Goal: Transaction & Acquisition: Book appointment/travel/reservation

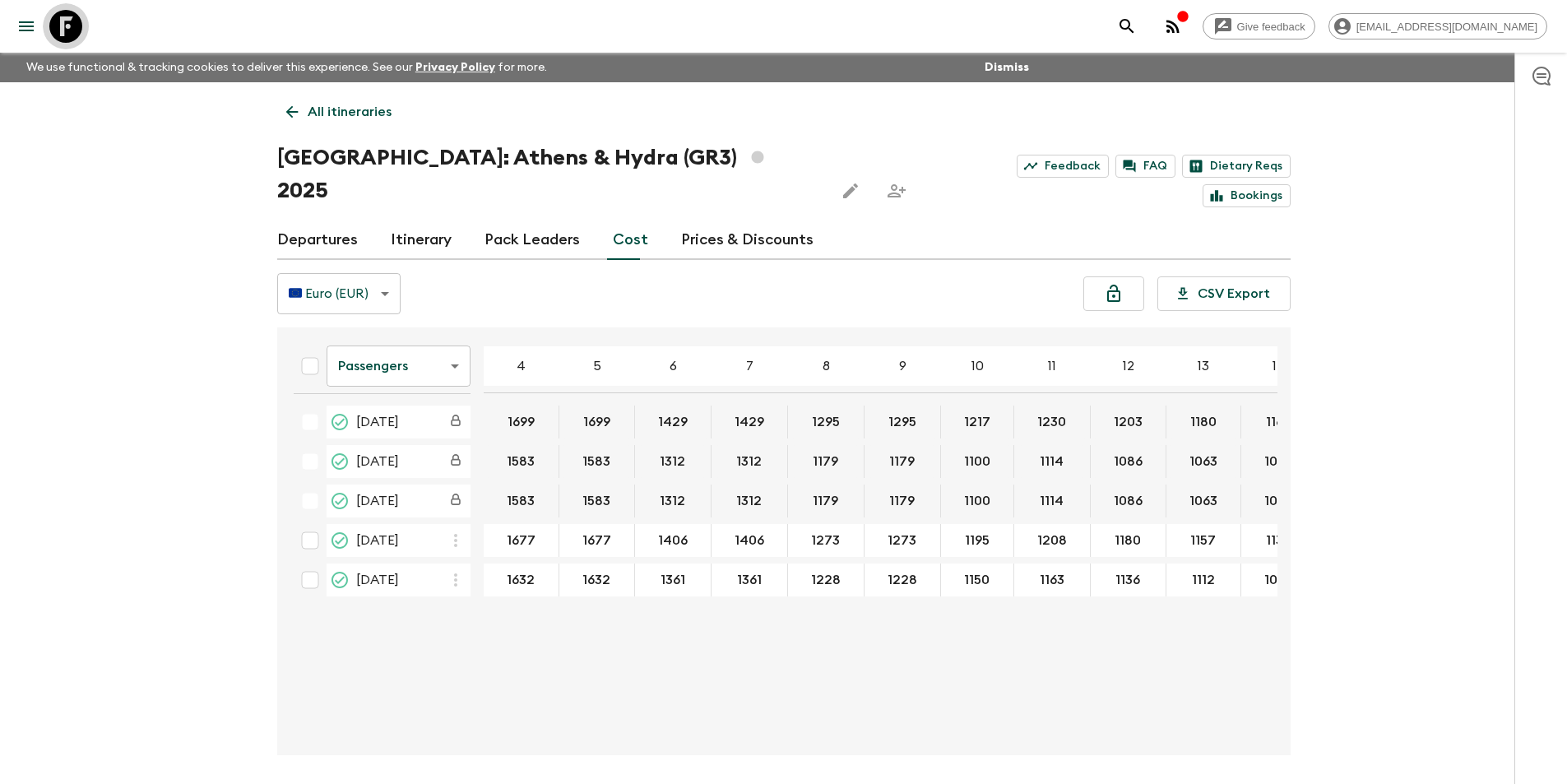
click at [55, 16] on icon at bounding box center [66, 26] width 33 height 33
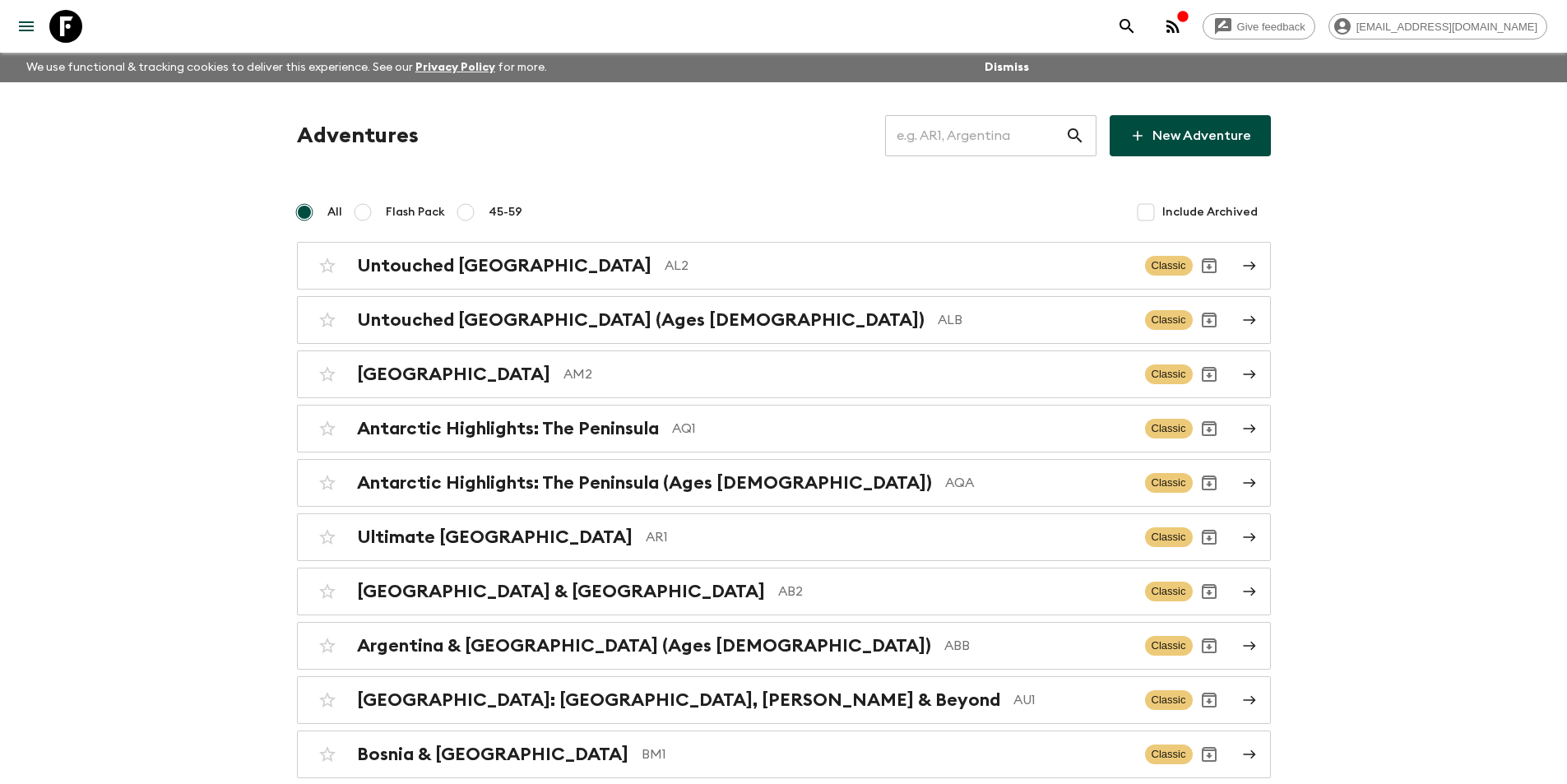
click at [970, 143] on input "text" at bounding box center [975, 136] width 180 height 47
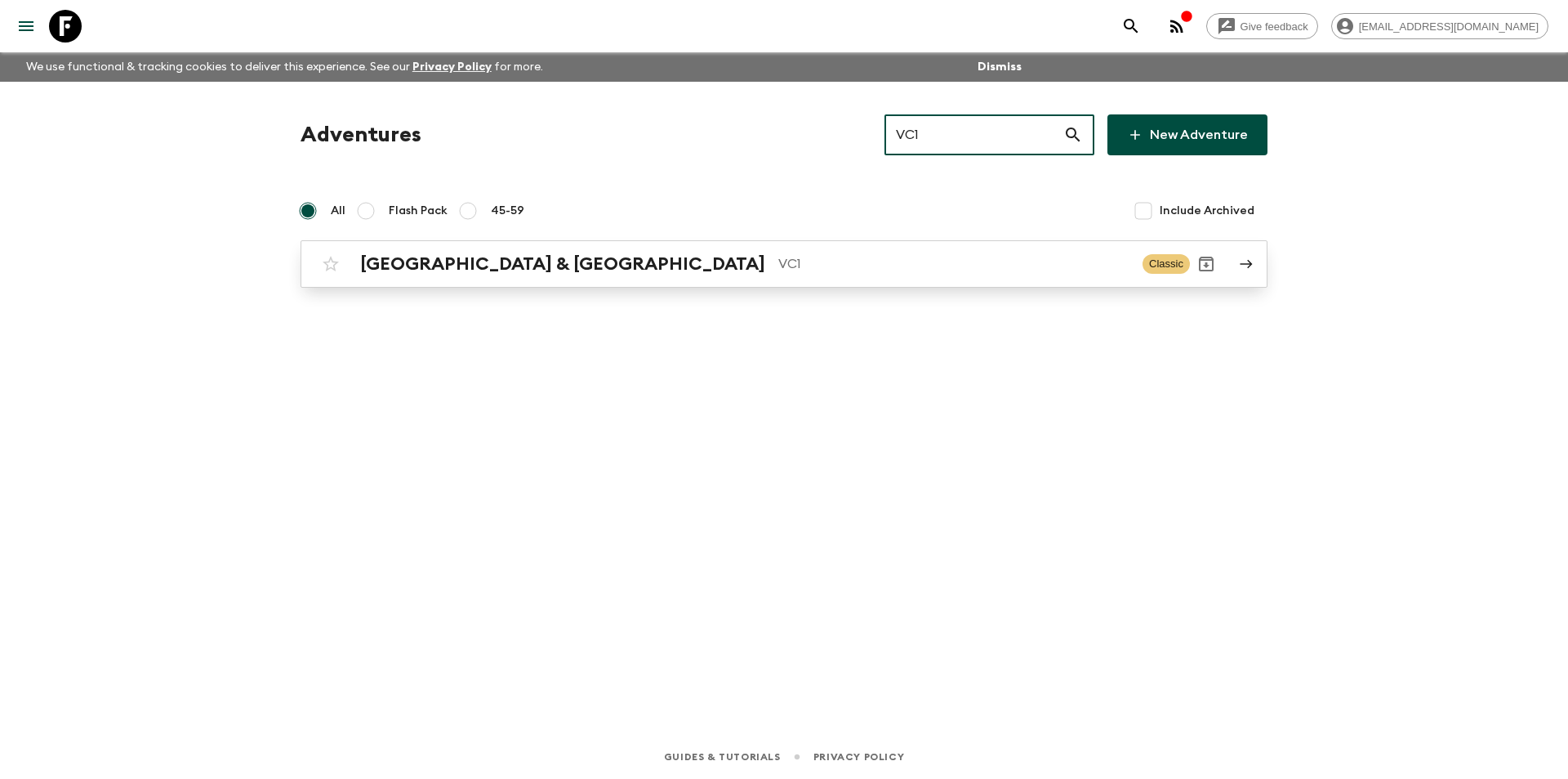
type input "VC1"
click at [779, 273] on p "VC1" at bounding box center [954, 264] width 351 height 19
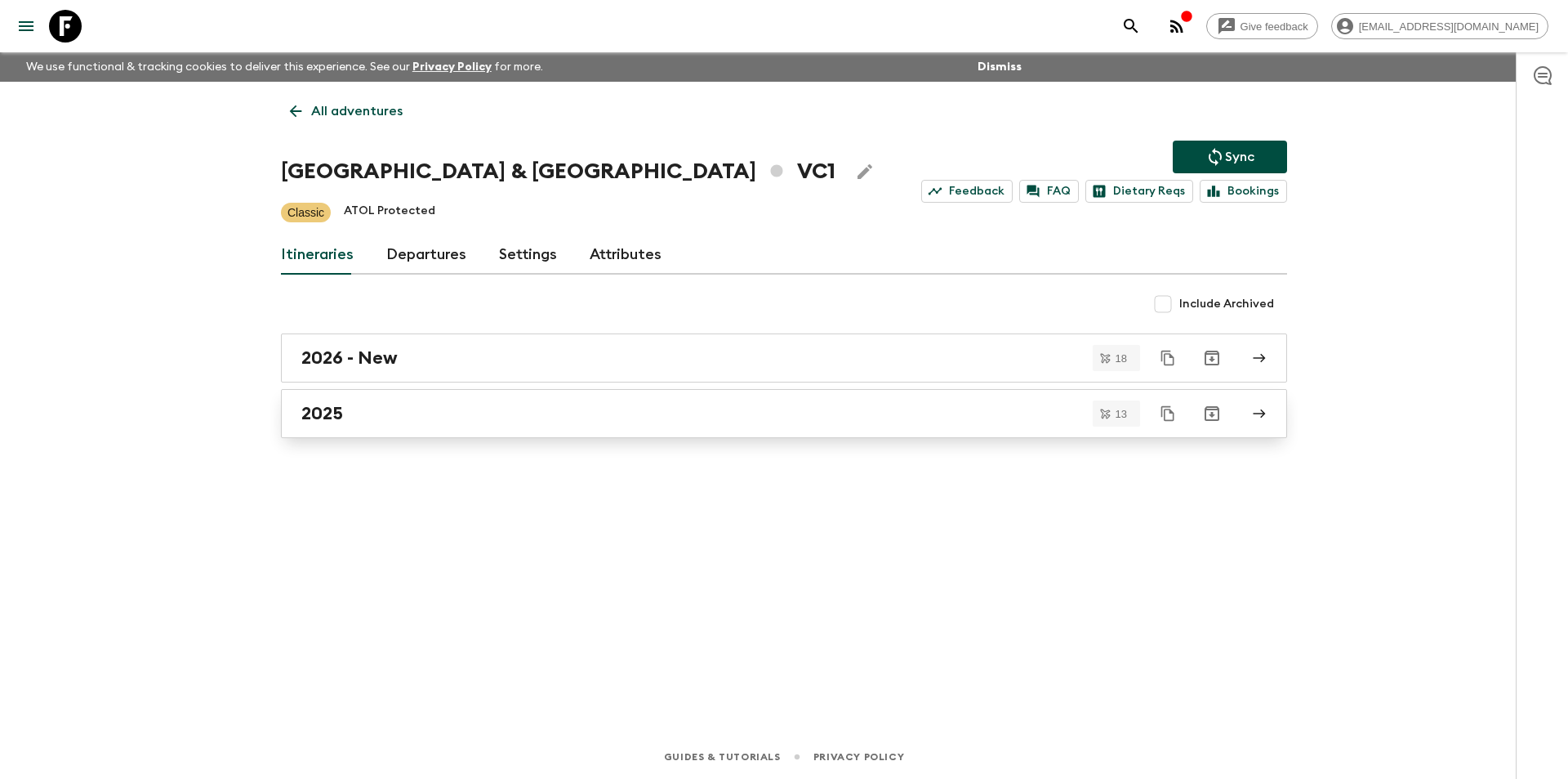
click at [496, 419] on div "2025" at bounding box center [768, 413] width 935 height 21
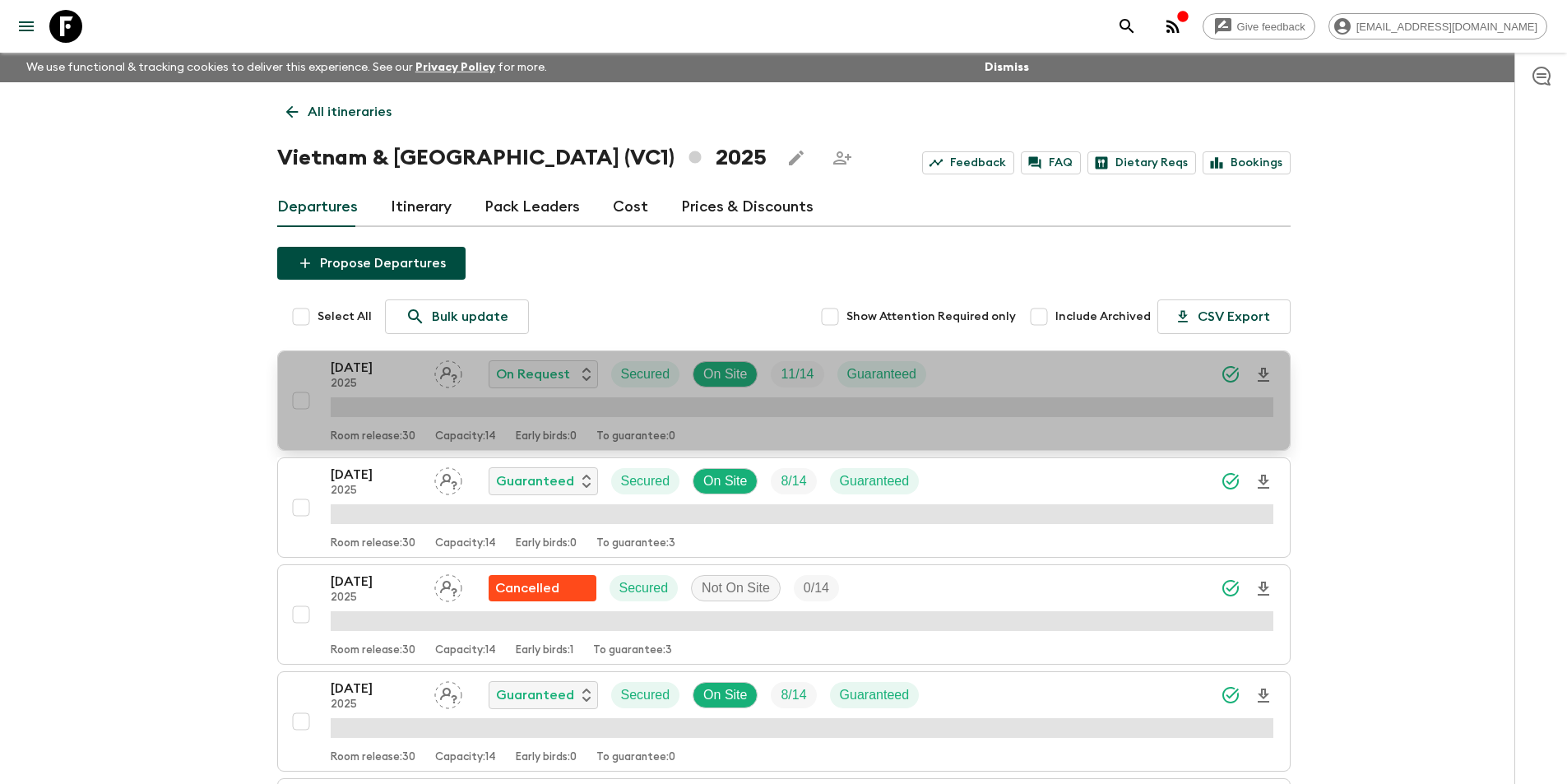
click at [374, 371] on p "[DATE]" at bounding box center [375, 367] width 90 height 19
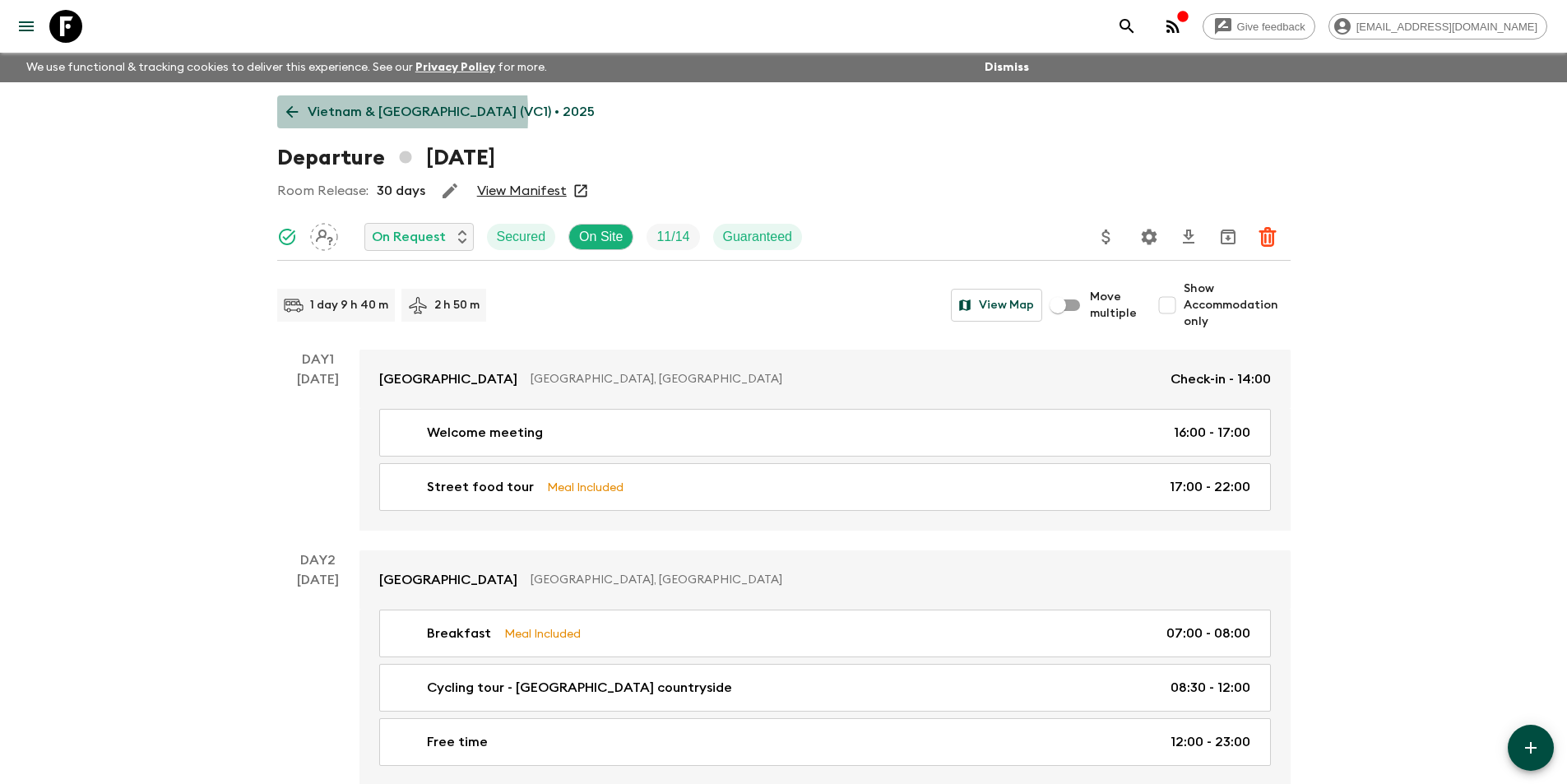
click at [277, 114] on link "Vietnam & [GEOGRAPHIC_DATA] (VC1) • 2025" at bounding box center [440, 111] width 327 height 33
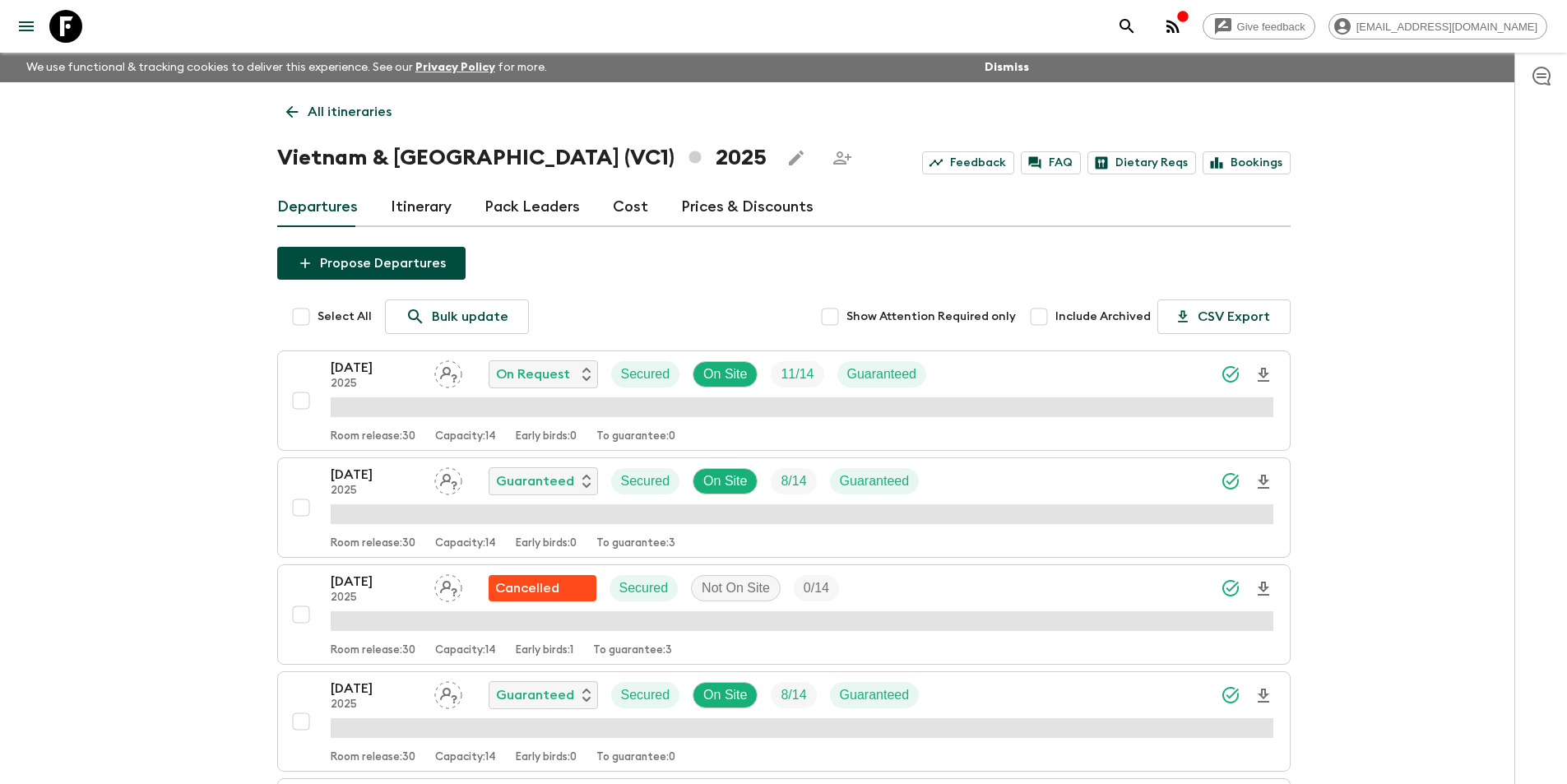
click at [290, 106] on icon at bounding box center [292, 111] width 18 height 18
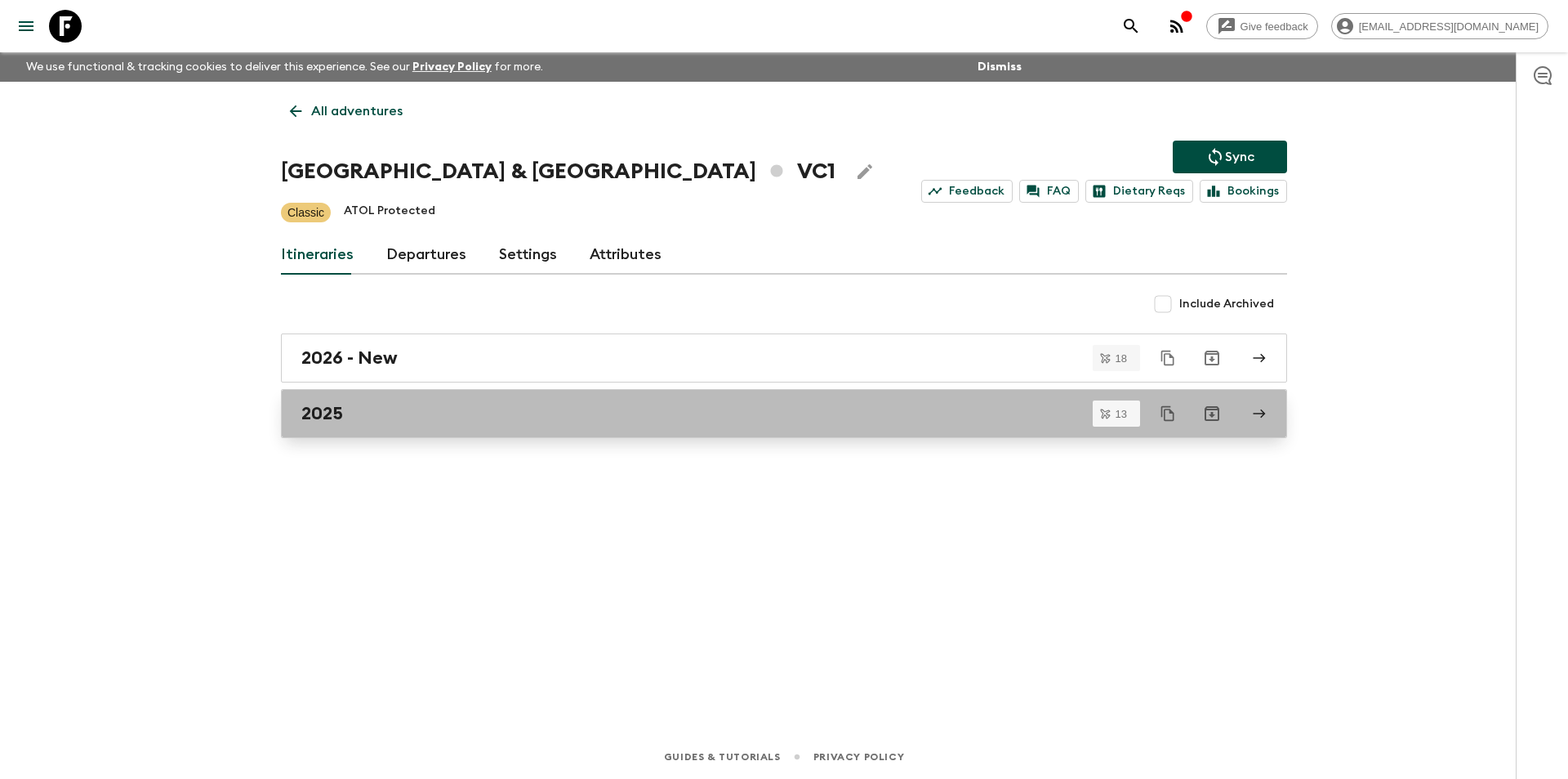
click at [386, 406] on div "2025" at bounding box center [768, 413] width 935 height 21
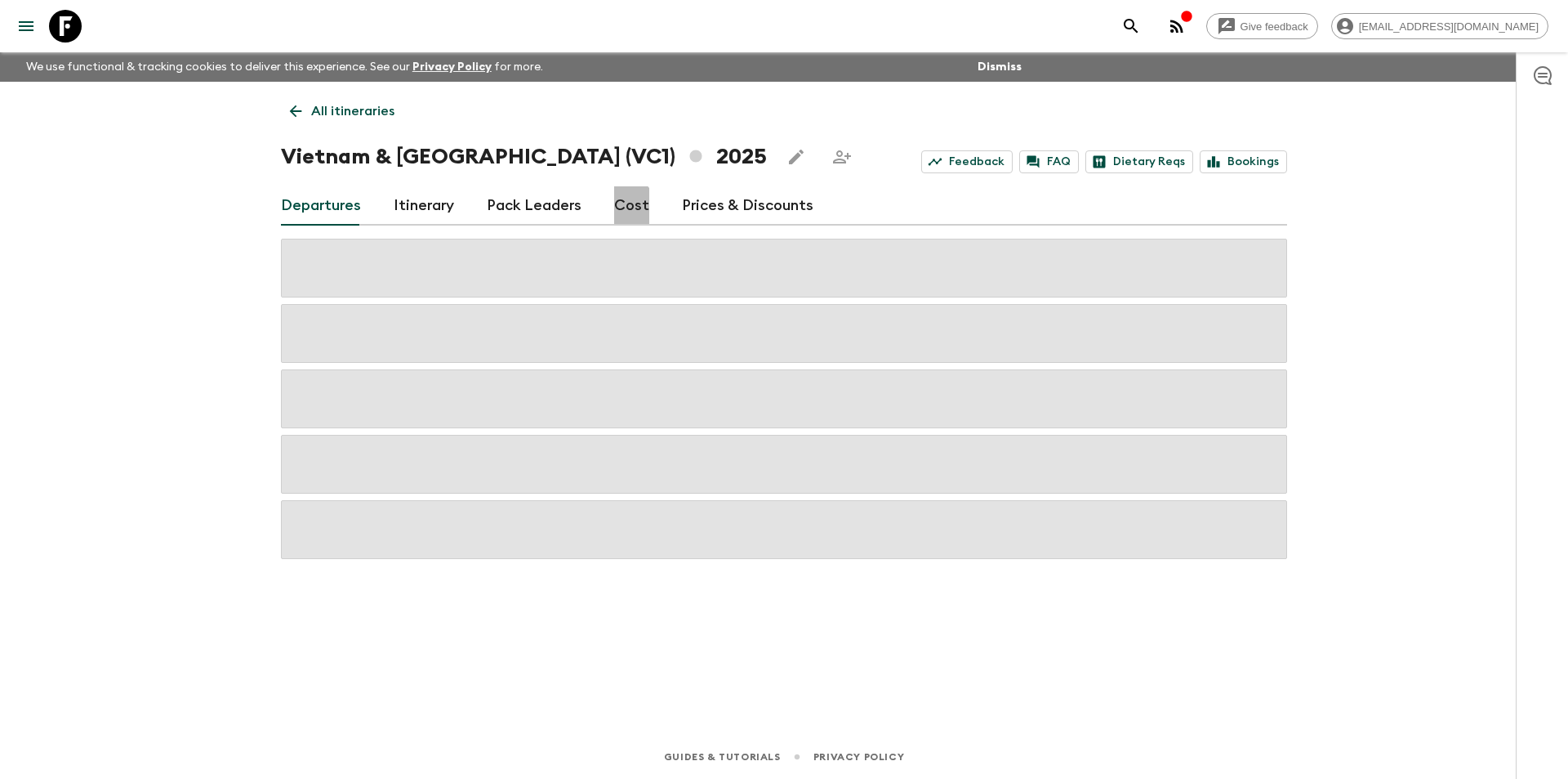
click at [614, 212] on link "Cost" at bounding box center [631, 205] width 35 height 39
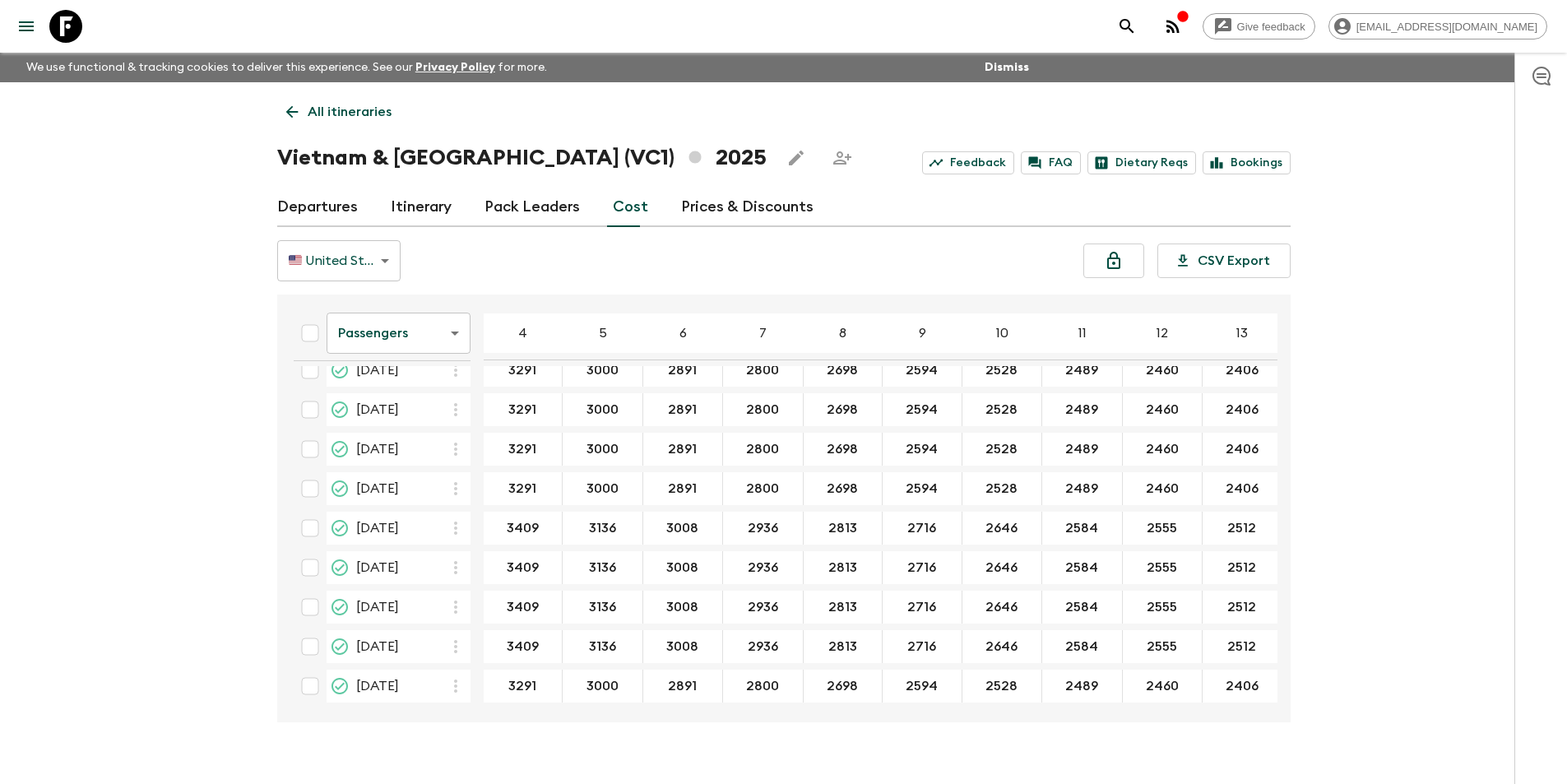
scroll to position [2140, 0]
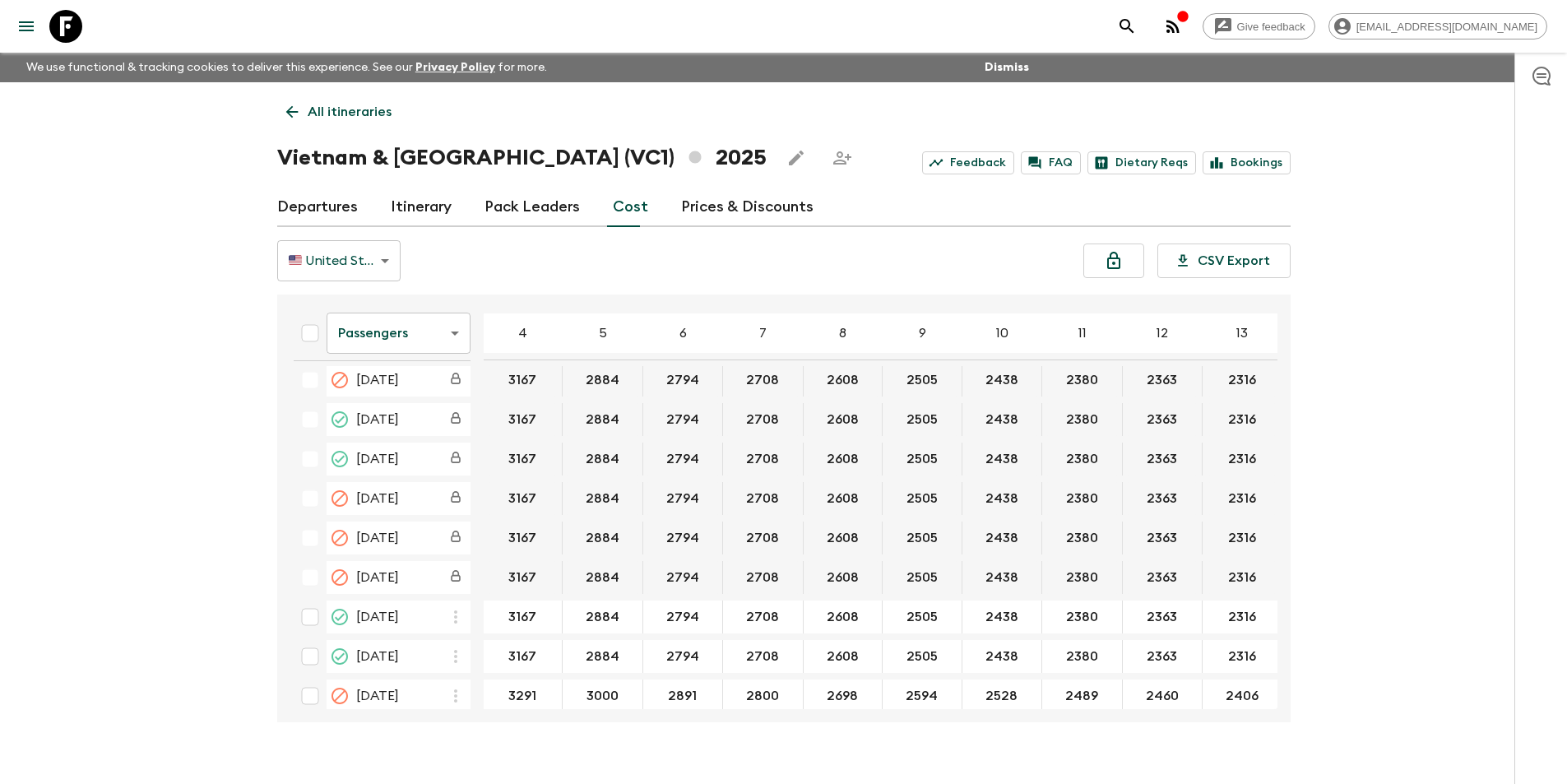
click at [425, 335] on body "Give feedback [EMAIL_ADDRESS][DOMAIN_NAME] We use functional & tracking cookies…" at bounding box center [784, 406] width 1567 height 812
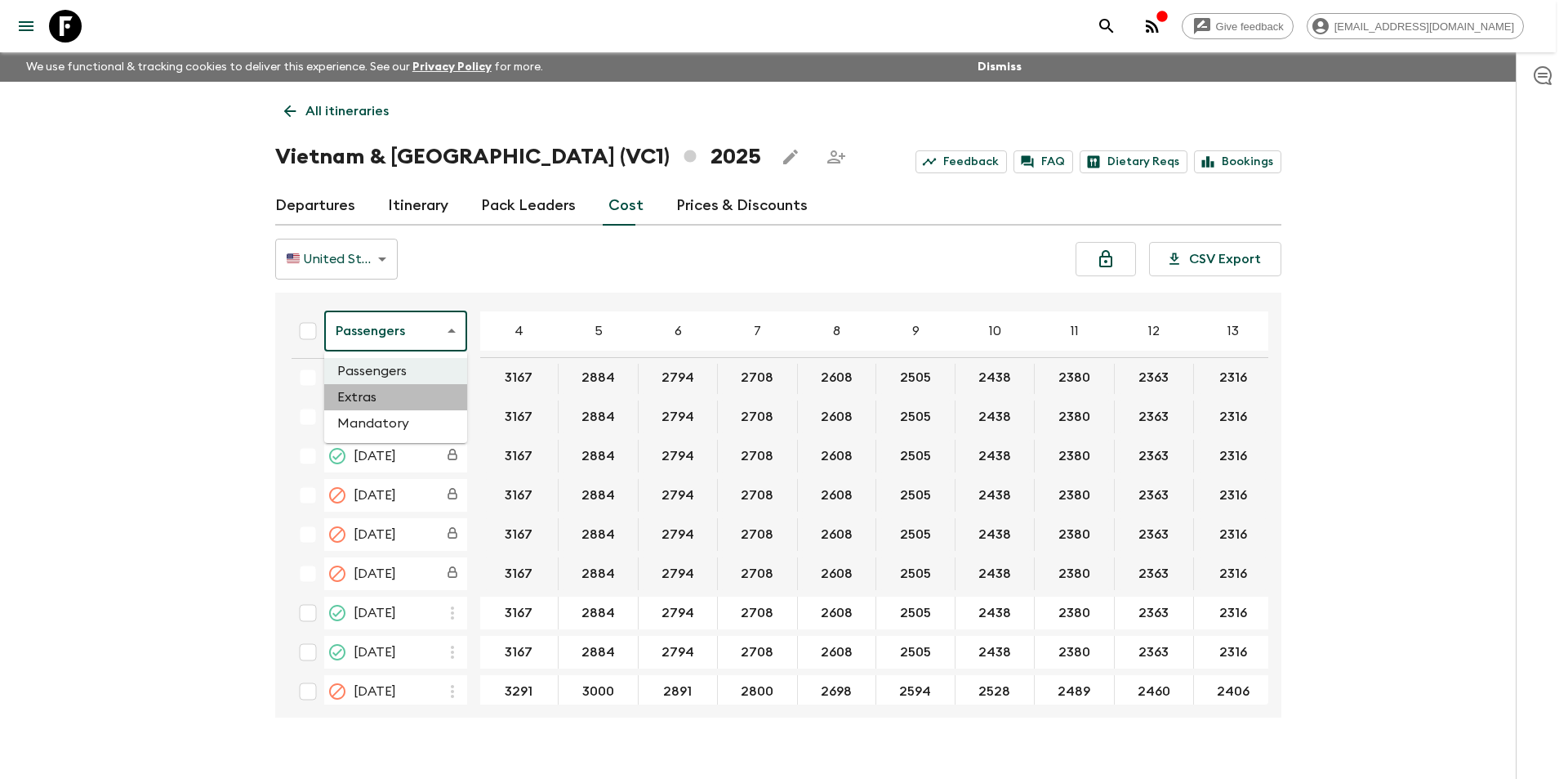
click at [412, 407] on li "Extras" at bounding box center [396, 397] width 142 height 26
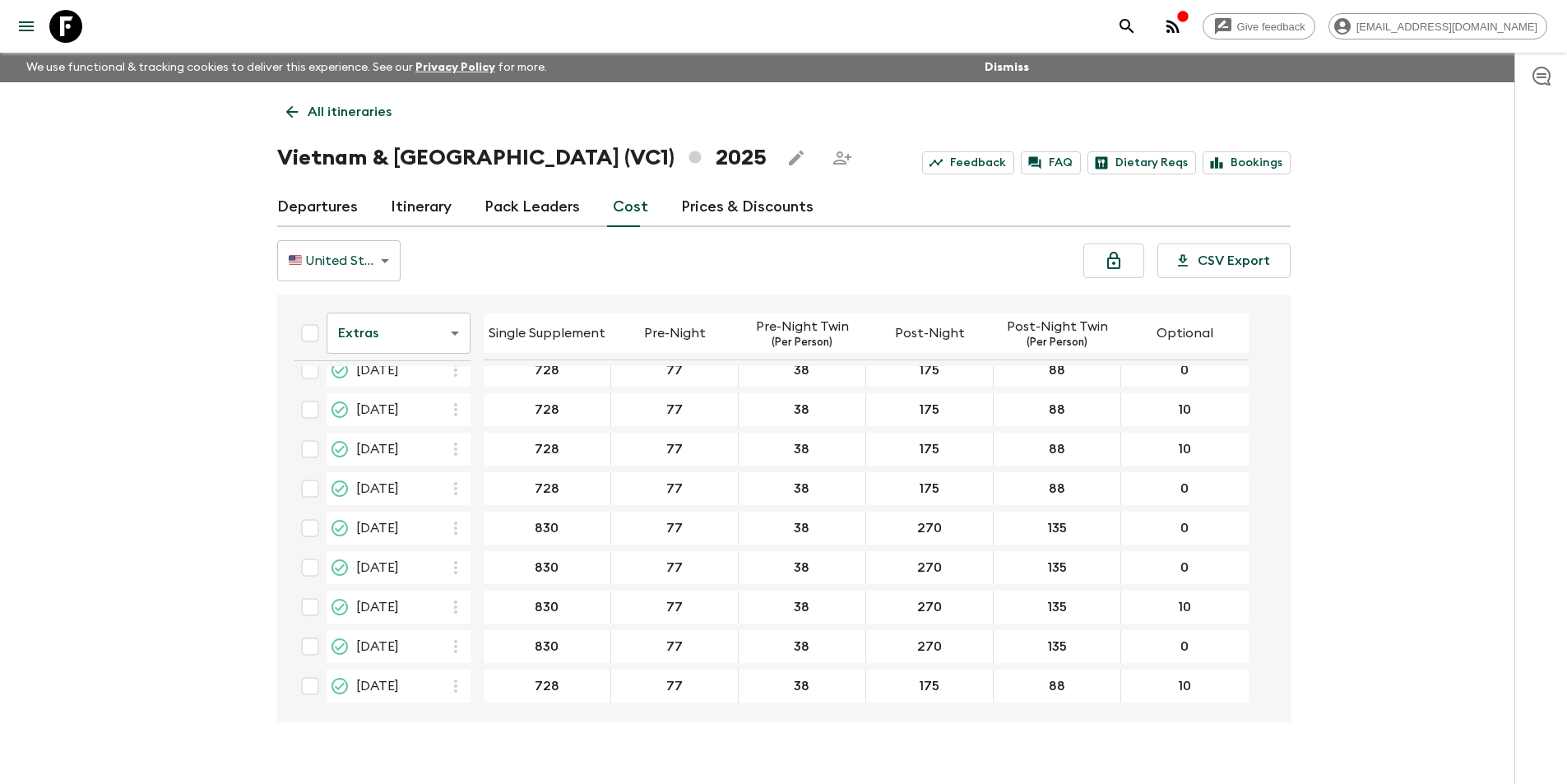
scroll to position [2134, 0]
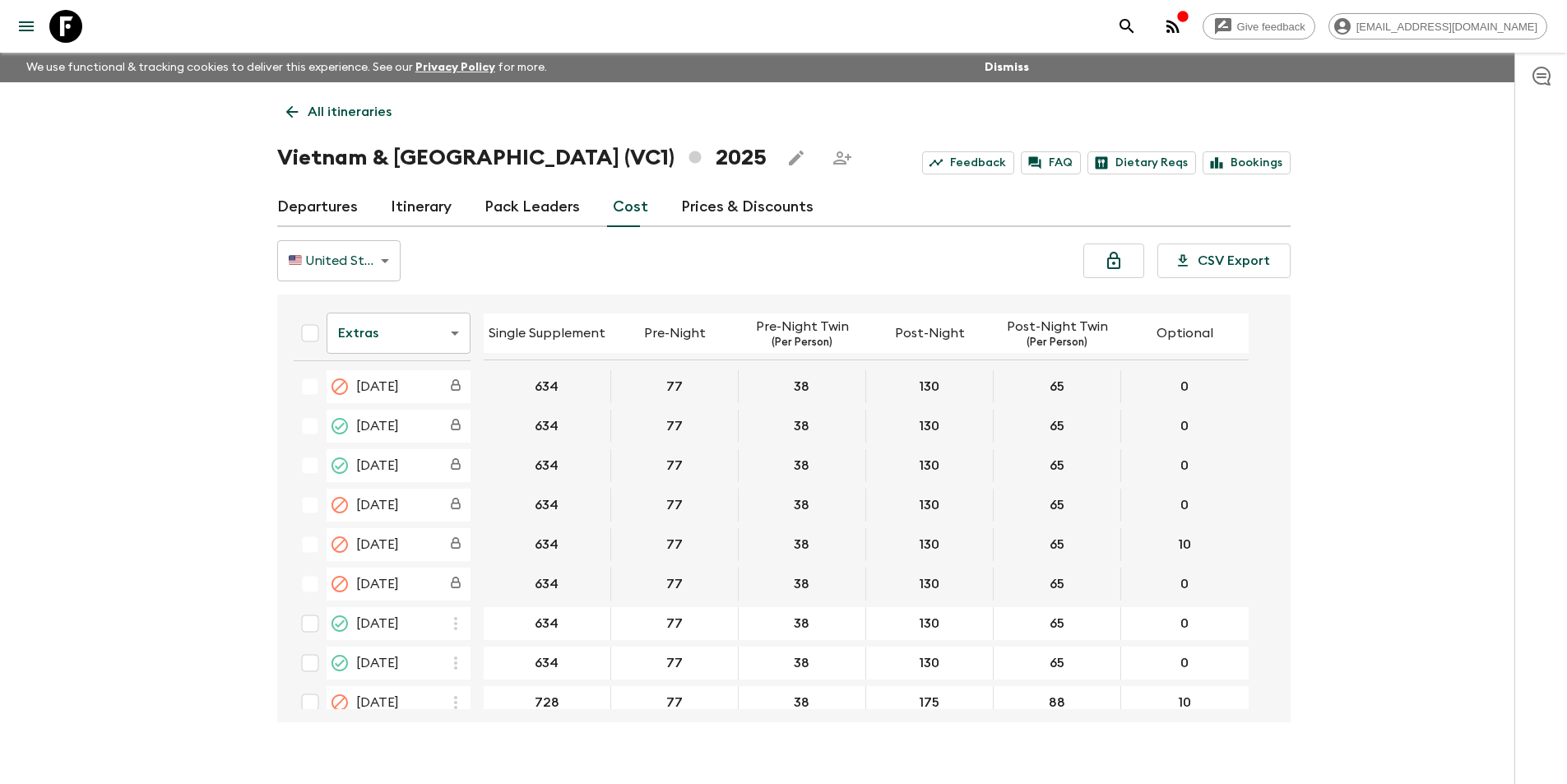
click at [57, 33] on icon at bounding box center [66, 26] width 33 height 33
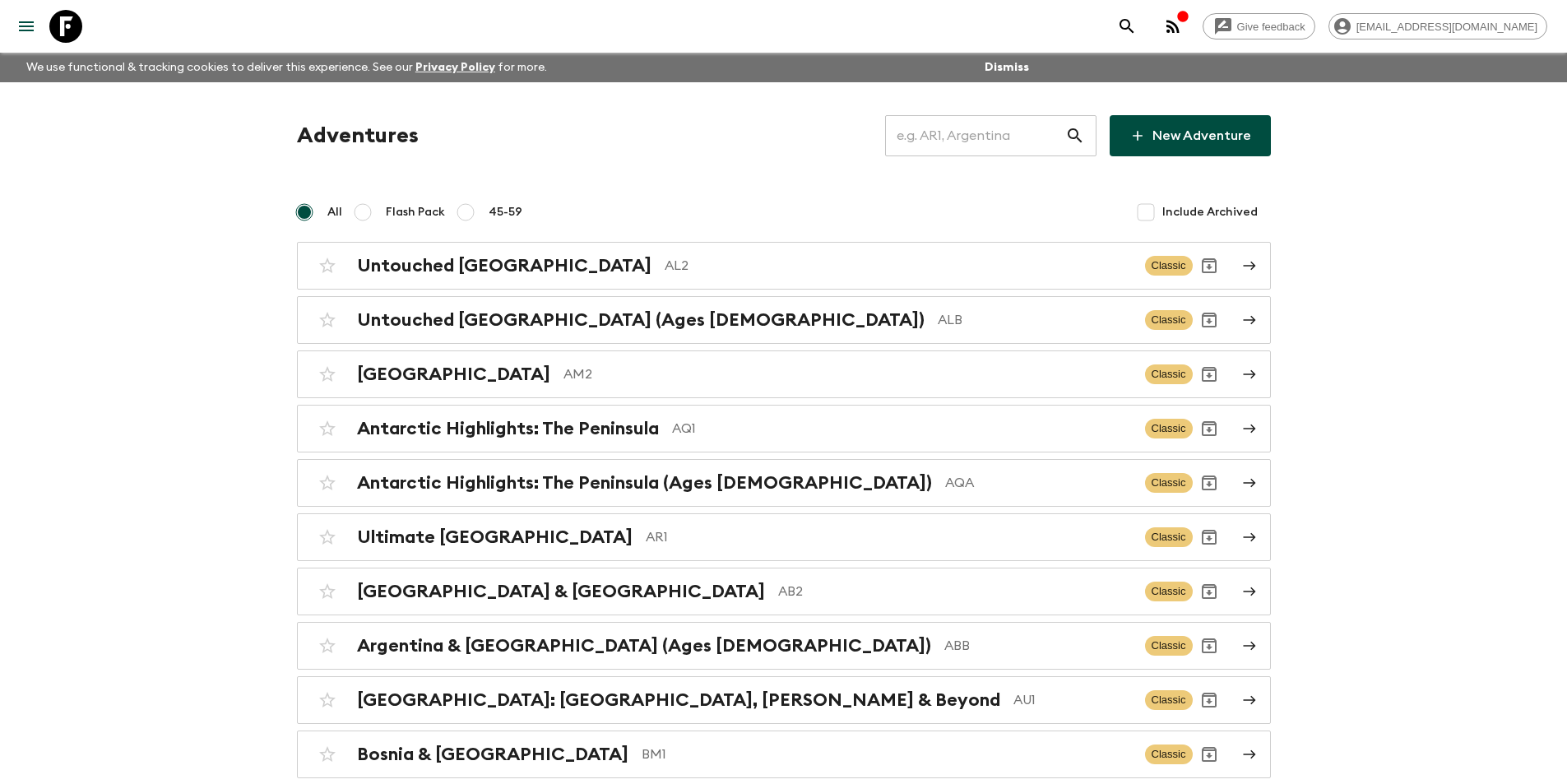
click at [914, 150] on input "text" at bounding box center [975, 136] width 180 height 47
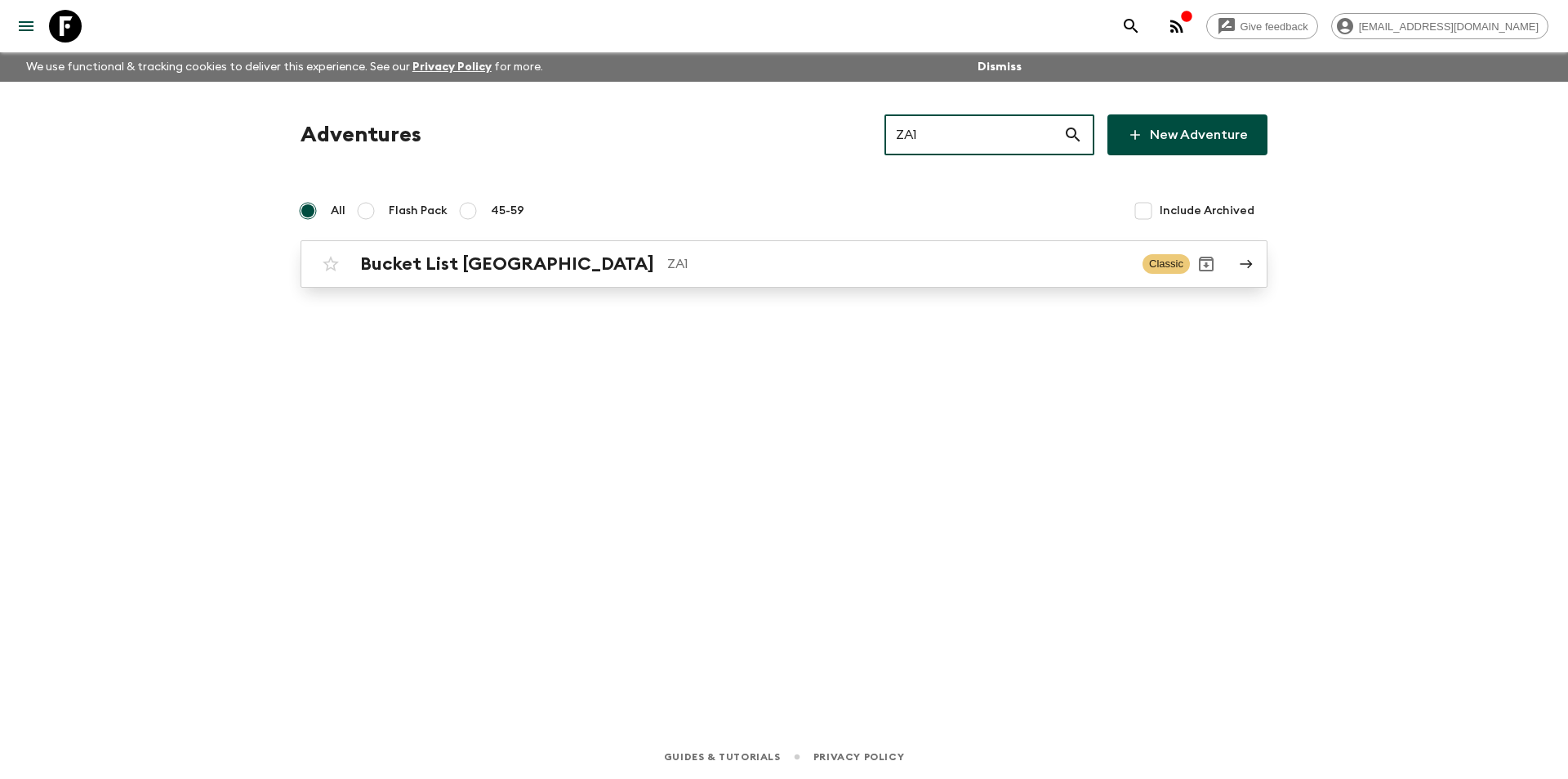
type input "ZA1"
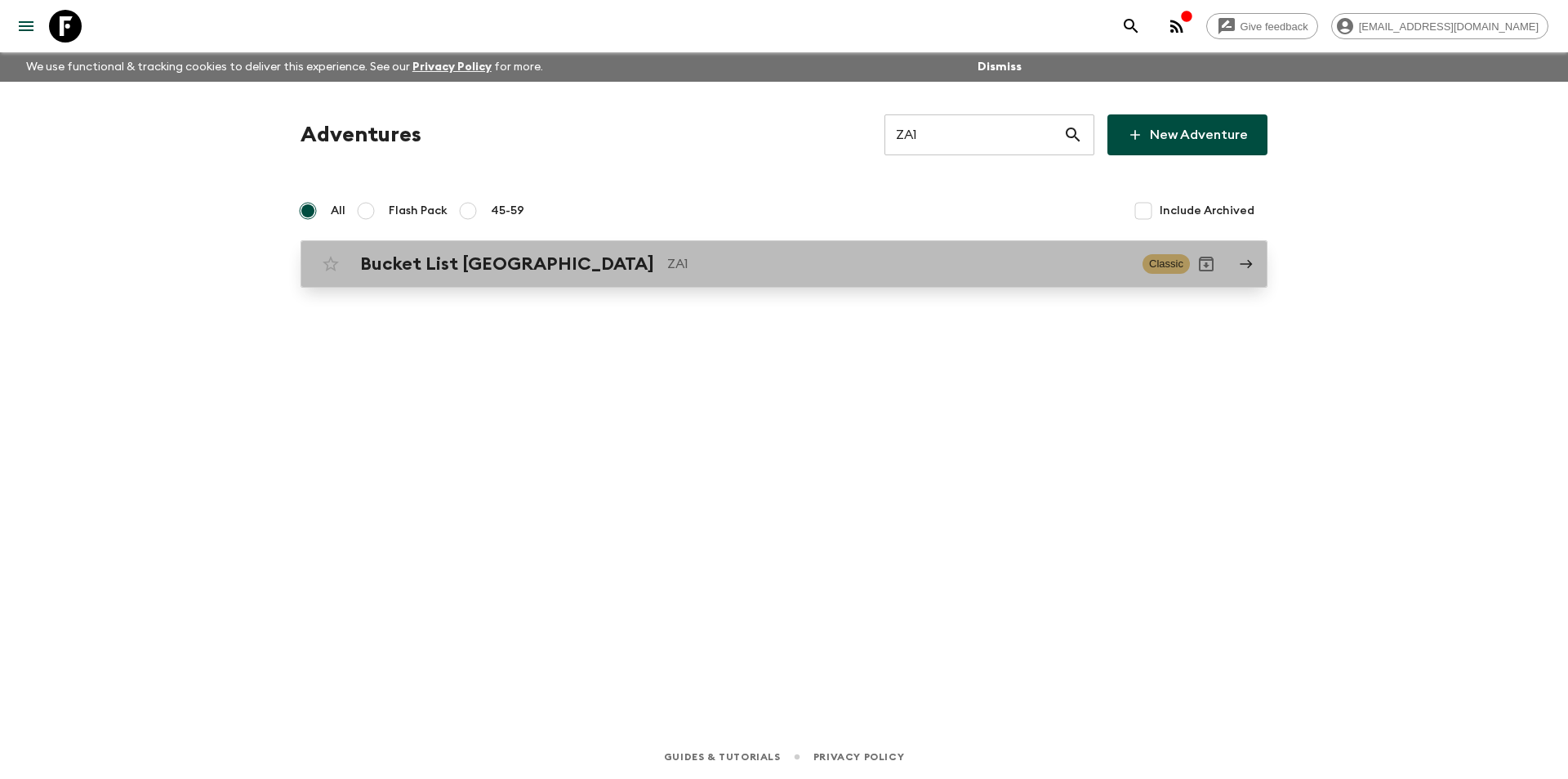
click at [667, 260] on p "ZA1" at bounding box center [898, 264] width 462 height 19
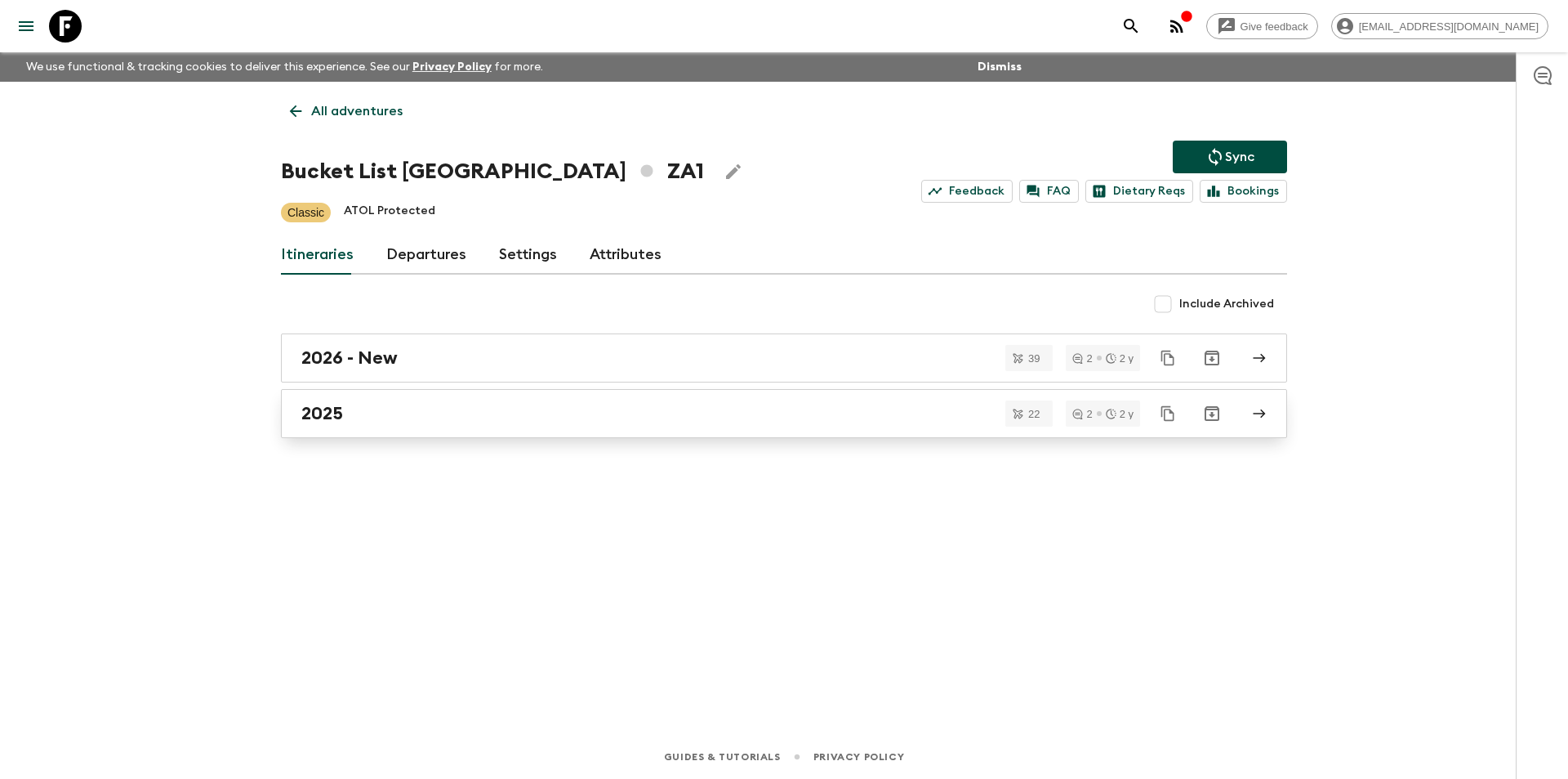
click at [679, 423] on div "2025" at bounding box center [768, 413] width 935 height 21
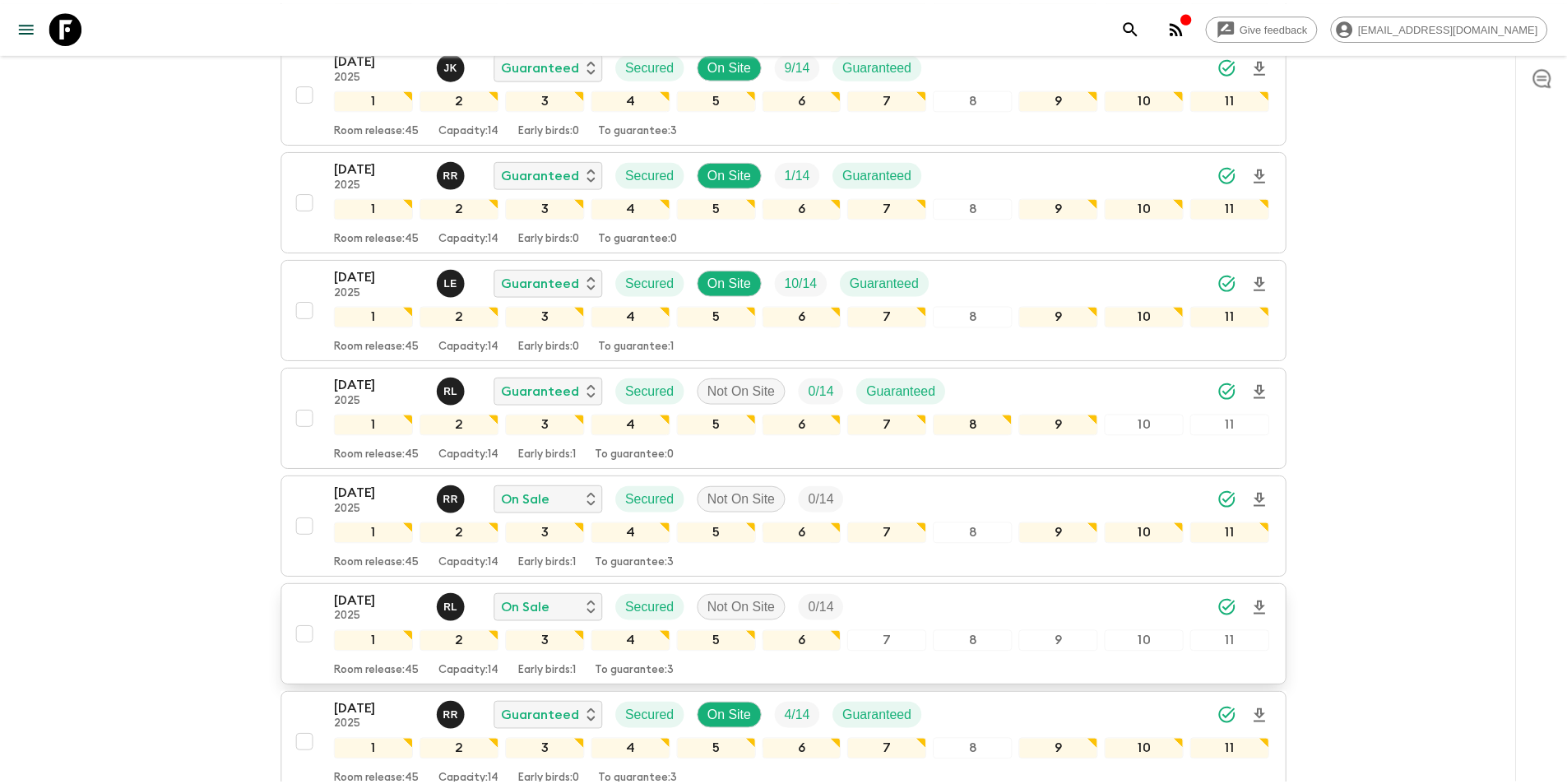
scroll to position [822, 0]
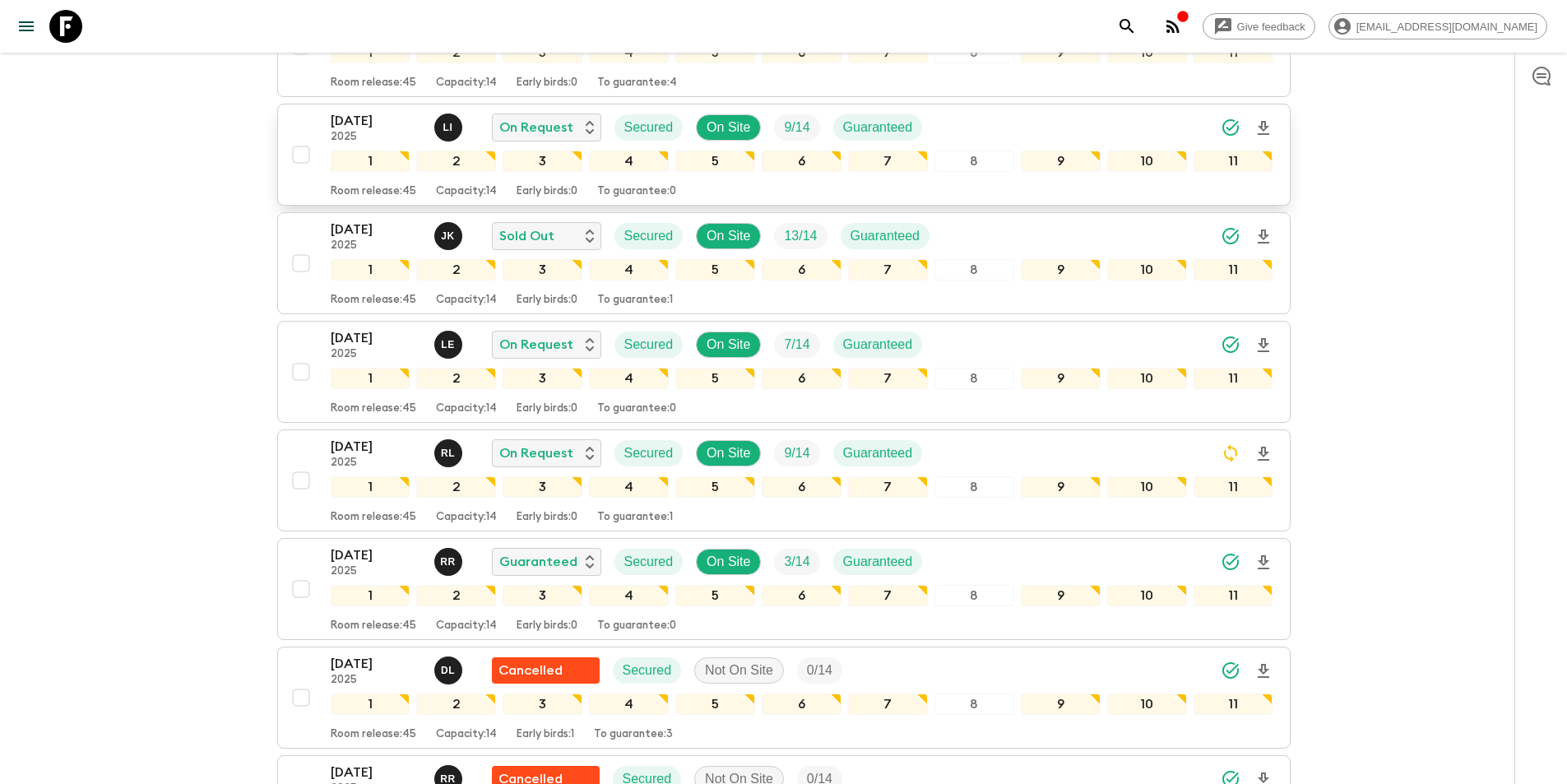
click at [385, 111] on p "[DATE]" at bounding box center [375, 121] width 90 height 19
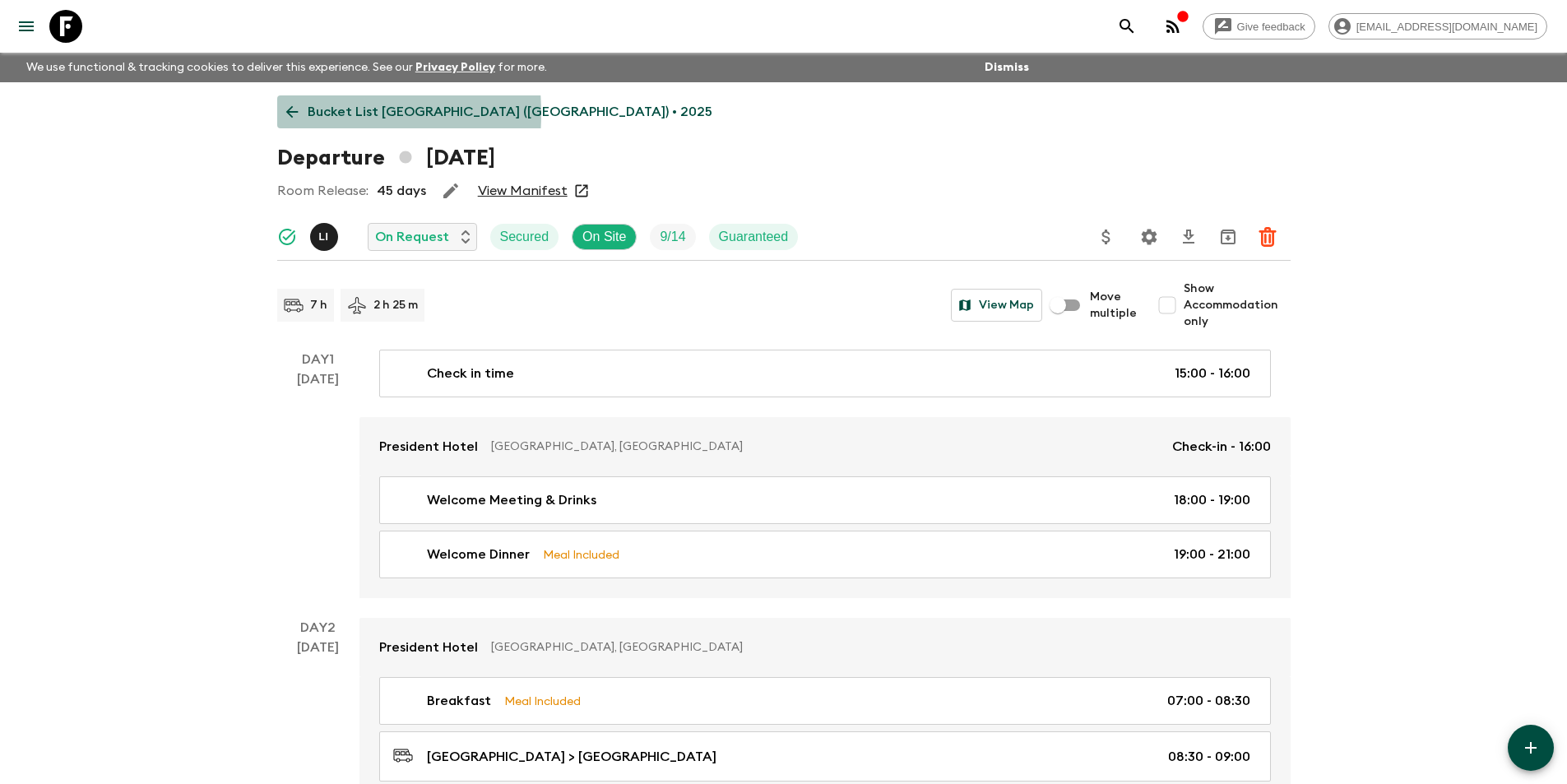
click at [285, 113] on icon at bounding box center [292, 111] width 18 height 18
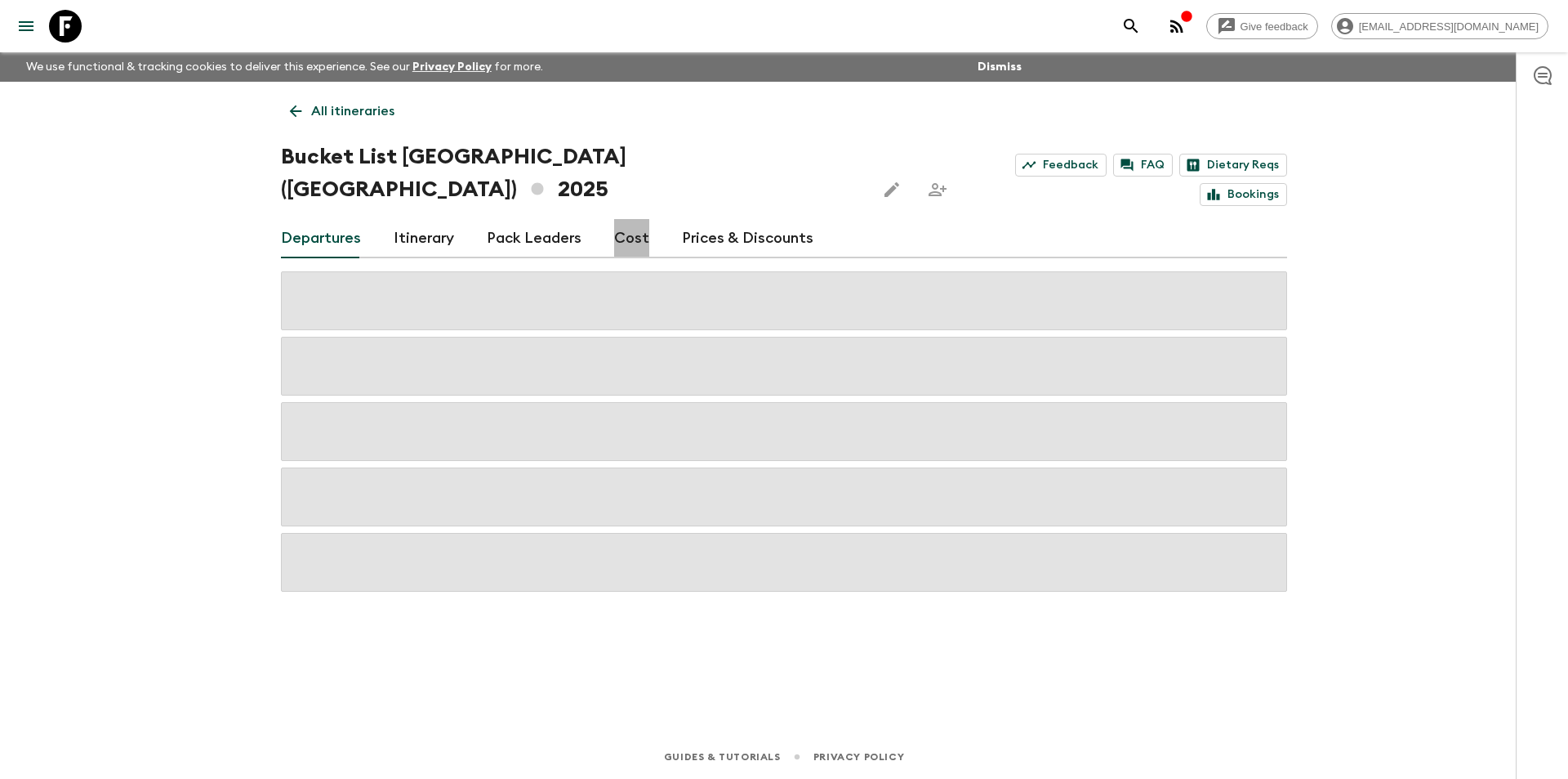
click at [628, 219] on link "Cost" at bounding box center [631, 238] width 35 height 39
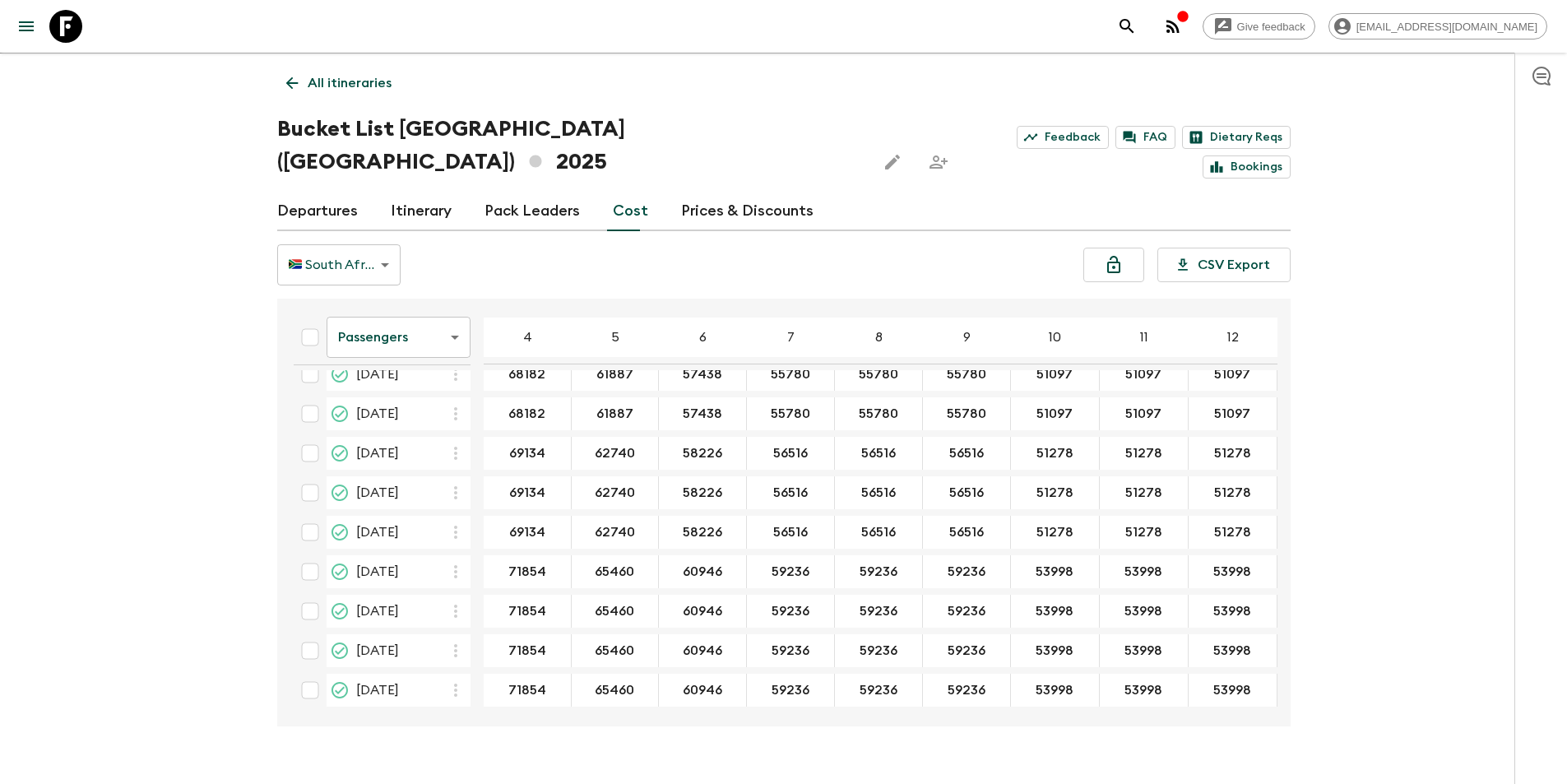
scroll to position [2772, 0]
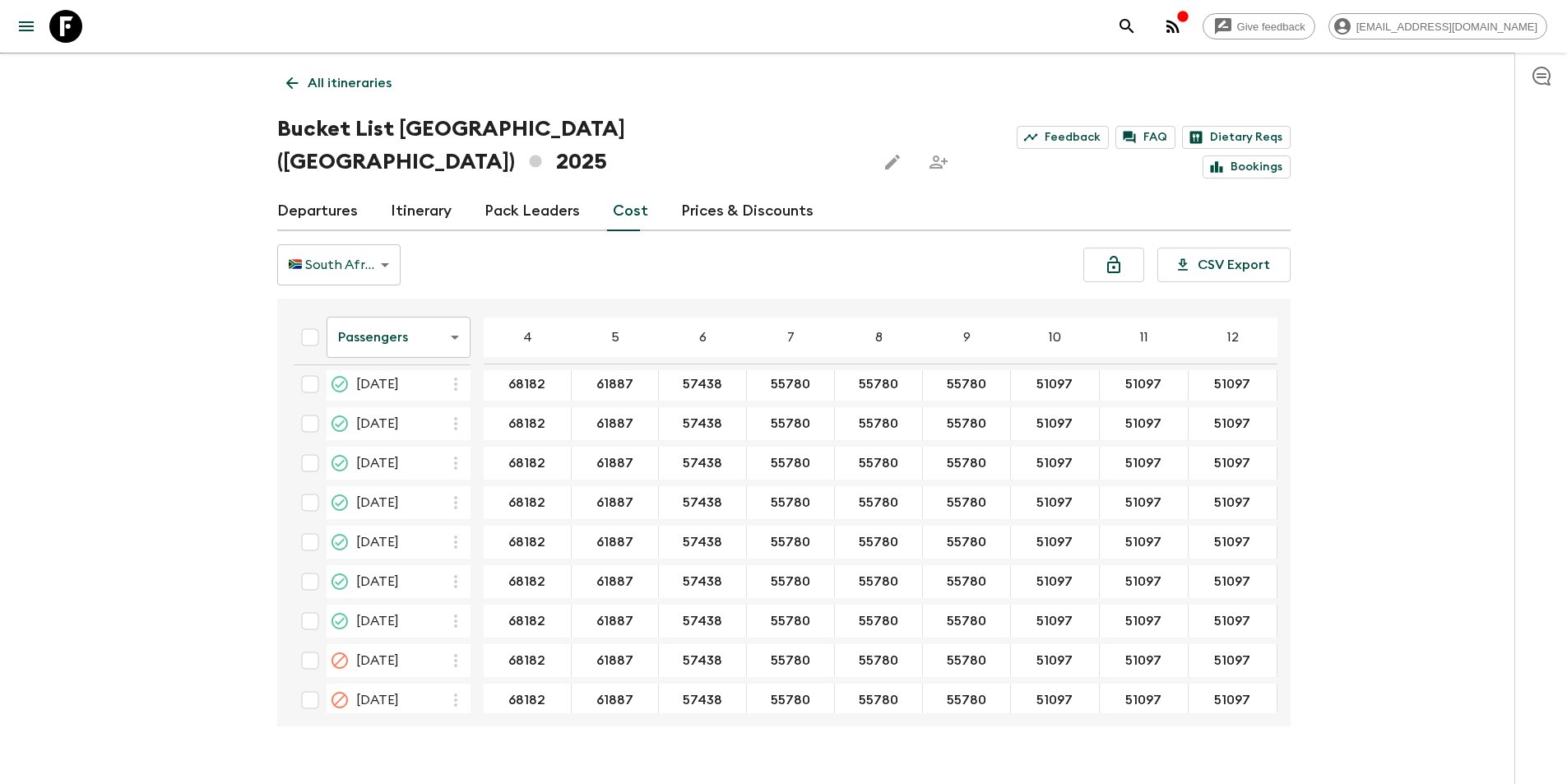
click at [340, 296] on body "Give feedback [EMAIL_ADDRESS][DOMAIN_NAME] We use functional & tracking cookies…" at bounding box center [784, 393] width 1567 height 845
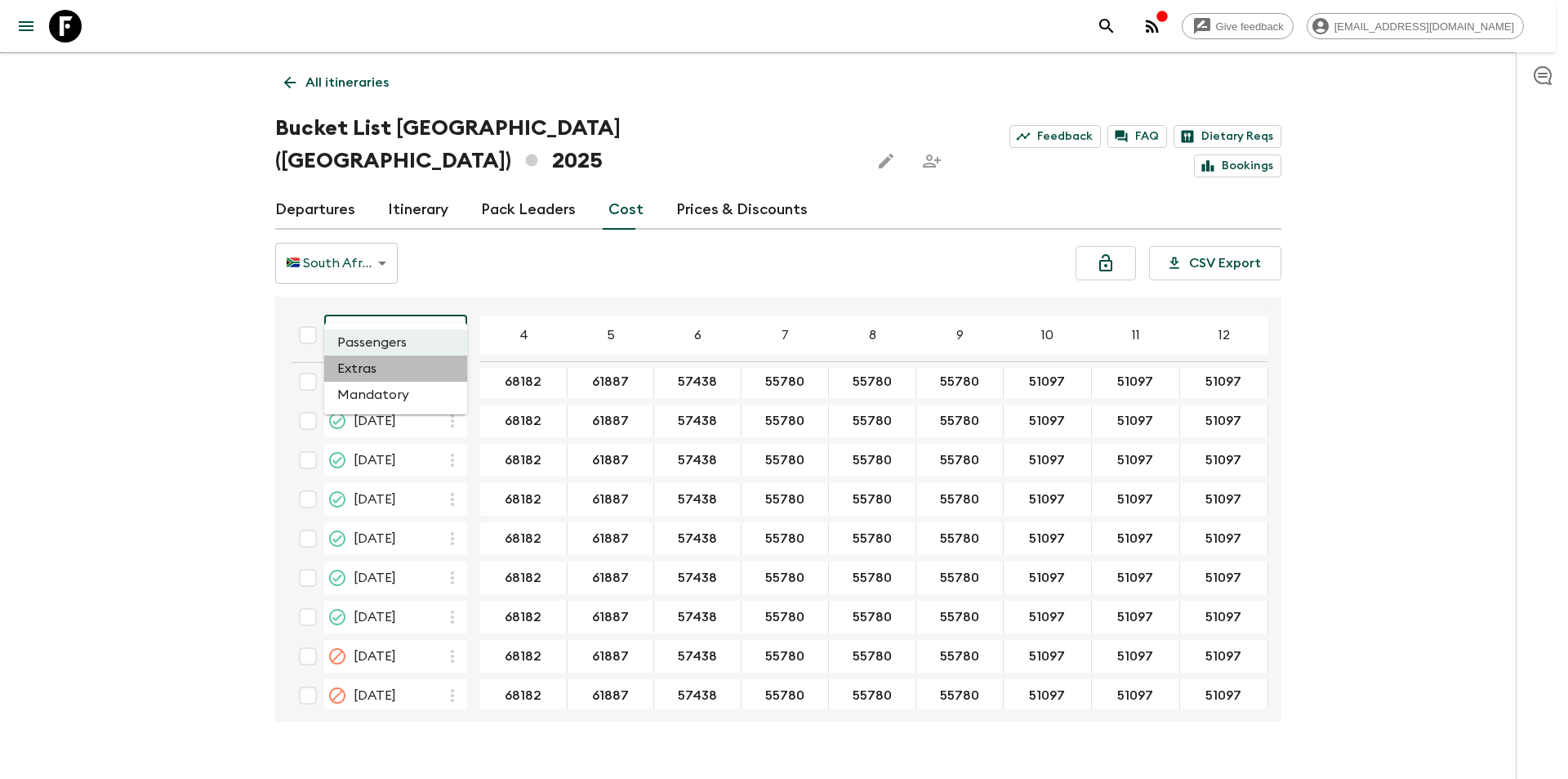
click at [352, 378] on li "Extras" at bounding box center [396, 368] width 142 height 26
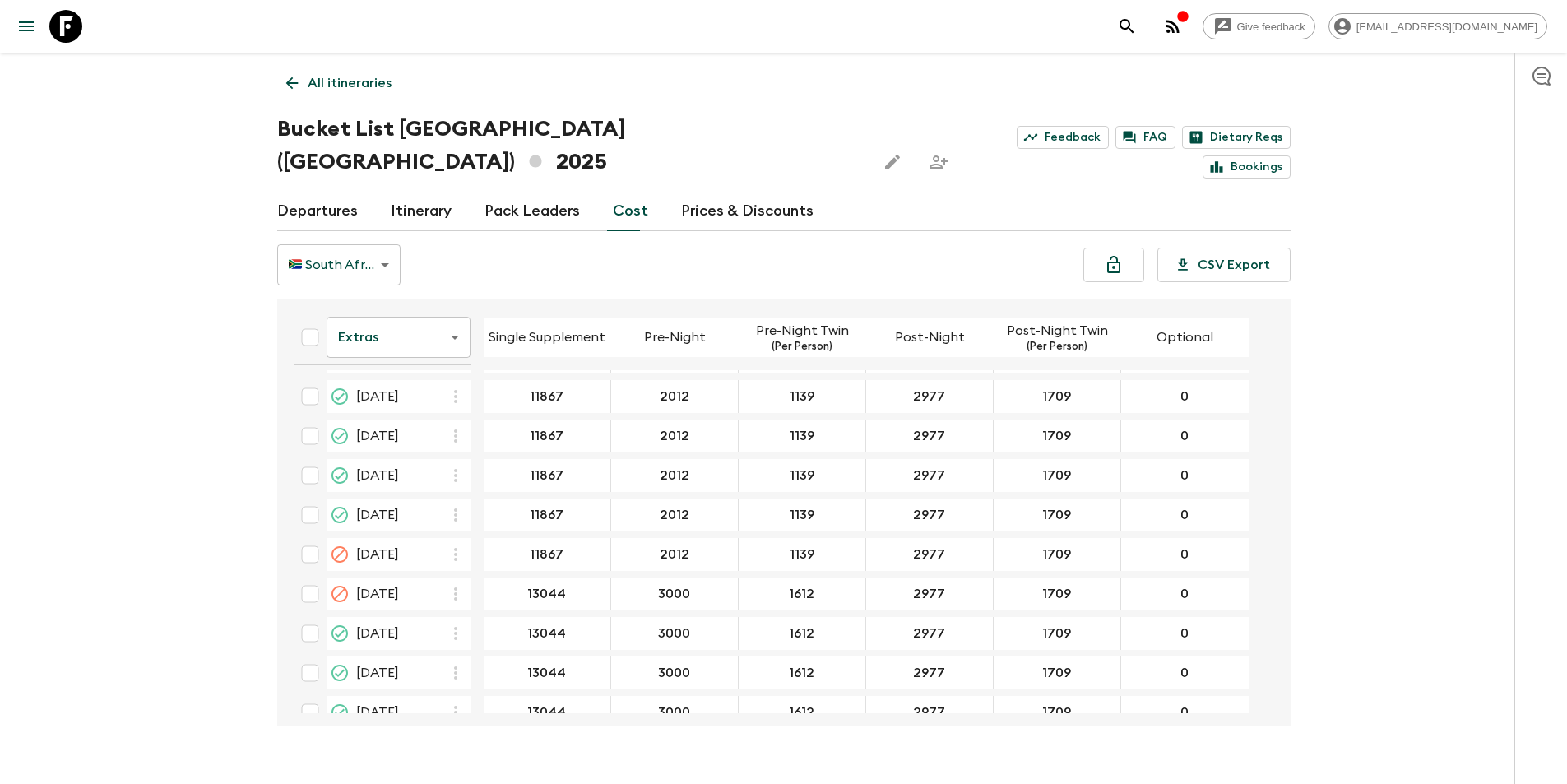
scroll to position [2626, 0]
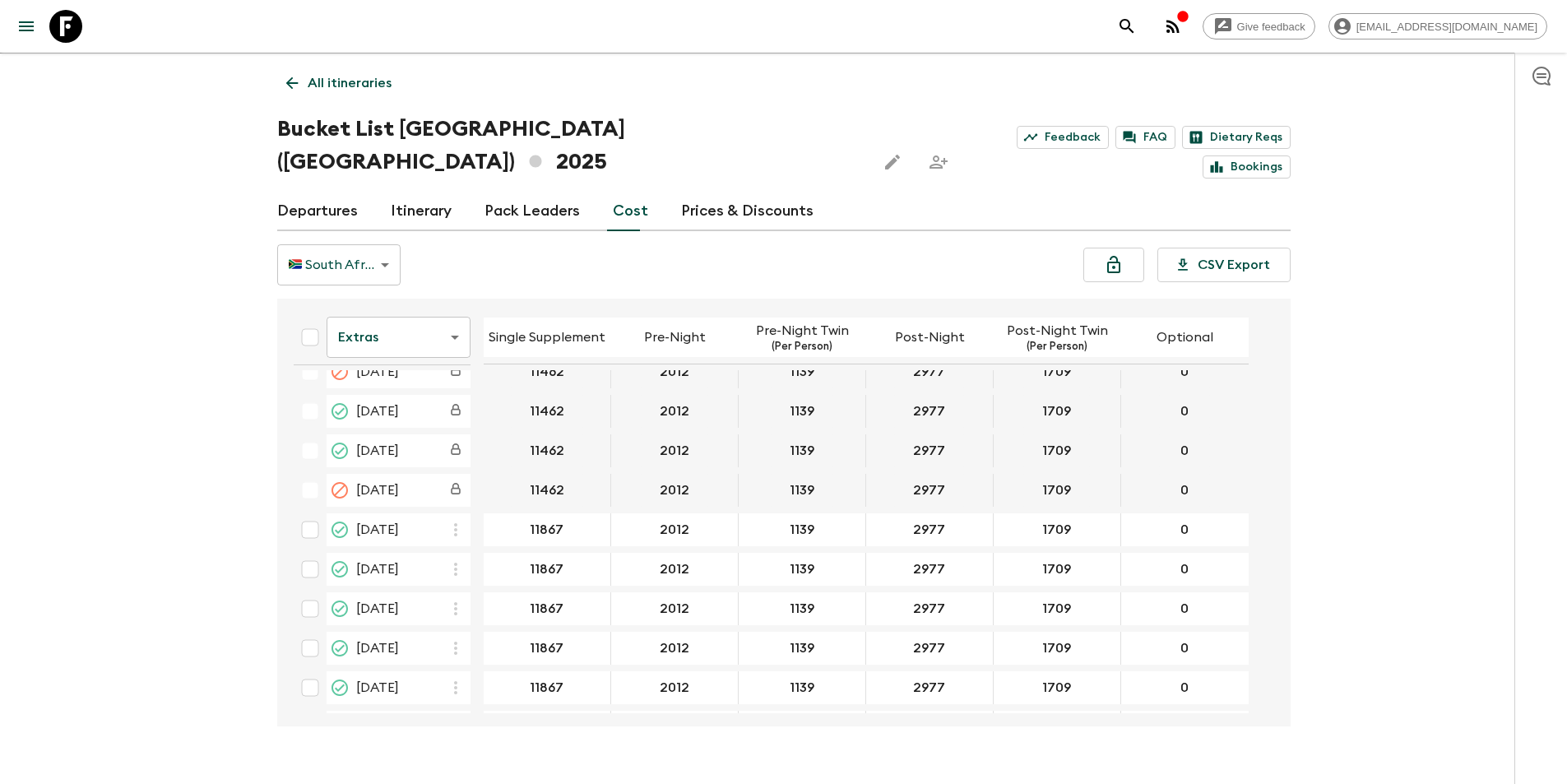
click at [74, 29] on icon at bounding box center [66, 26] width 33 height 33
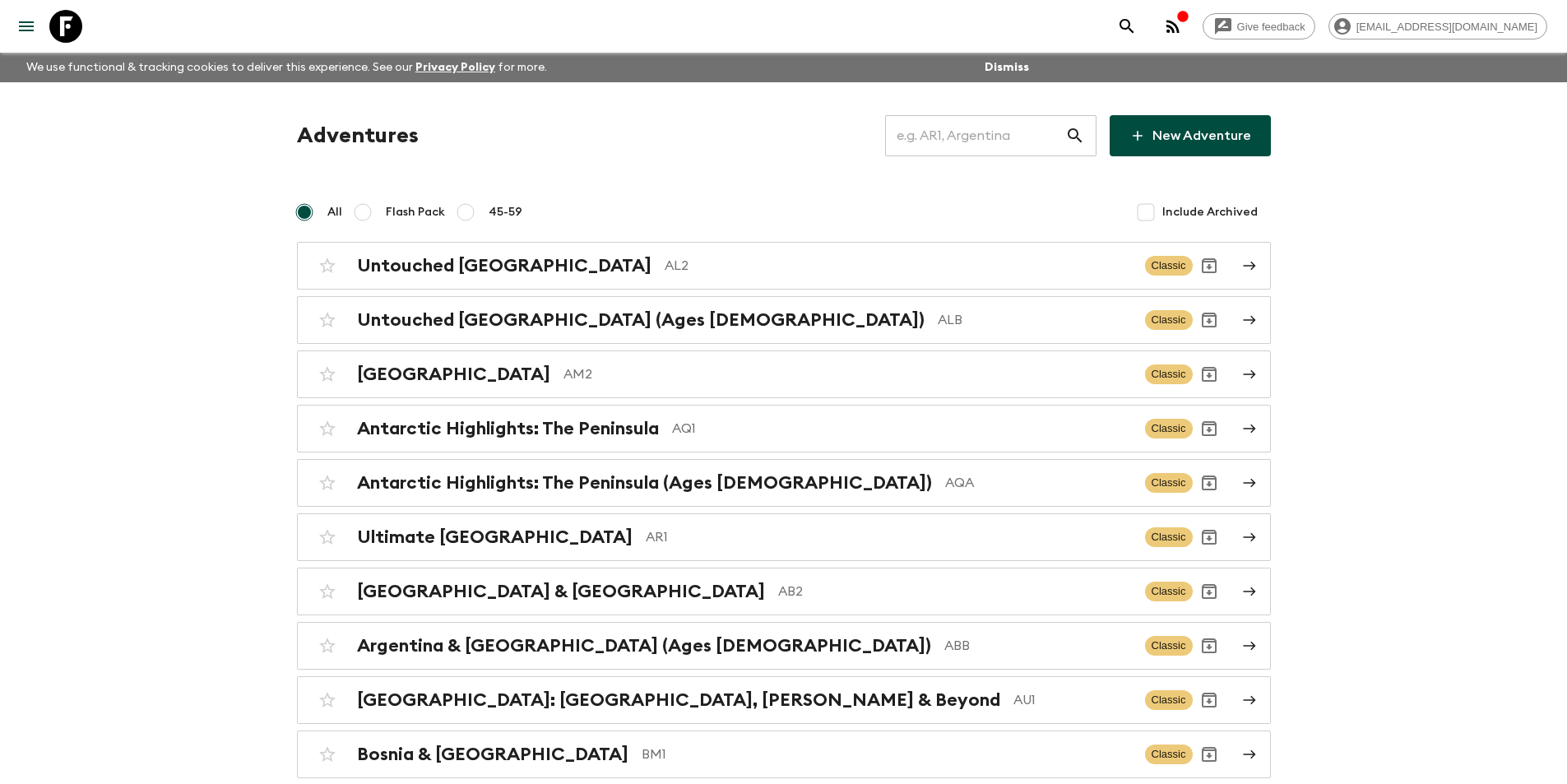
click at [980, 139] on input "text" at bounding box center [975, 136] width 180 height 47
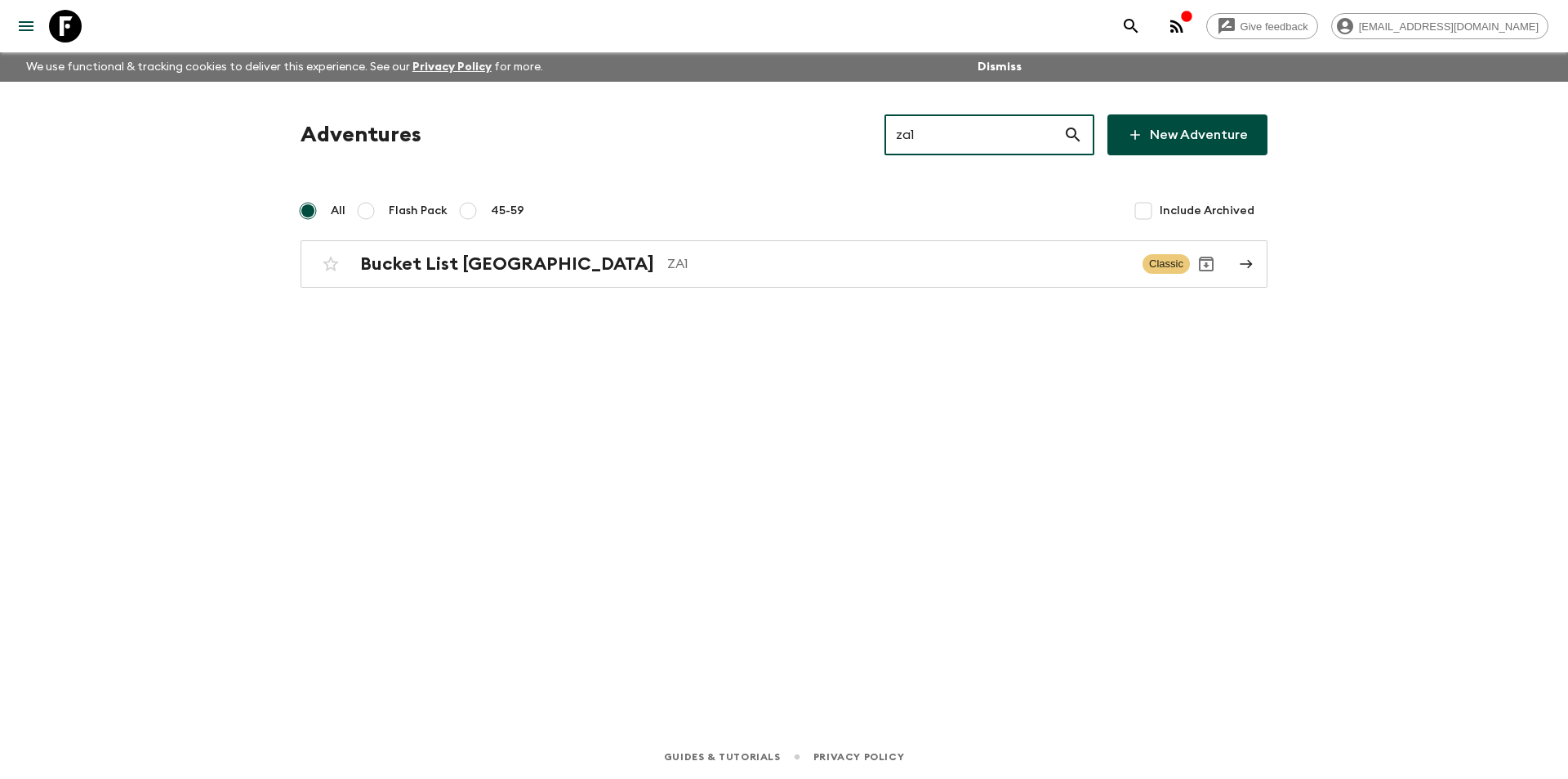
type input "za1"
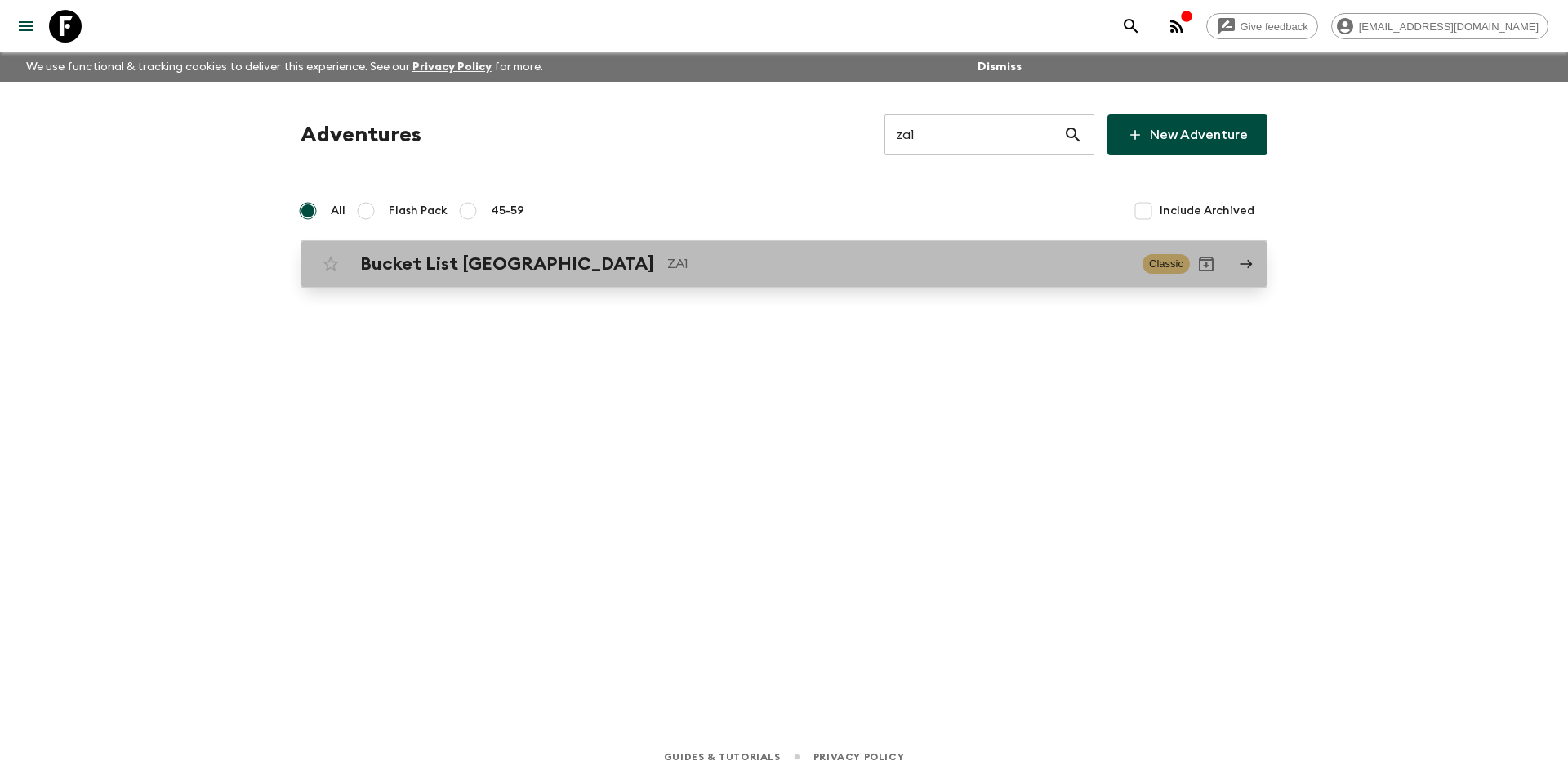
click at [631, 273] on div "Bucket List [GEOGRAPHIC_DATA] ZA1" at bounding box center [744, 264] width 769 height 21
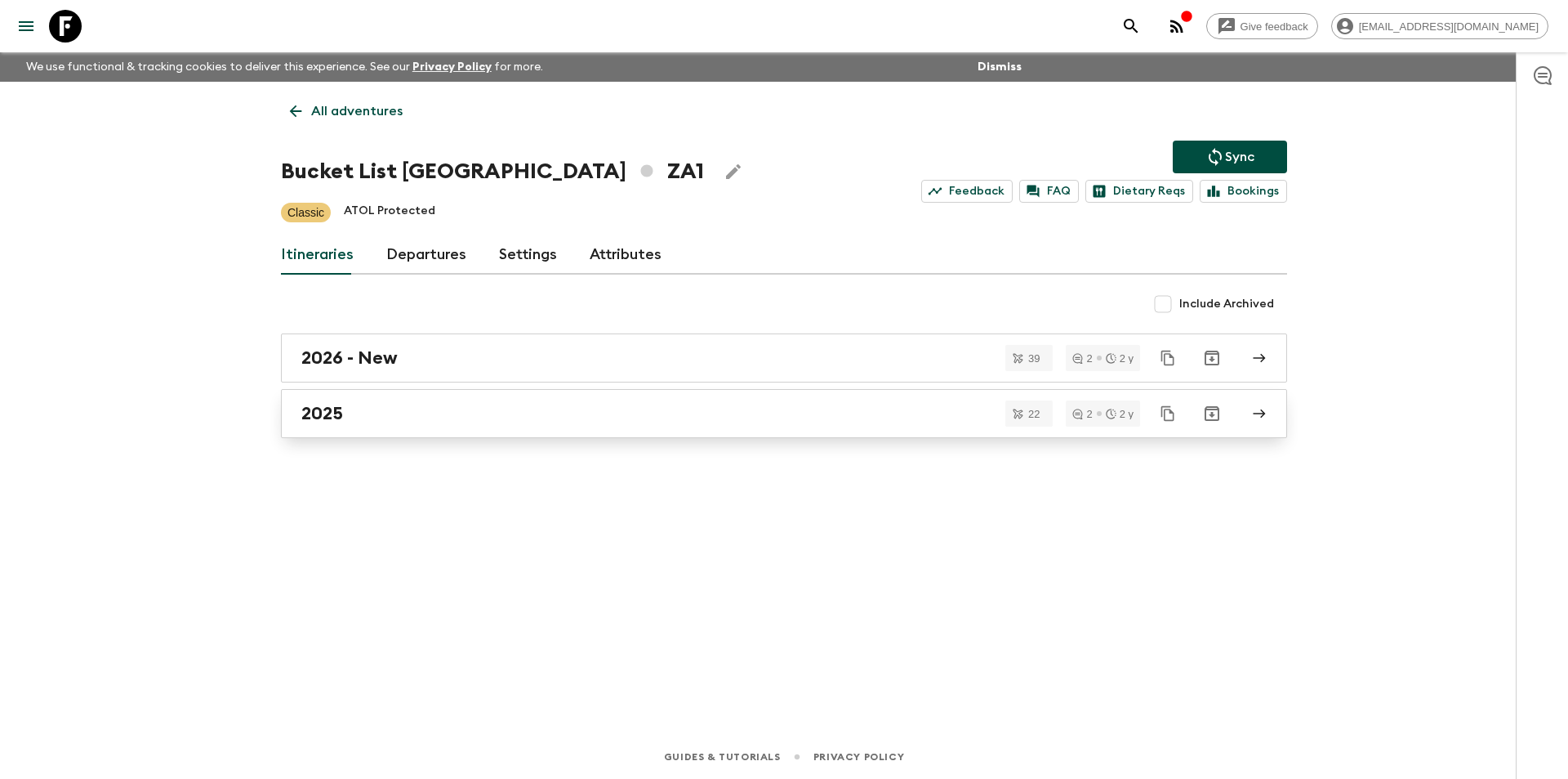
drag, startPoint x: 482, startPoint y: 448, endPoint x: 484, endPoint y: 434, distance: 14.1
click at [482, 448] on div "All adventures Bucket List [GEOGRAPHIC_DATA] ZA1 Sync Feedback FAQ Dietary Reqs…" at bounding box center [784, 385] width 1045 height 607
click at [484, 433] on link "2025" at bounding box center [784, 413] width 1006 height 49
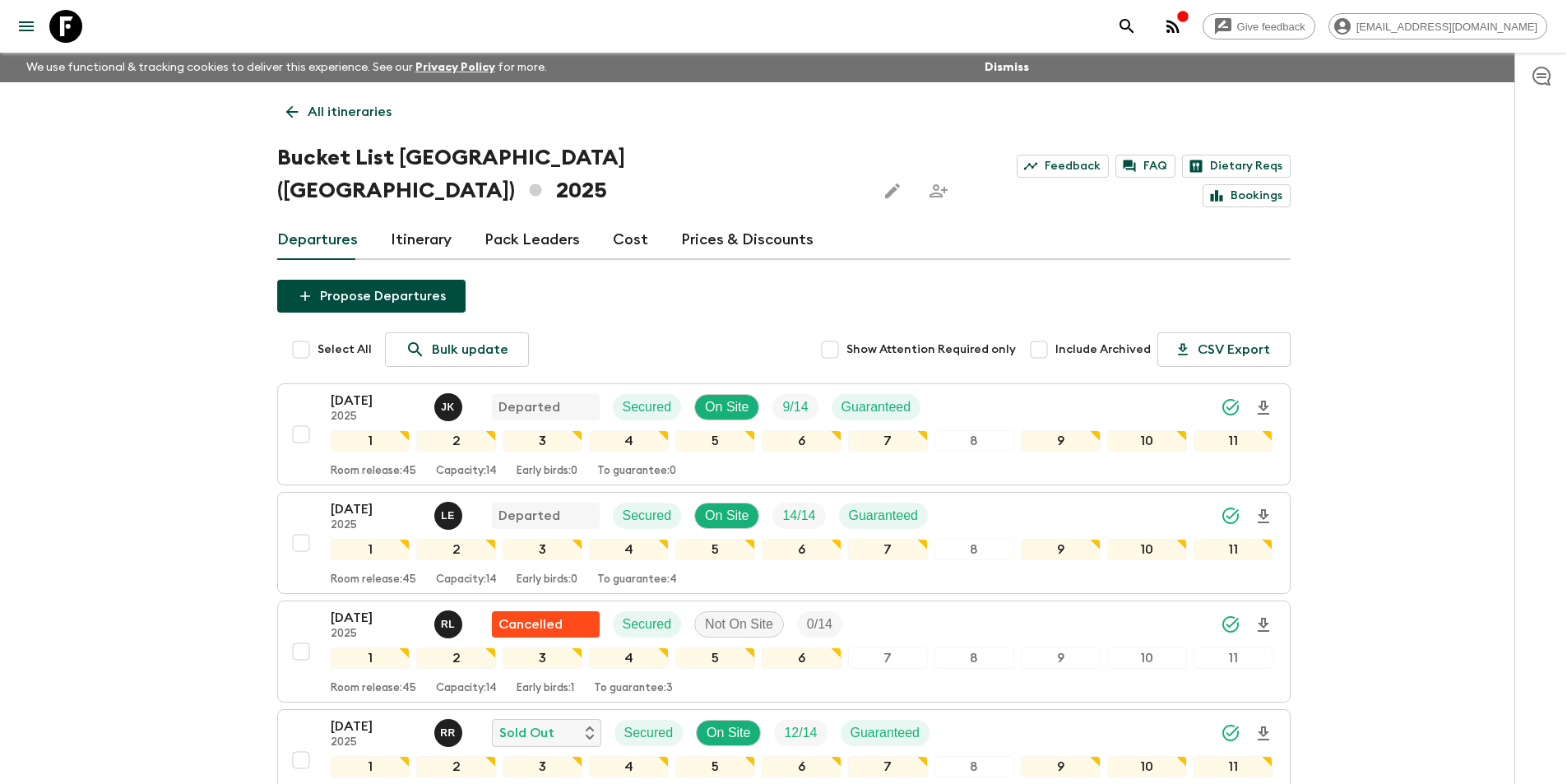
click at [1036, 333] on input "Include Archived" at bounding box center [1039, 350] width 33 height 33
checkbox input "true"
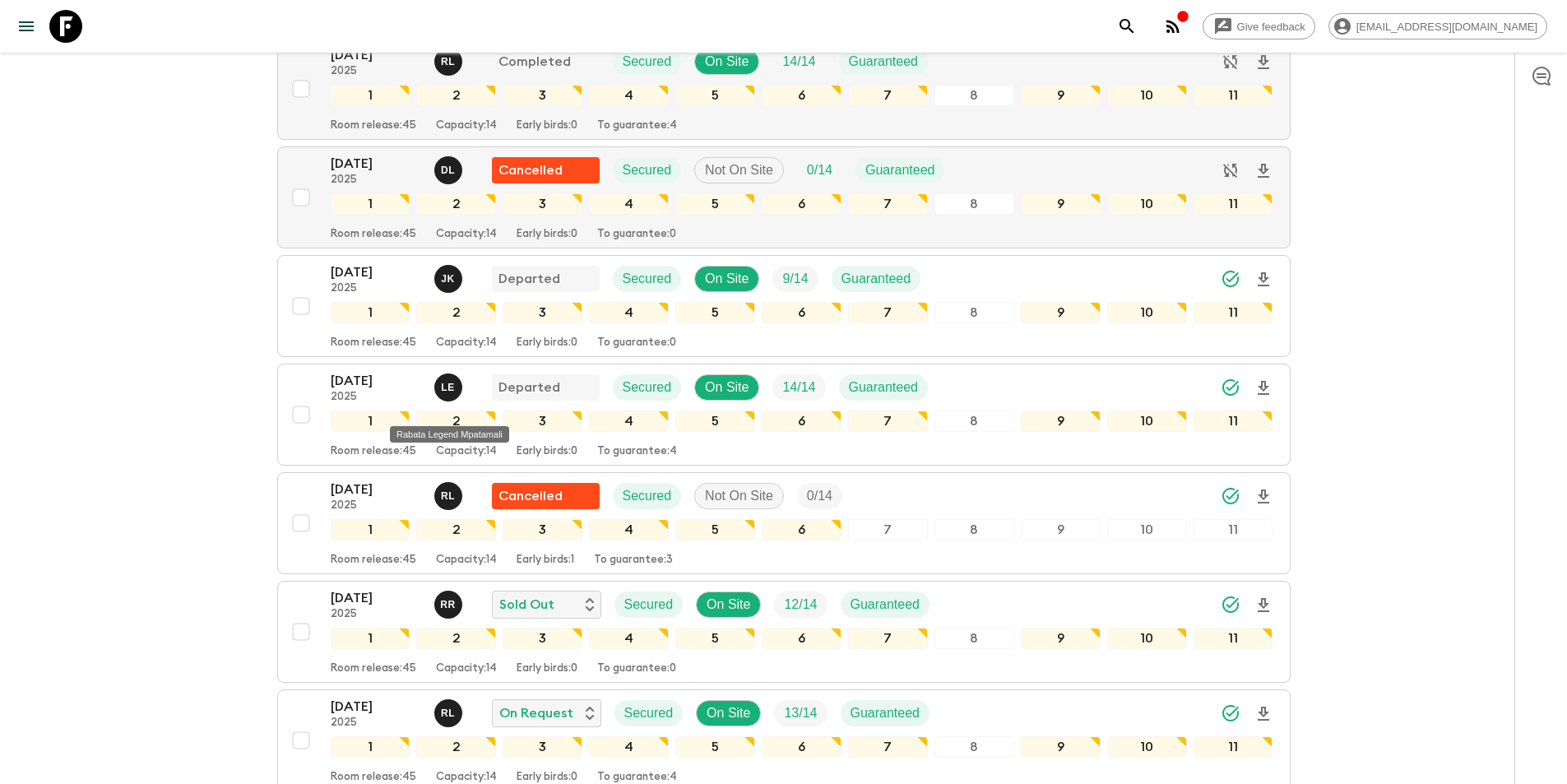
scroll to position [6988, 0]
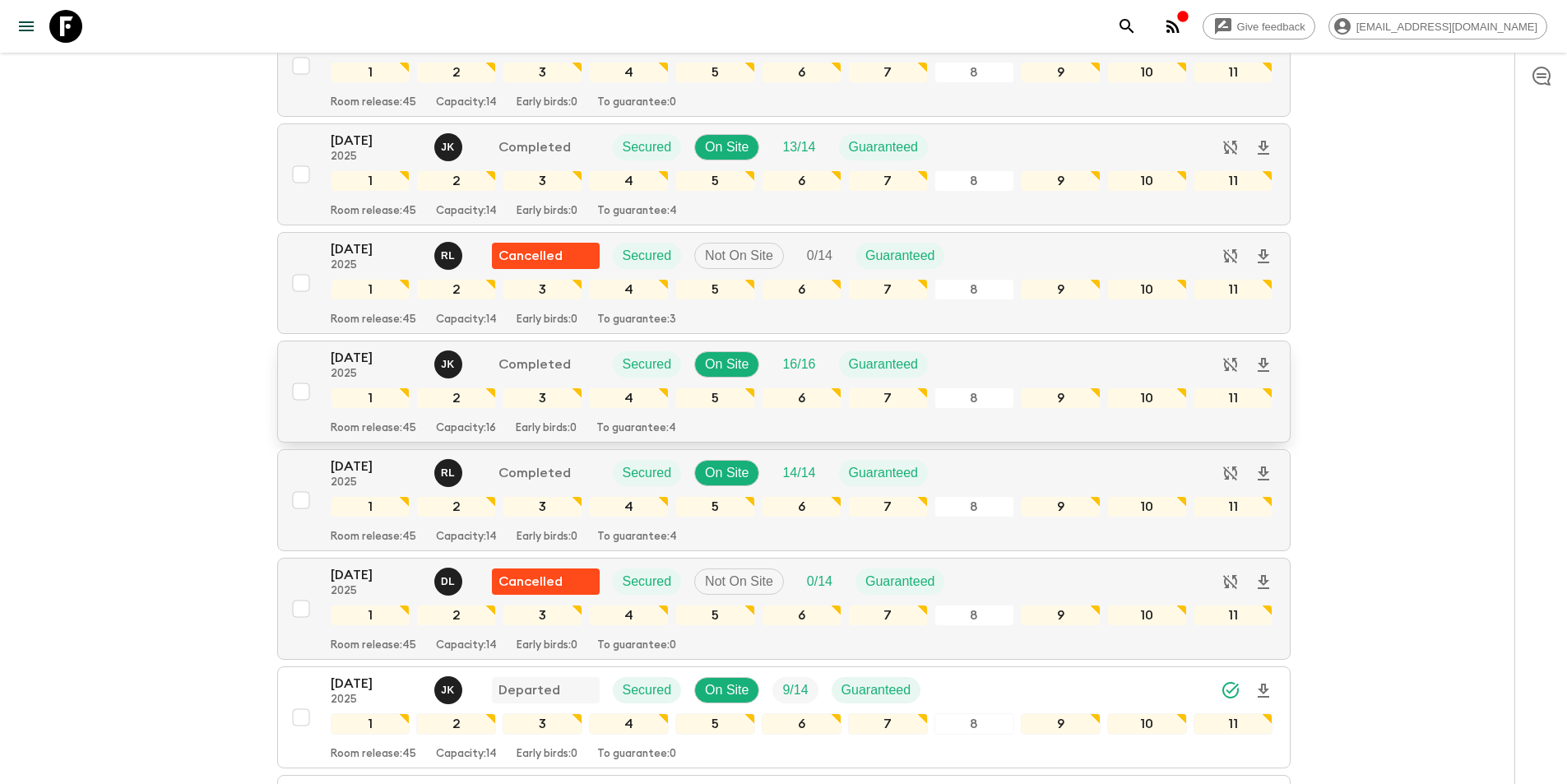
click at [383, 406] on button "[DATE] 2025 J K Completed Secured On Site 16 / 16 Guaranteed 1 2 3 4 5 6 7 8 9 …" at bounding box center [784, 391] width 1013 height 102
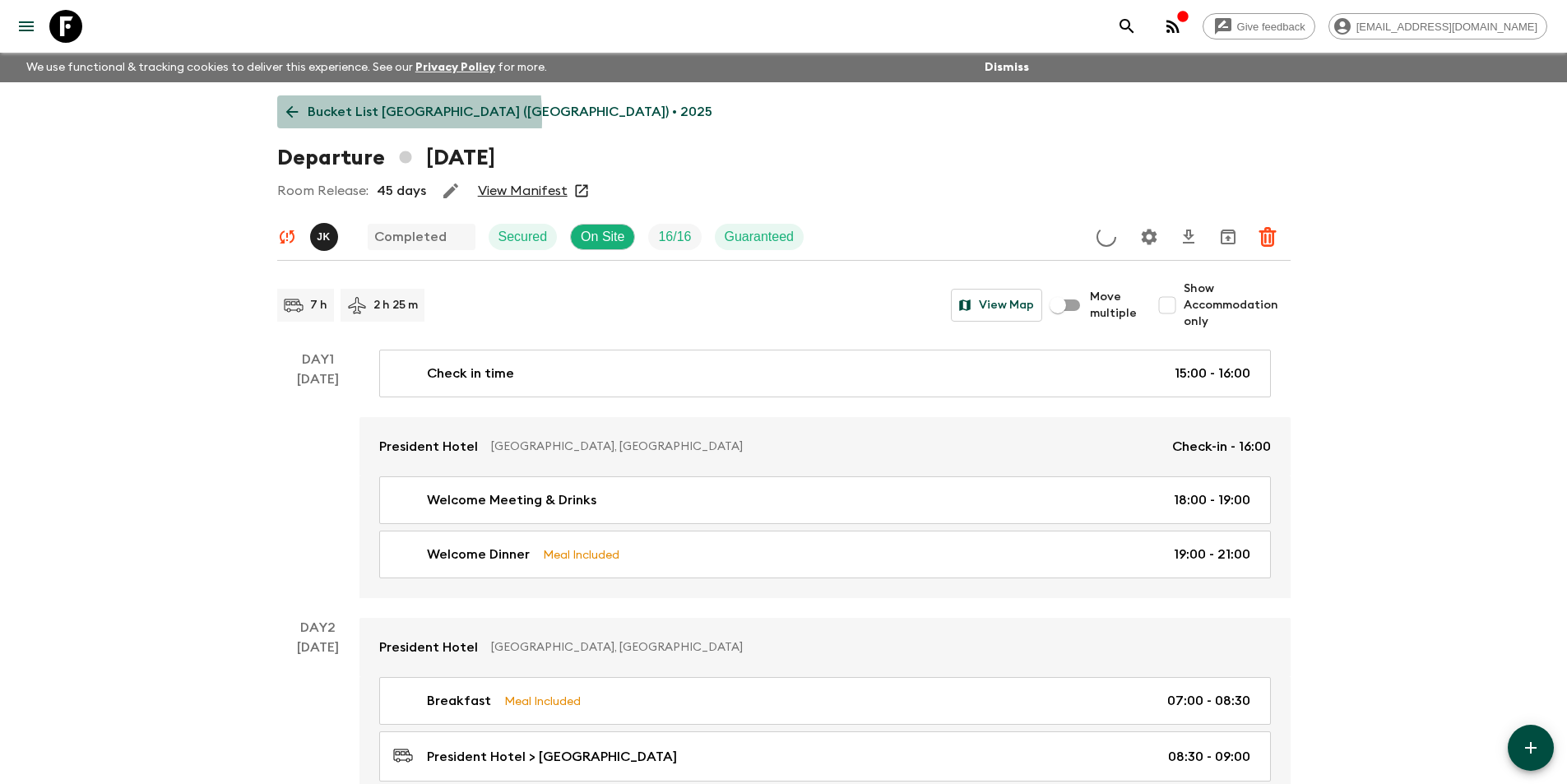
click at [292, 118] on icon at bounding box center [292, 111] width 18 height 18
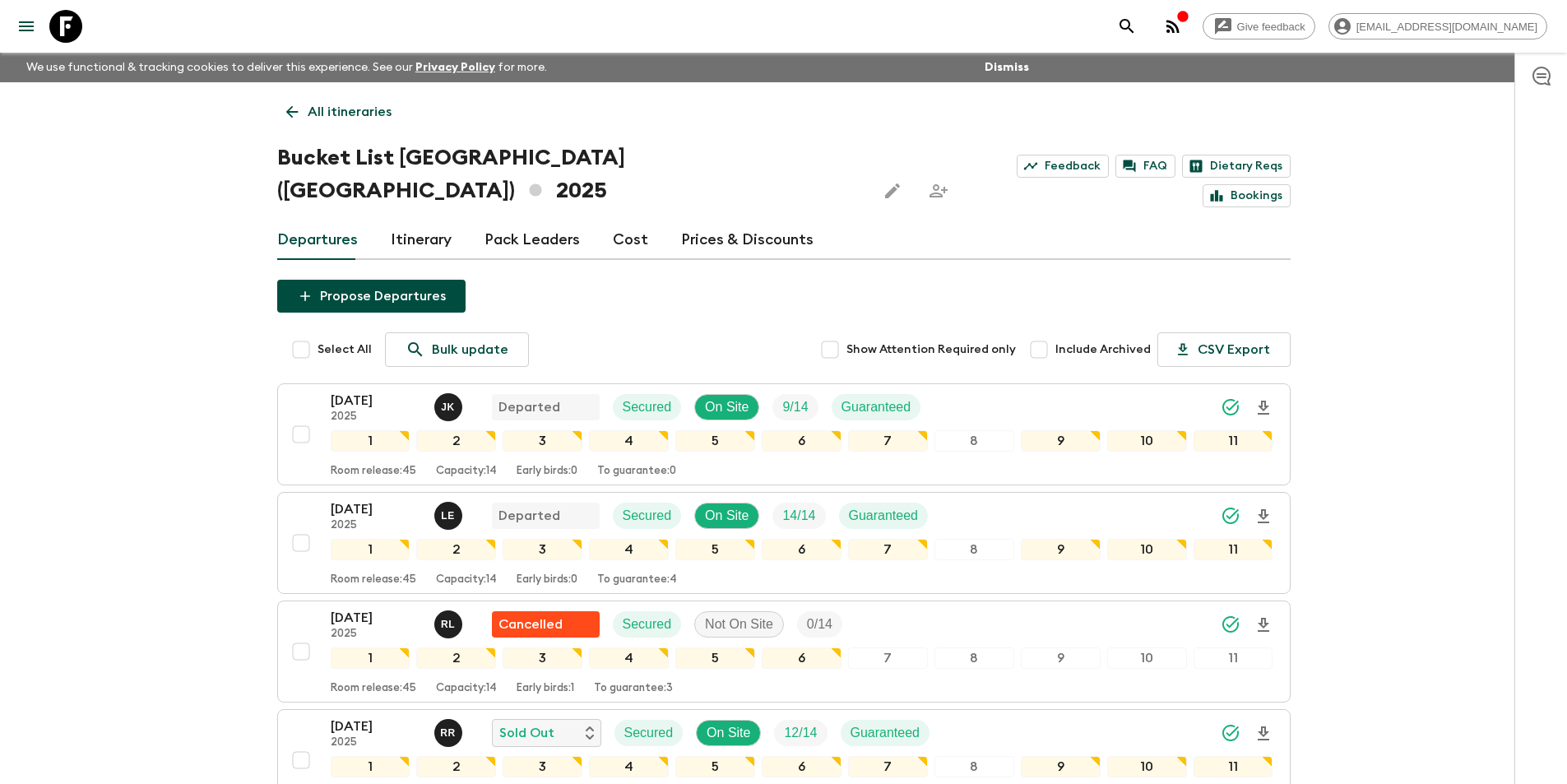
click at [1049, 333] on input "Include Archived" at bounding box center [1039, 350] width 33 height 33
checkbox input "true"
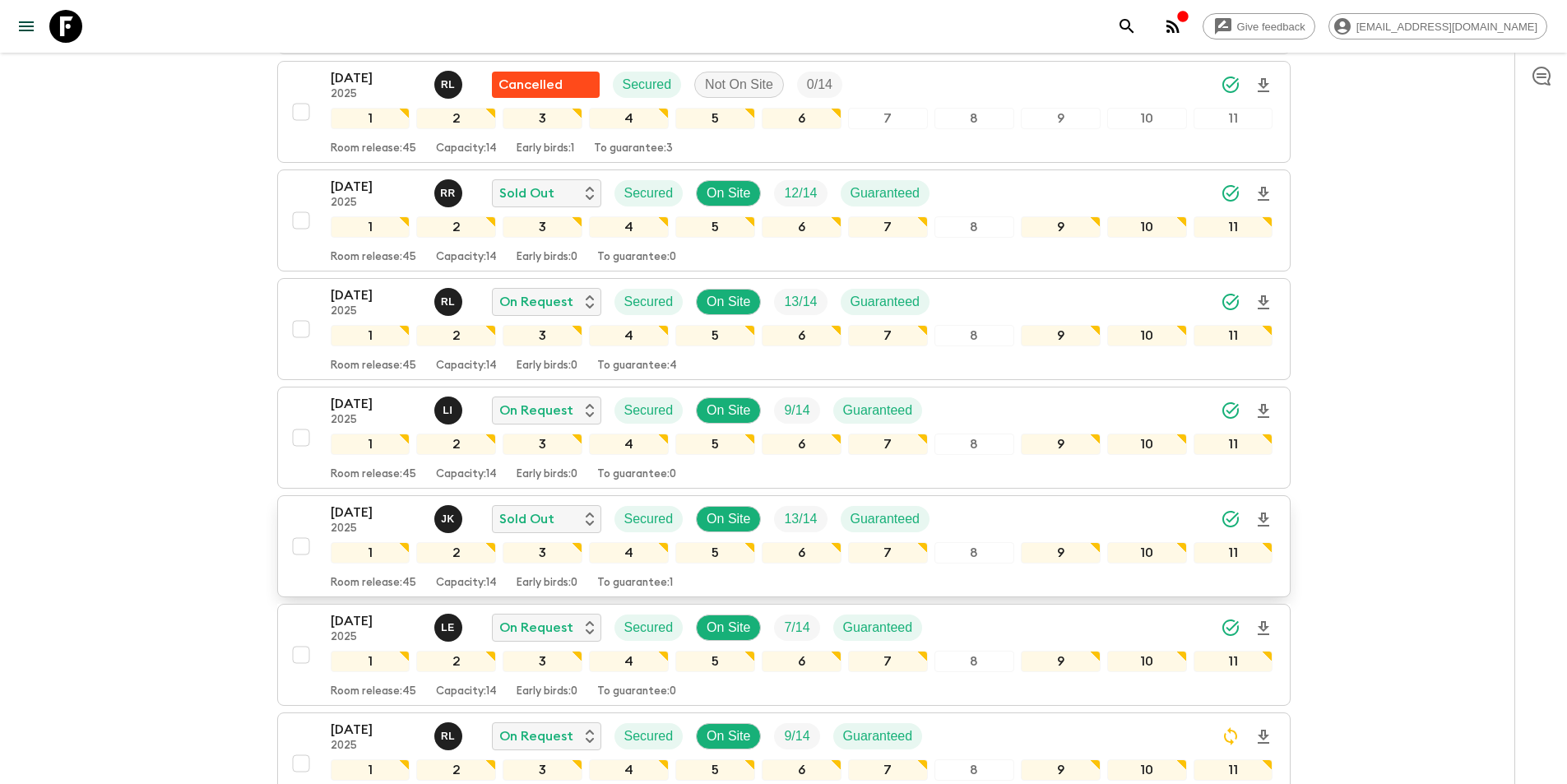
scroll to position [6988, 0]
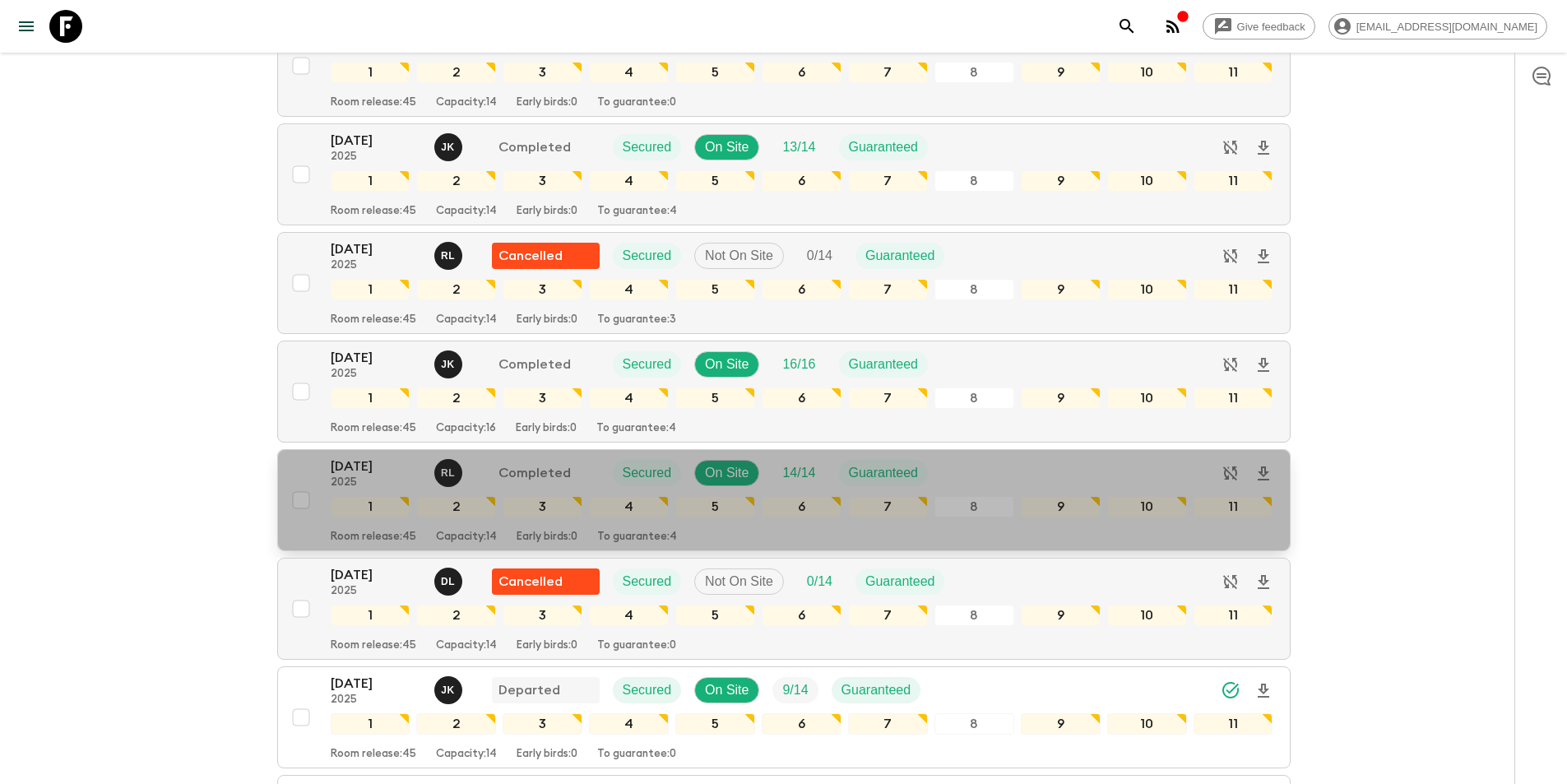
click at [370, 456] on p "[DATE]" at bounding box center [375, 466] width 90 height 19
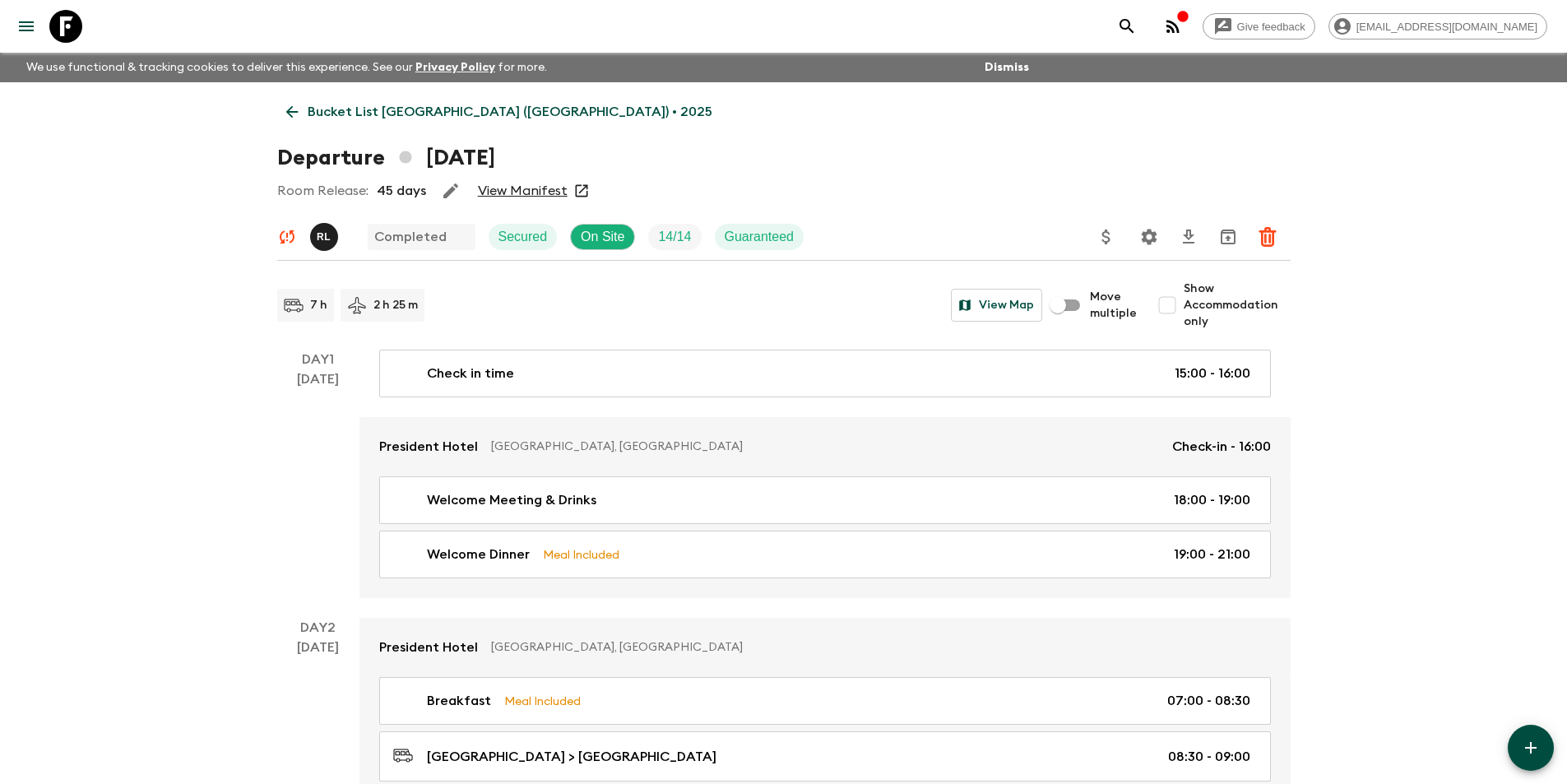
click at [290, 119] on icon at bounding box center [292, 111] width 18 height 18
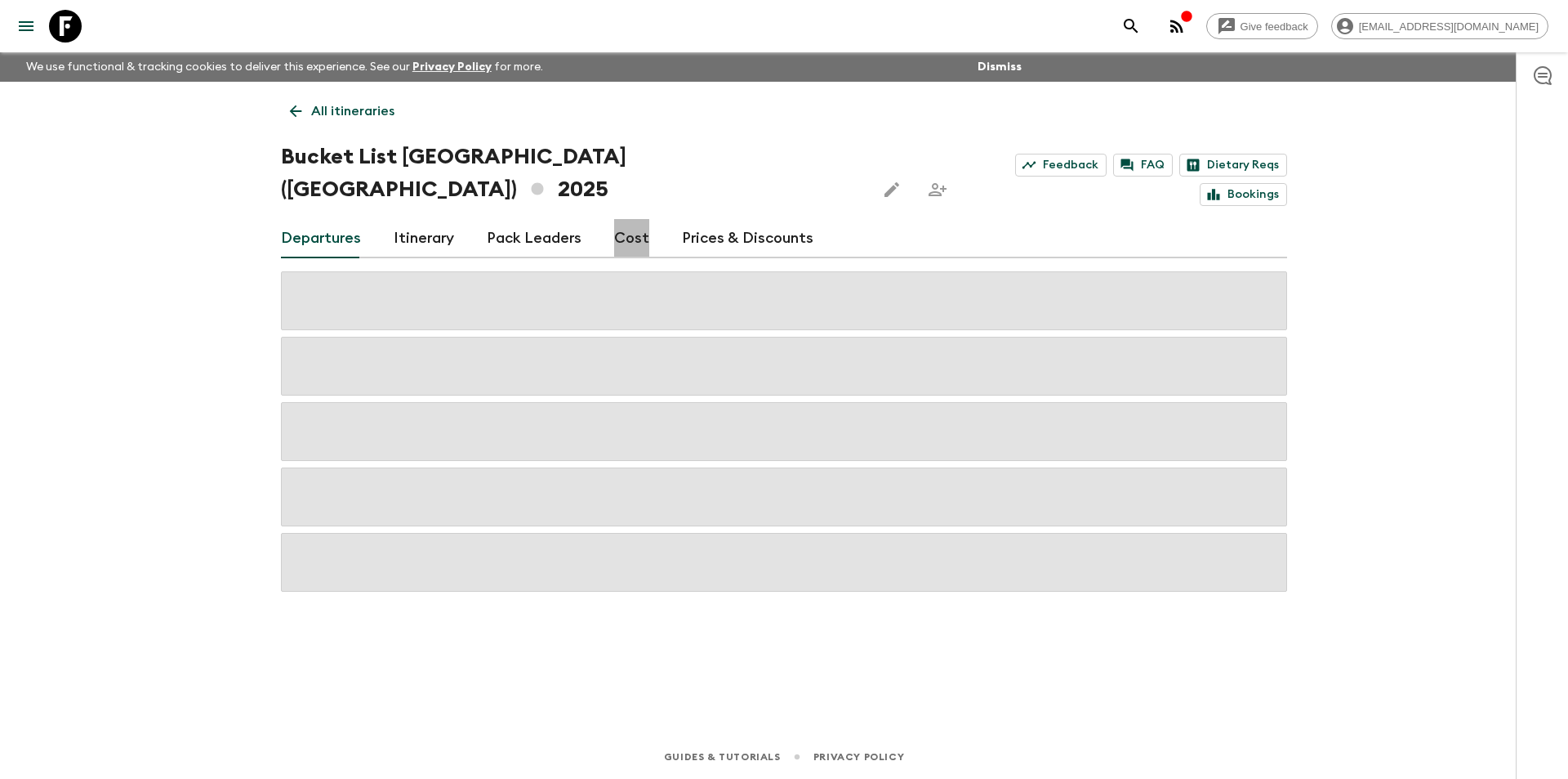
click at [628, 219] on link "Cost" at bounding box center [631, 238] width 35 height 39
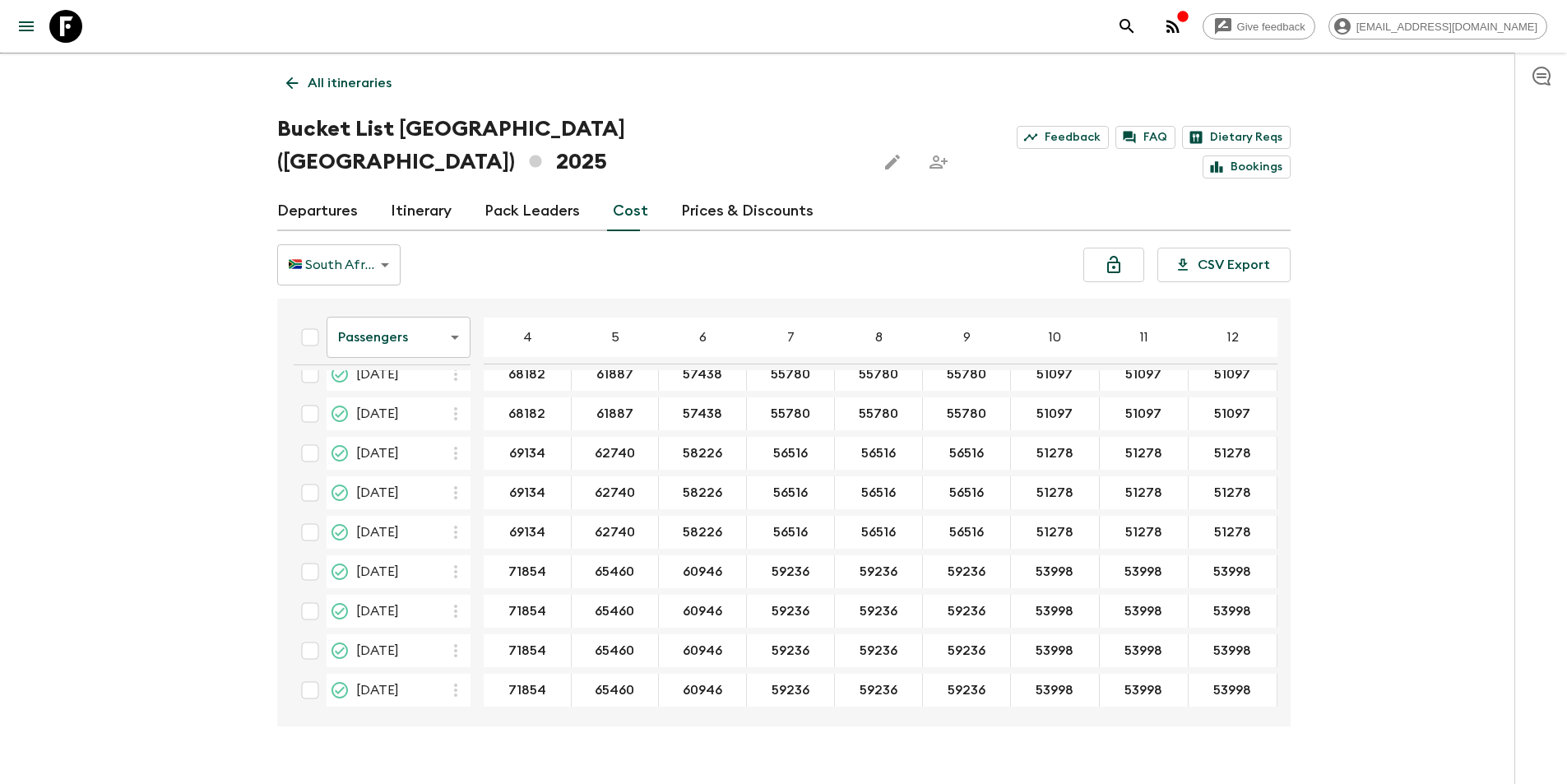
scroll to position [2772, 0]
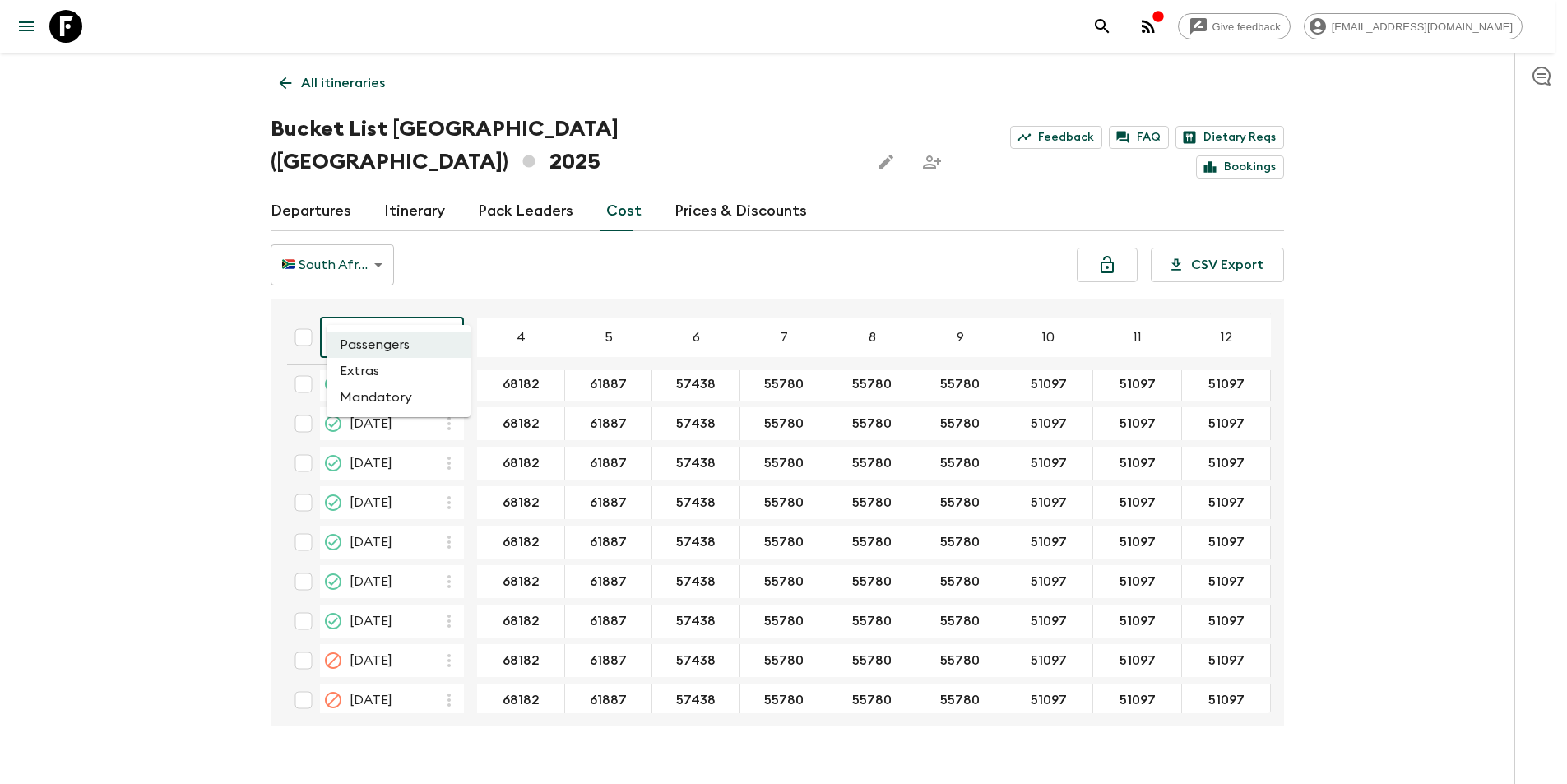
click at [369, 316] on body "Give feedback [EMAIL_ADDRESS][DOMAIN_NAME] We use functional & tracking cookies…" at bounding box center [784, 393] width 1567 height 845
click at [402, 372] on li "Extras" at bounding box center [399, 370] width 144 height 26
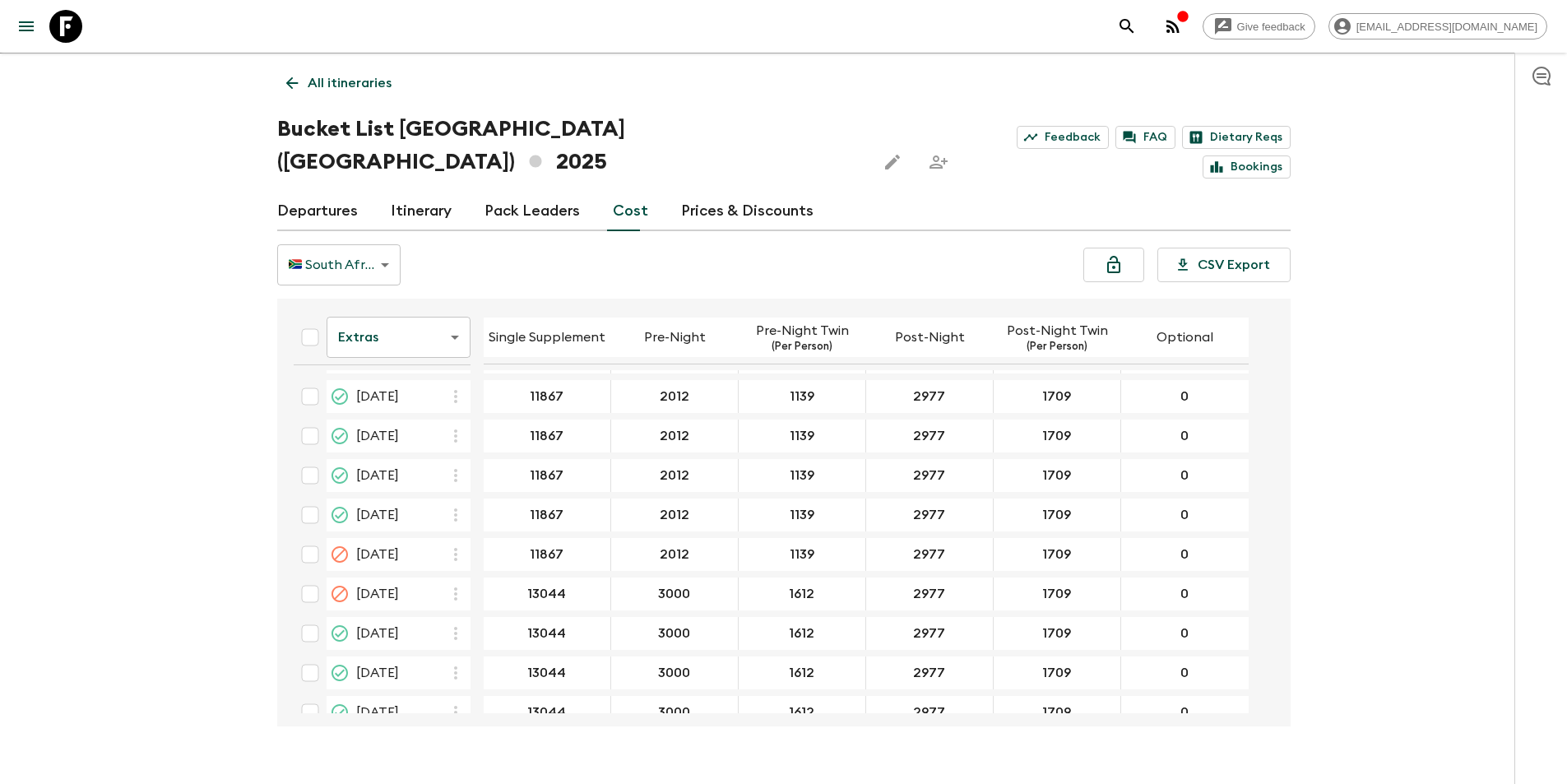
scroll to position [2466, 0]
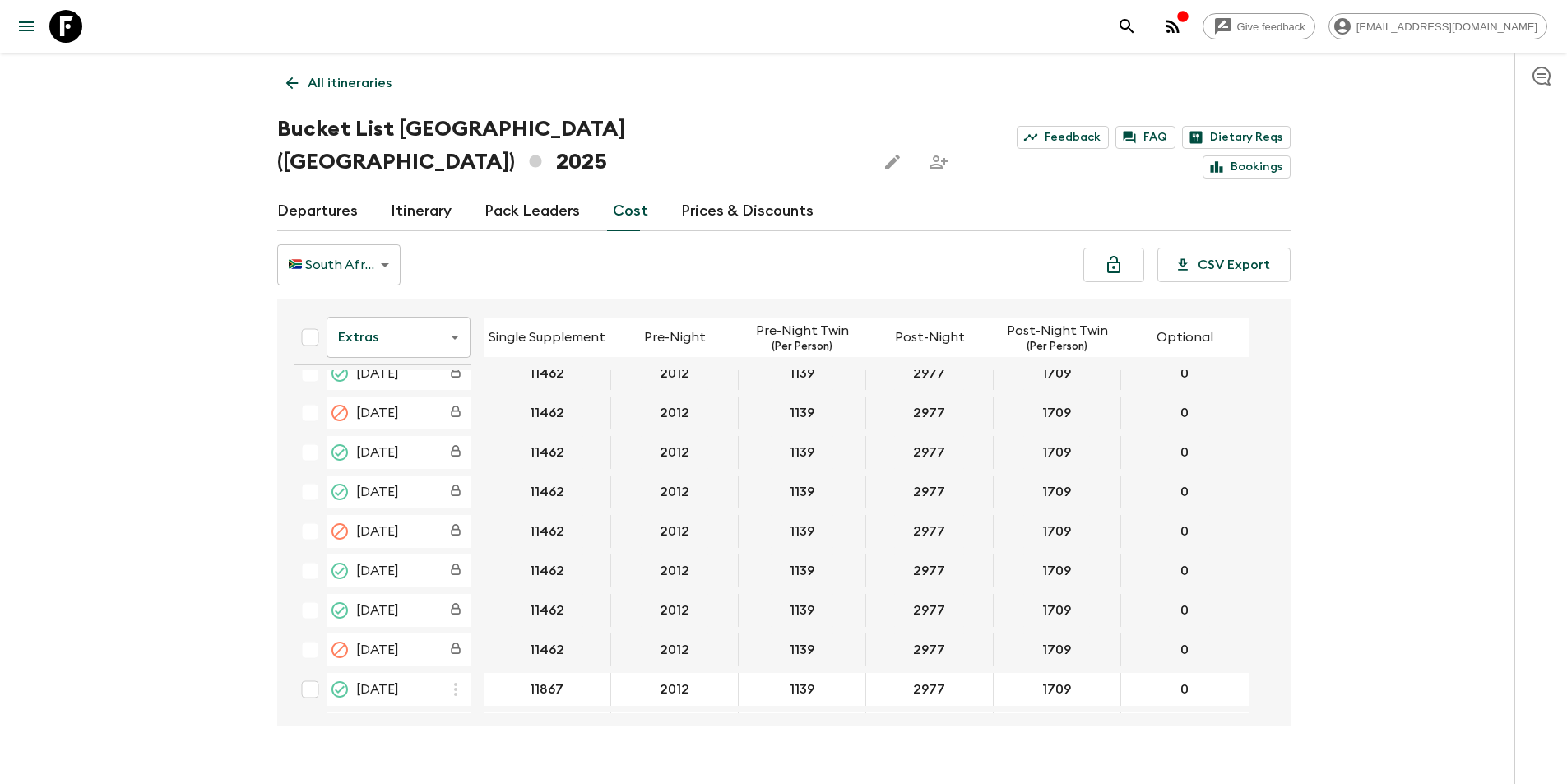
drag, startPoint x: 1281, startPoint y: 580, endPoint x: 1281, endPoint y: 595, distance: 15.0
click at [1281, 595] on div "Extras extrasCost ​ Single Supplement Pre-Night Pre-Night Twin (Per Person) Pos…" at bounding box center [784, 512] width 1013 height 427
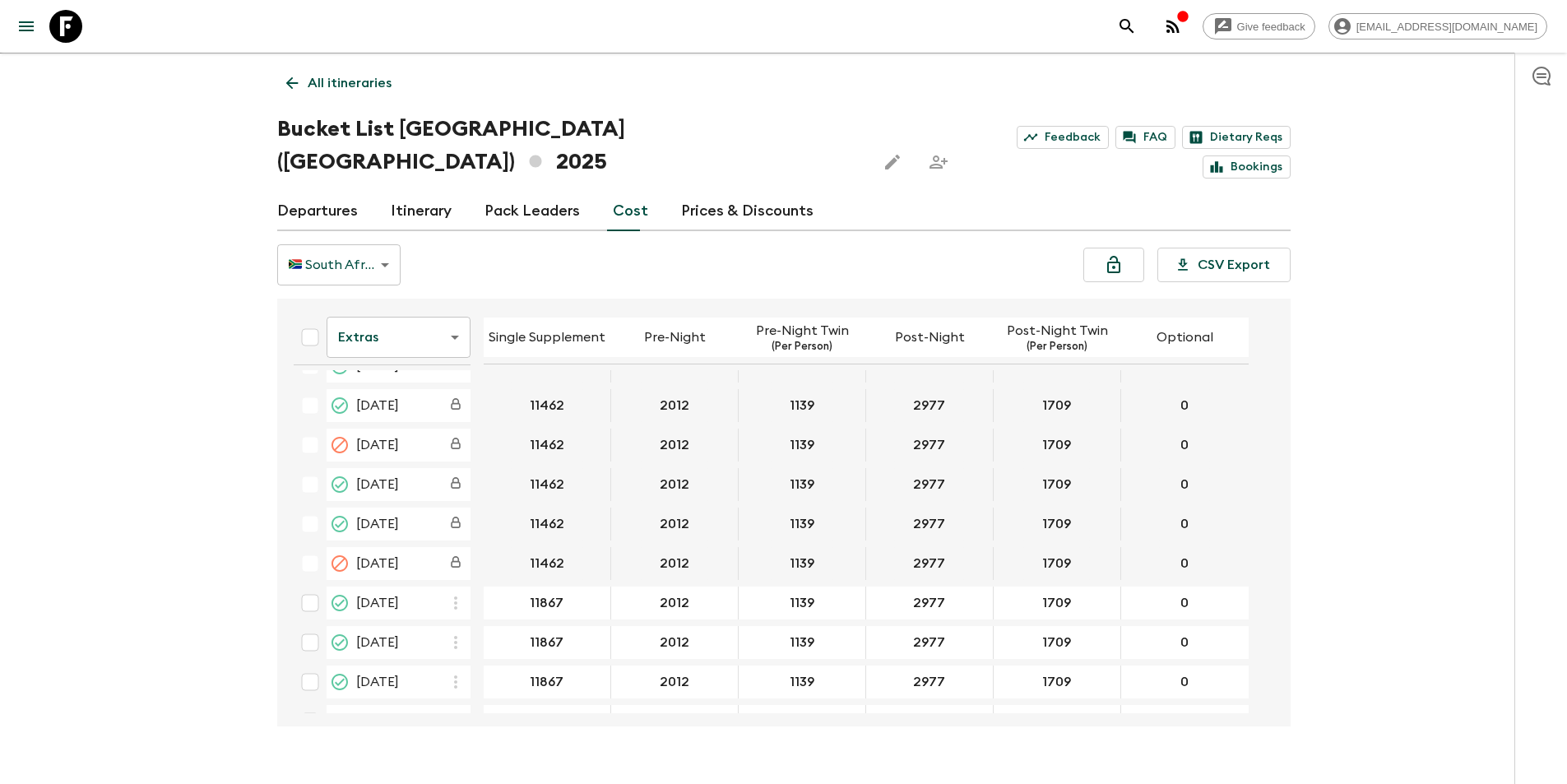
scroll to position [2583, 0]
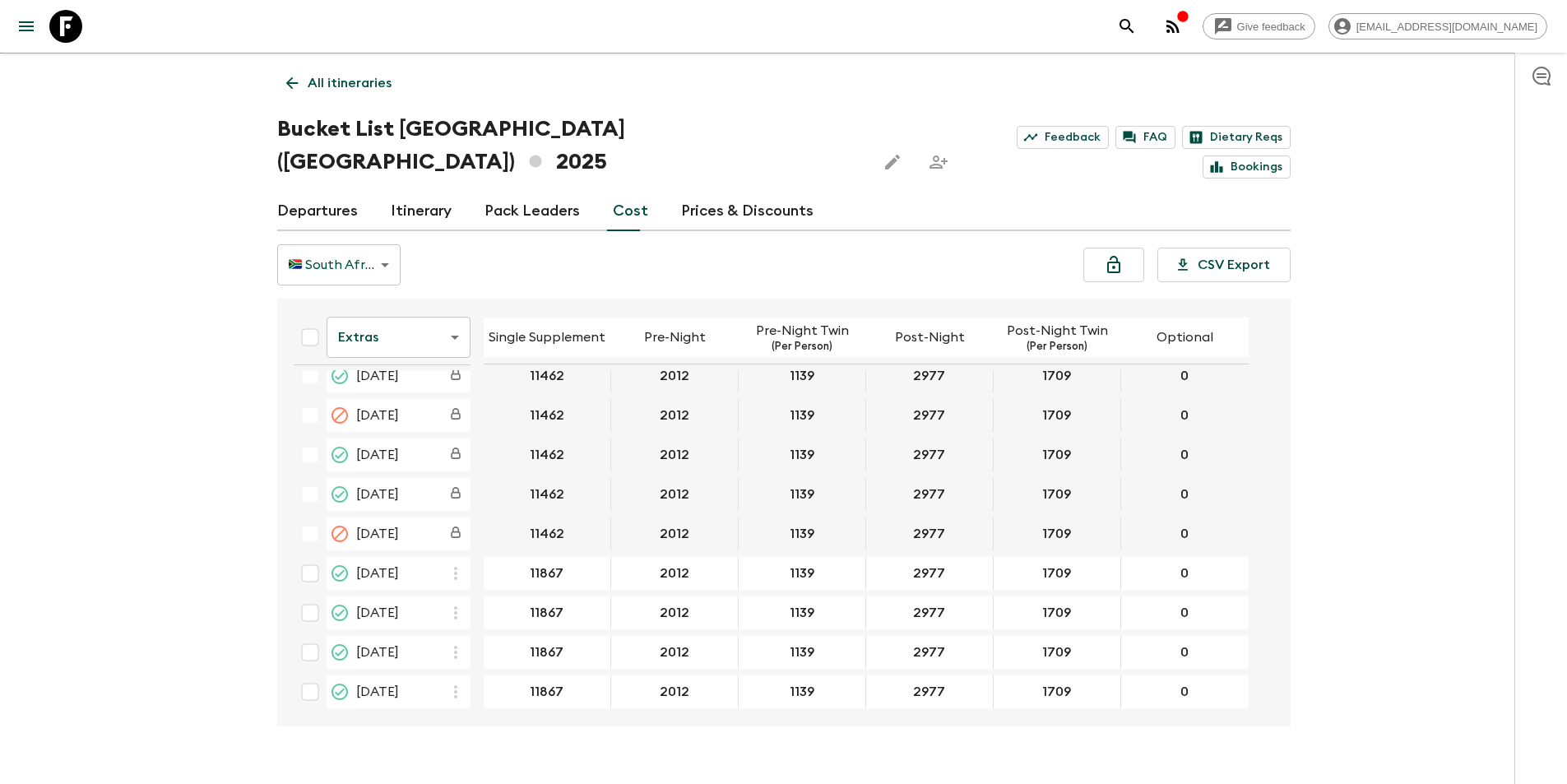
click at [62, 26] on icon at bounding box center [66, 26] width 33 height 33
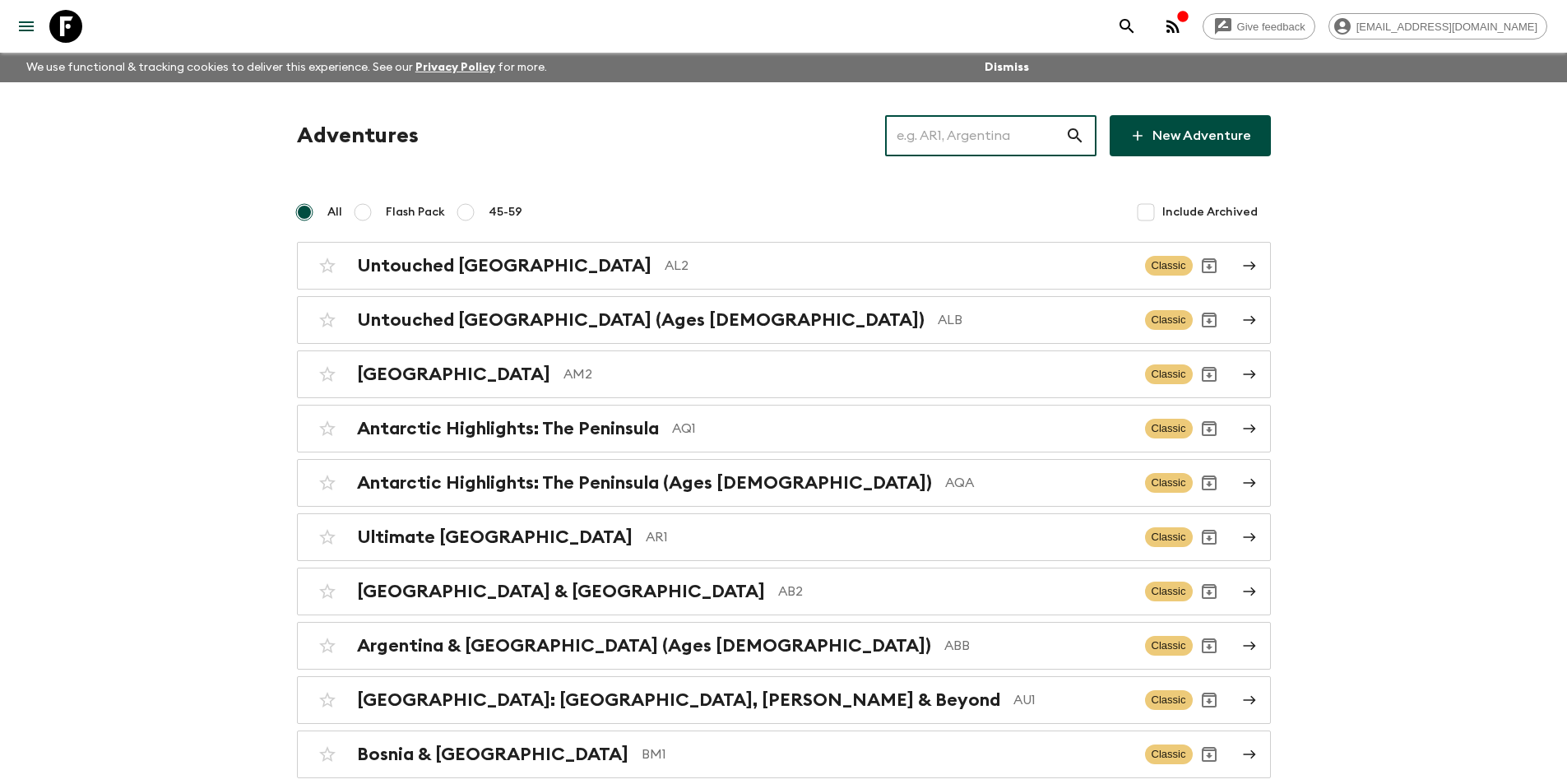
click at [1032, 136] on input "text" at bounding box center [975, 136] width 180 height 47
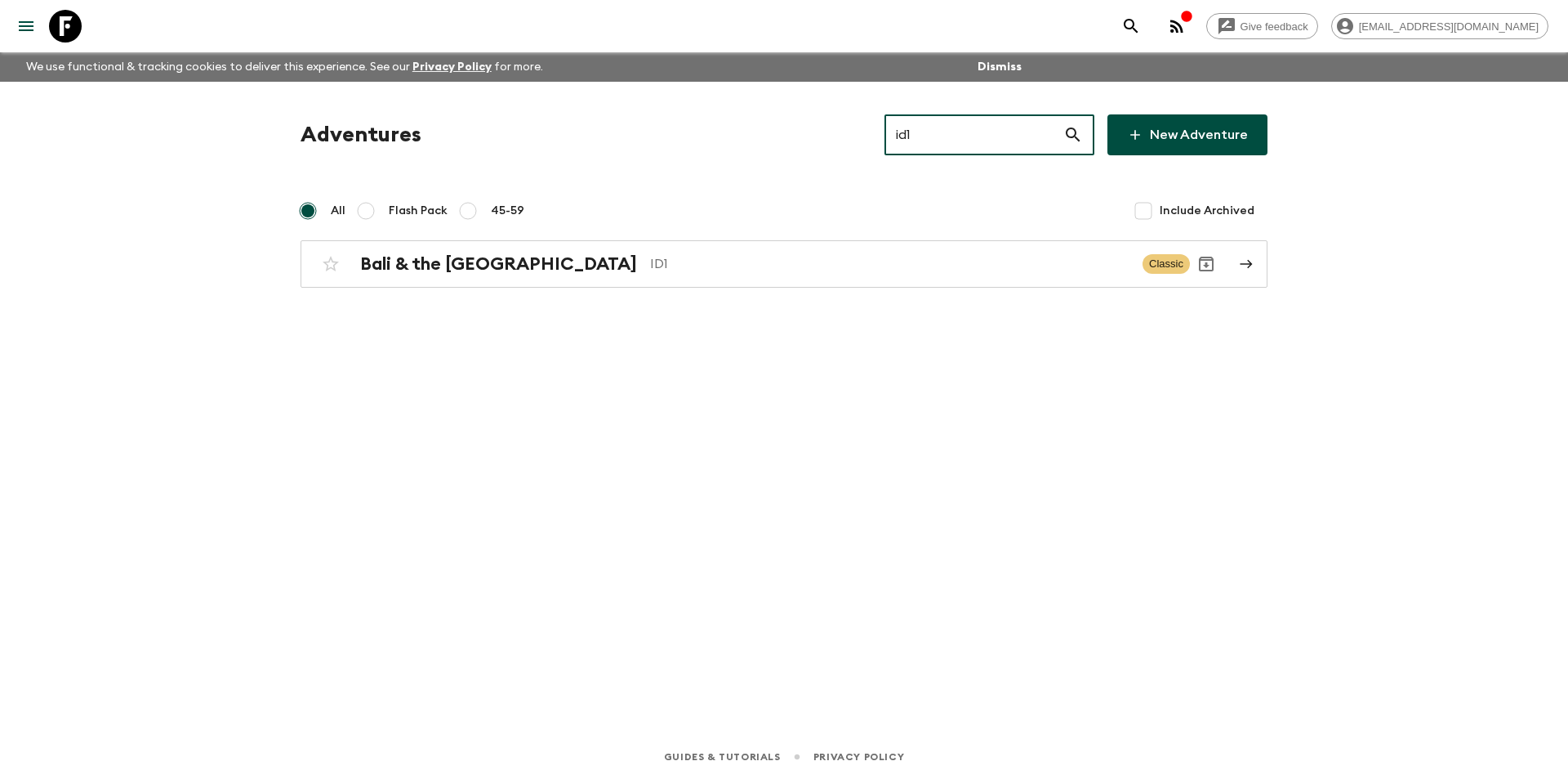
type input "id1"
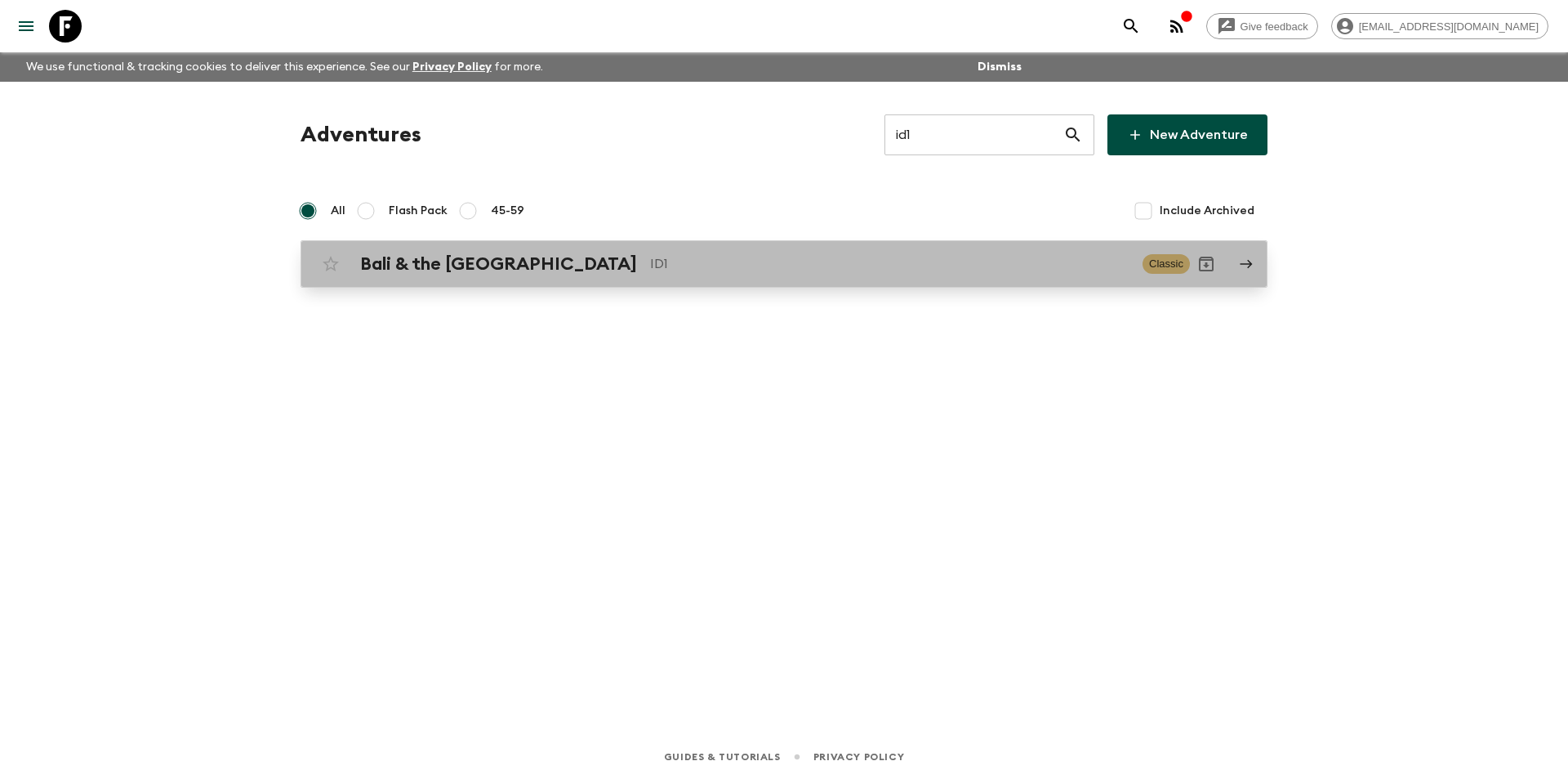
click at [525, 268] on h2 "Bali & the [GEOGRAPHIC_DATA]" at bounding box center [499, 264] width 277 height 21
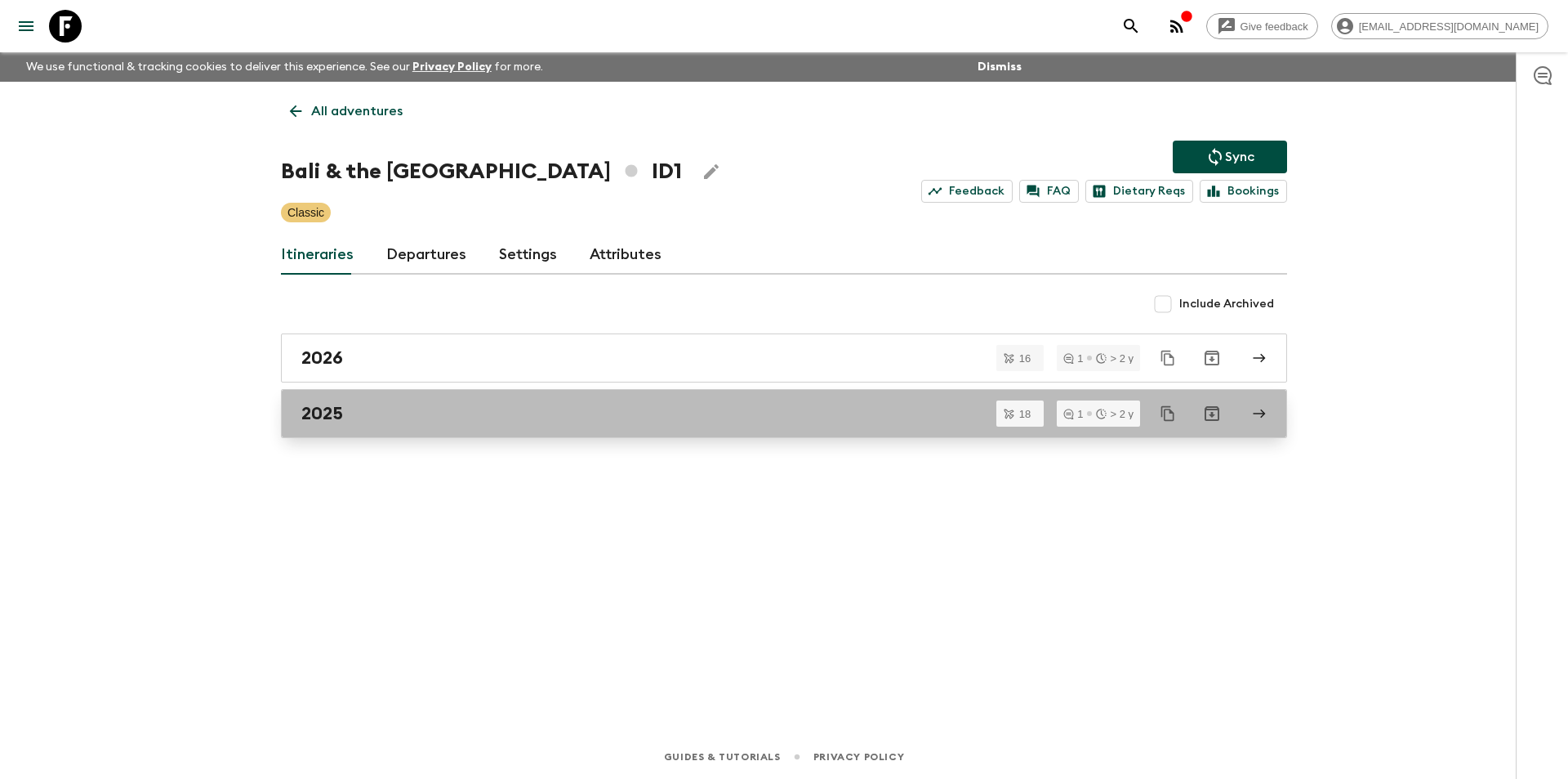
click at [493, 430] on link "2025" at bounding box center [784, 413] width 1006 height 49
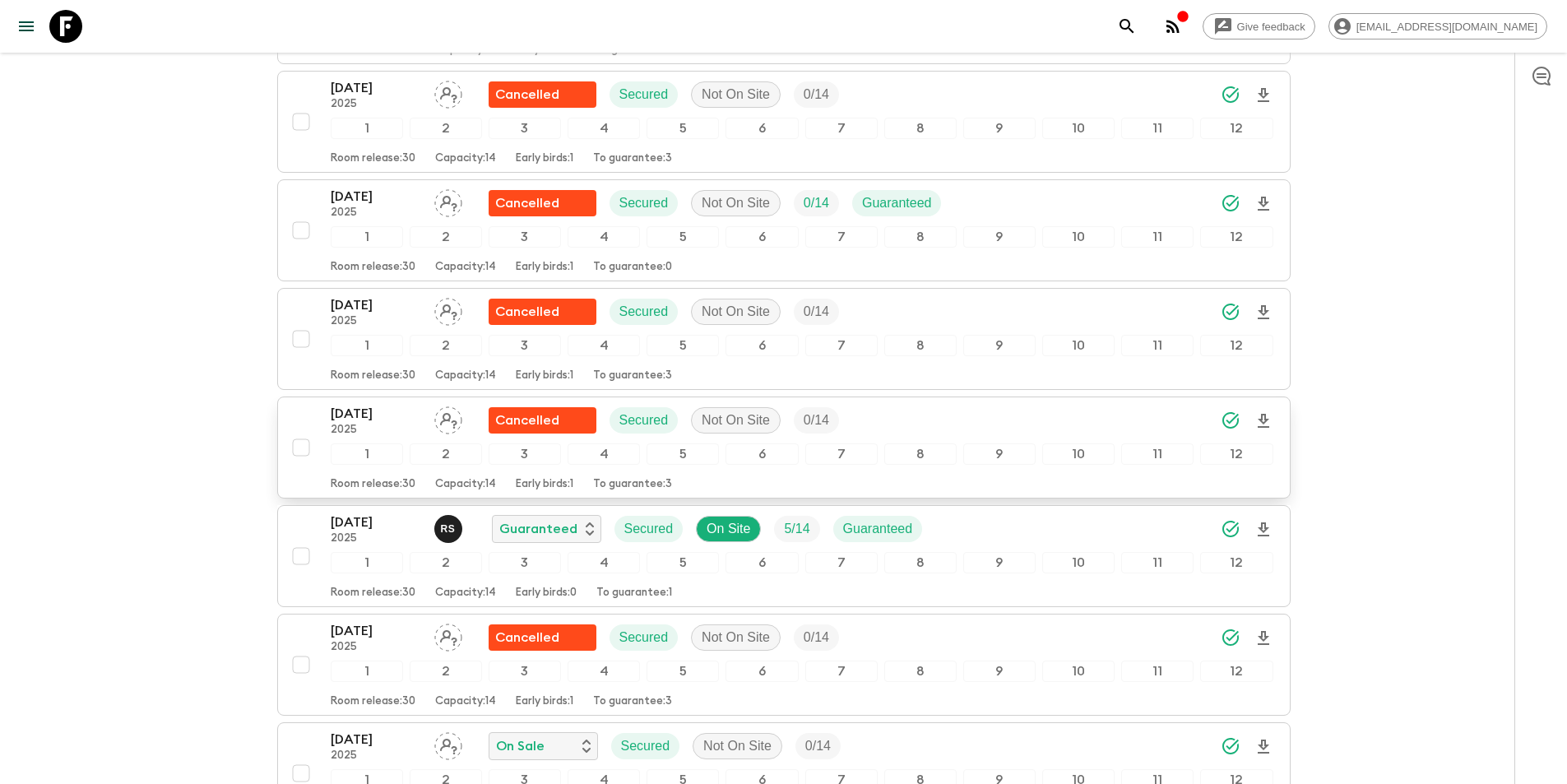
scroll to position [411, 0]
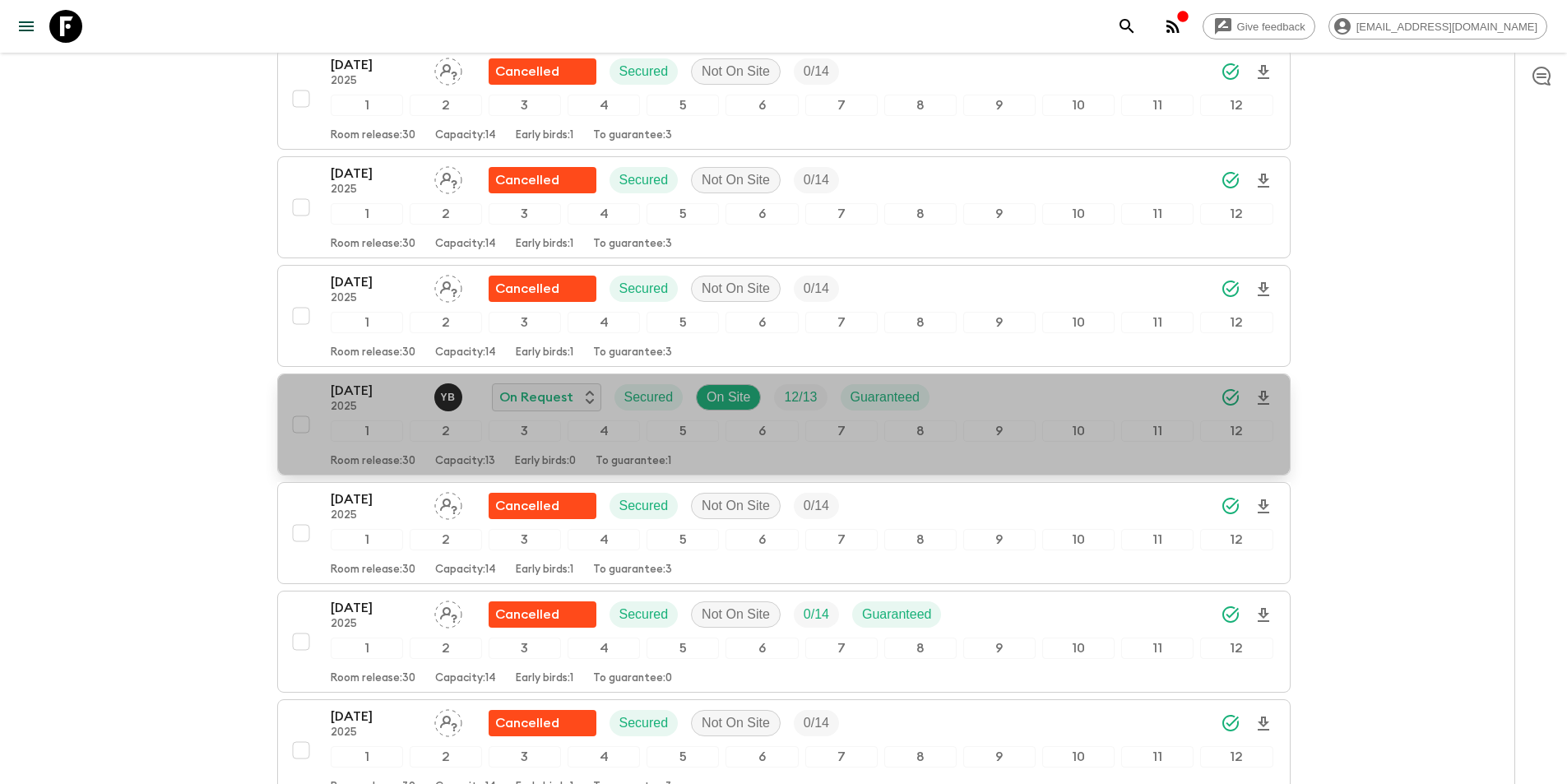
click at [379, 410] on p "2025" at bounding box center [375, 407] width 90 height 14
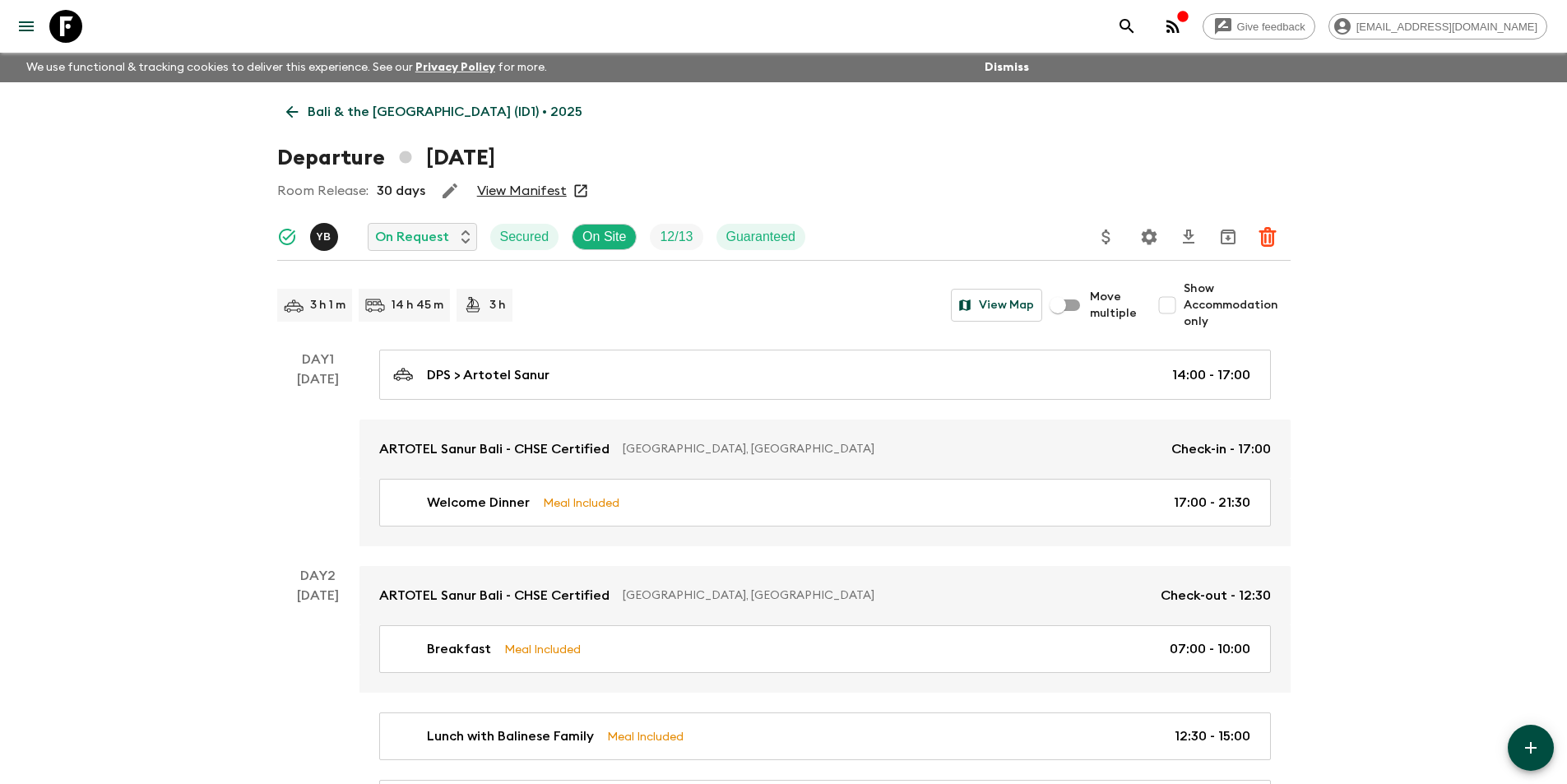
click at [290, 111] on icon at bounding box center [291, 111] width 13 height 13
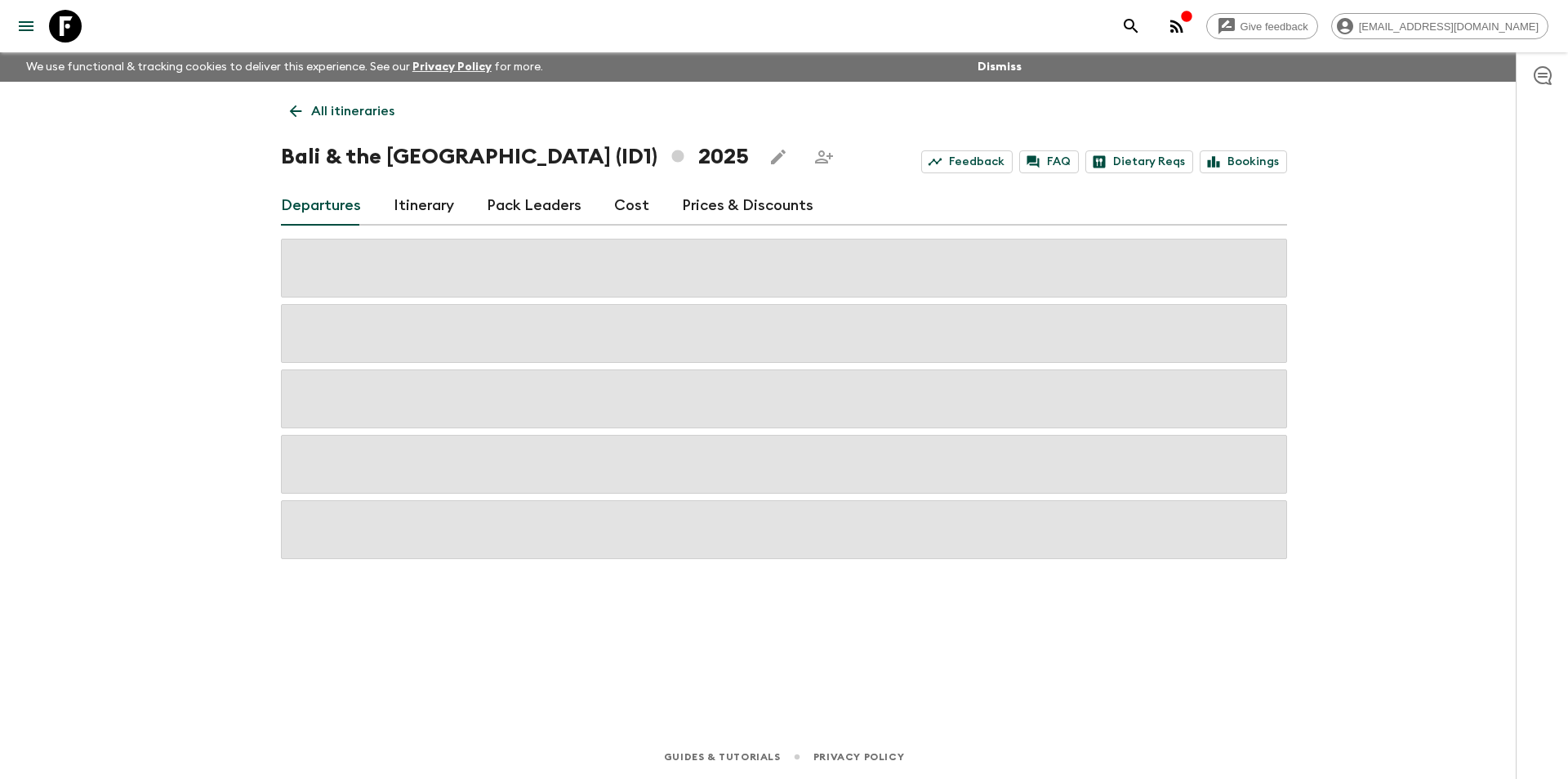
click at [638, 213] on link "Cost" at bounding box center [631, 205] width 35 height 39
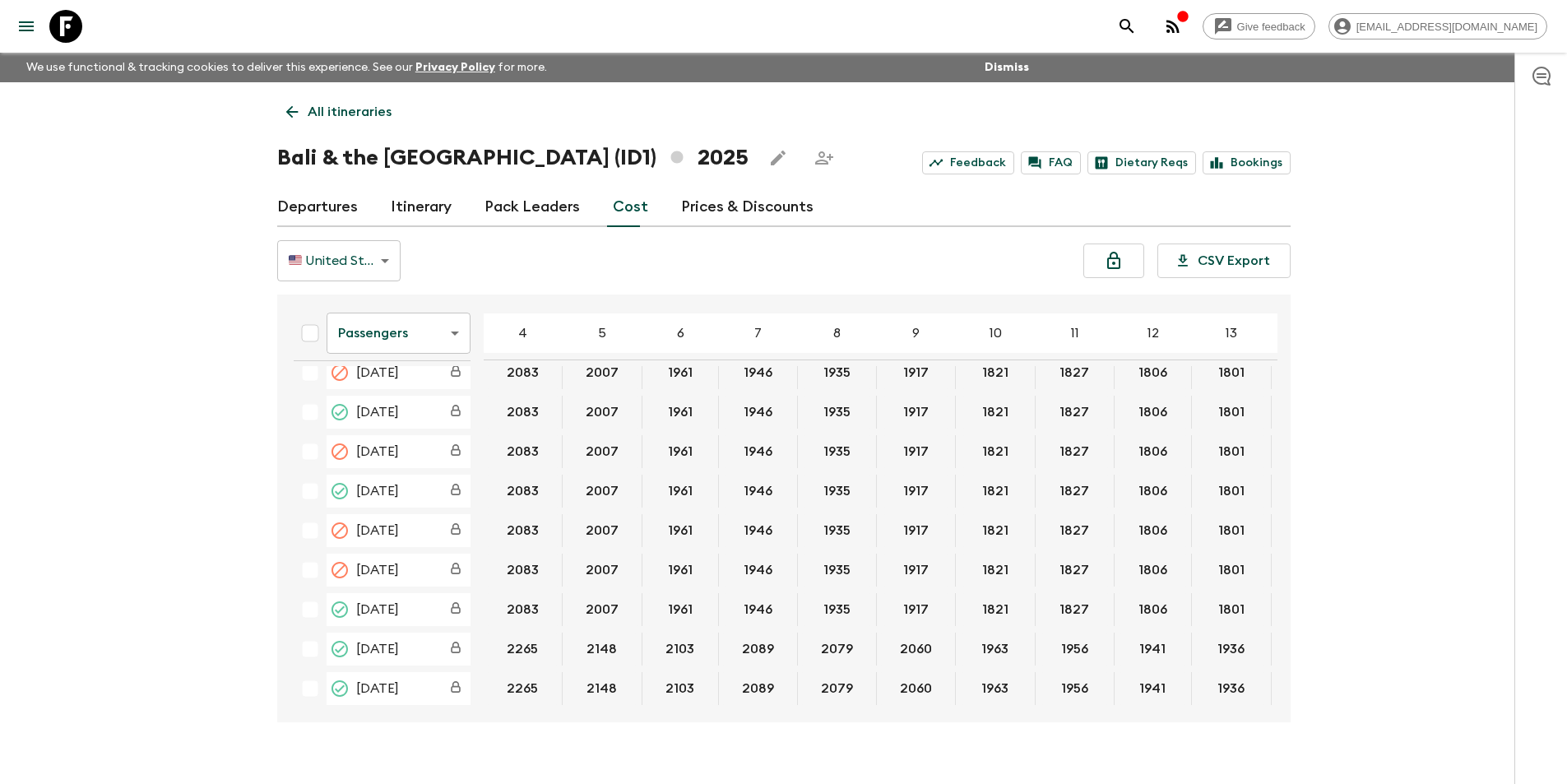
scroll to position [822, 0]
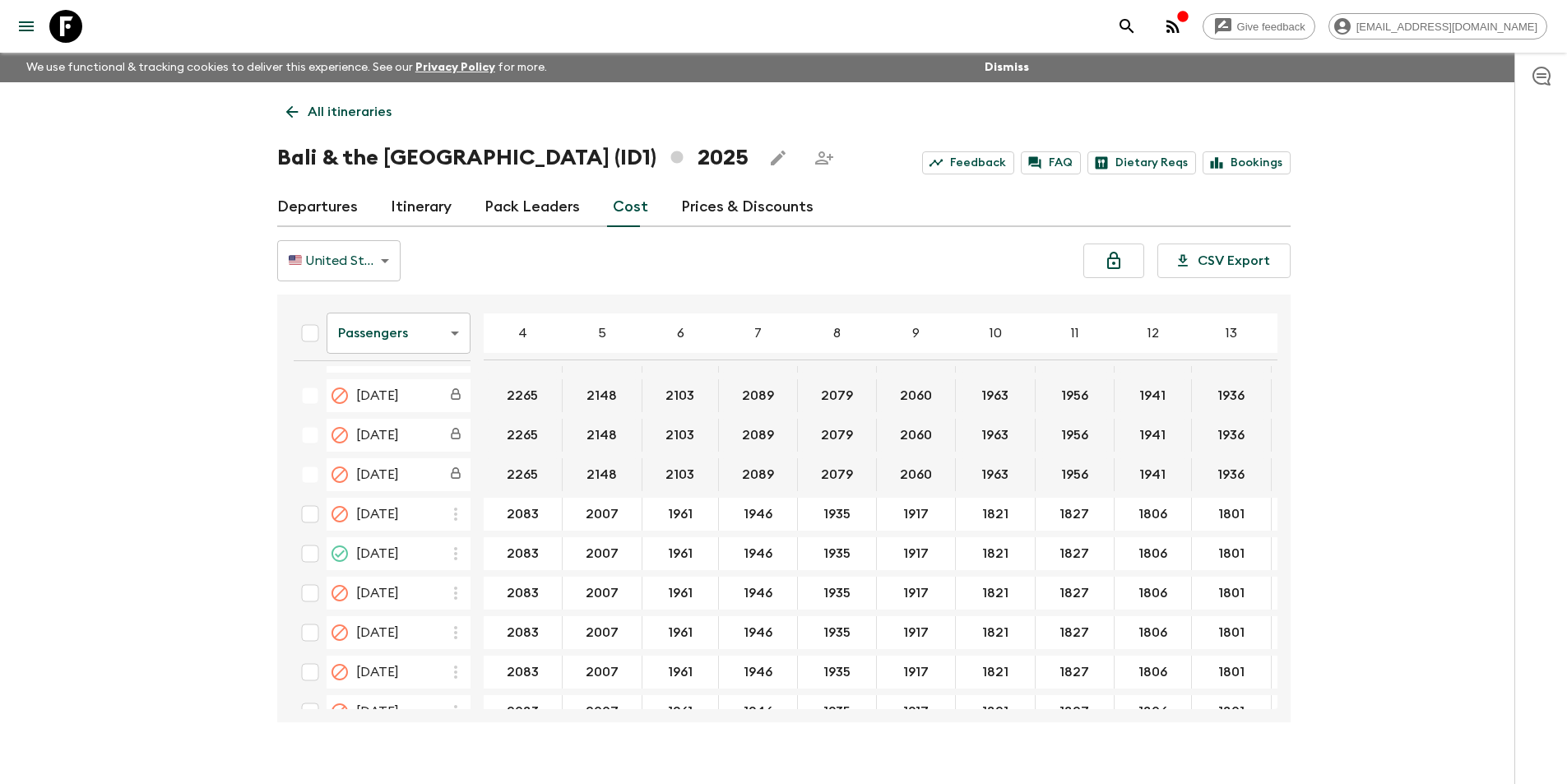
click at [380, 353] on body "Give feedback [EMAIL_ADDRESS][DOMAIN_NAME] We use functional & tracking cookies…" at bounding box center [784, 406] width 1567 height 812
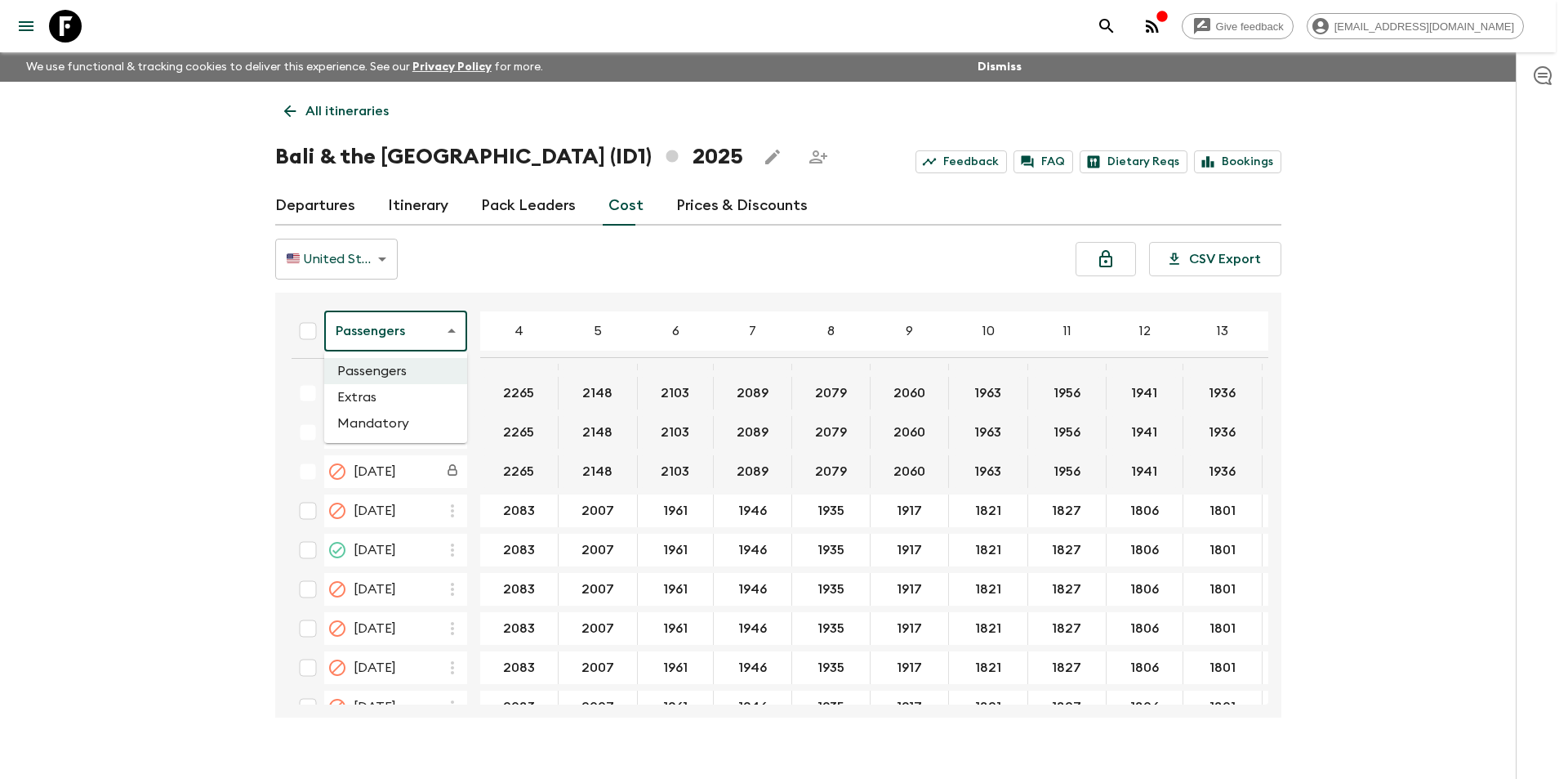
click at [389, 399] on li "Extras" at bounding box center [396, 397] width 142 height 26
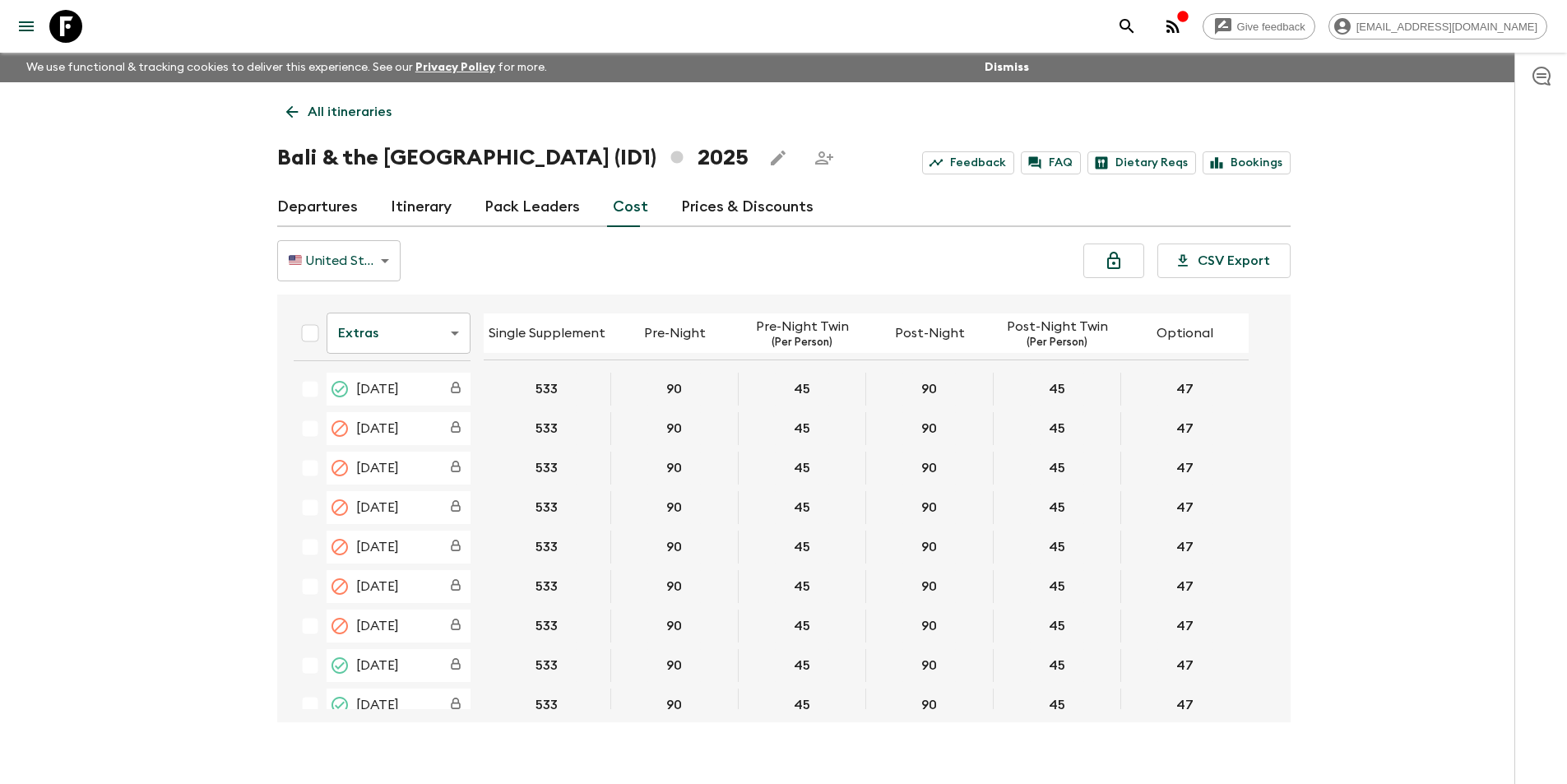
scroll to position [822, 0]
